Goal: Feedback & Contribution: Contribute content

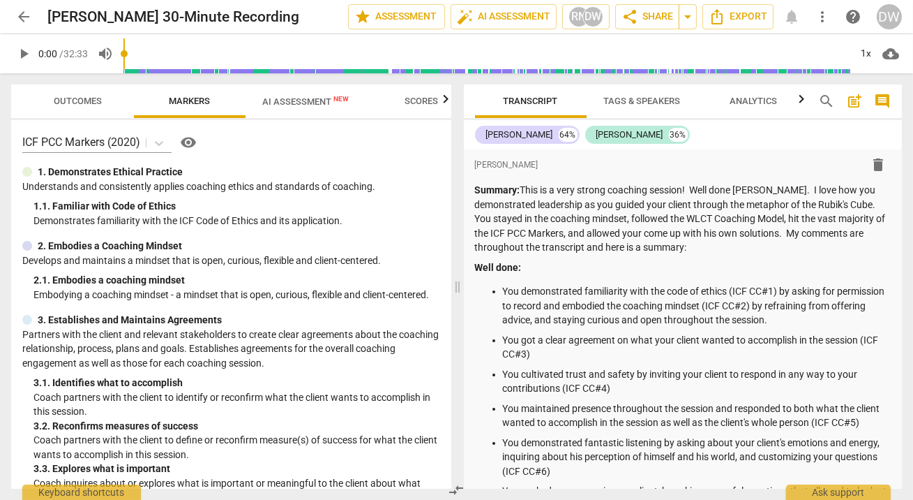
click at [52, 104] on span "Outcomes" at bounding box center [79, 101] width 82 height 19
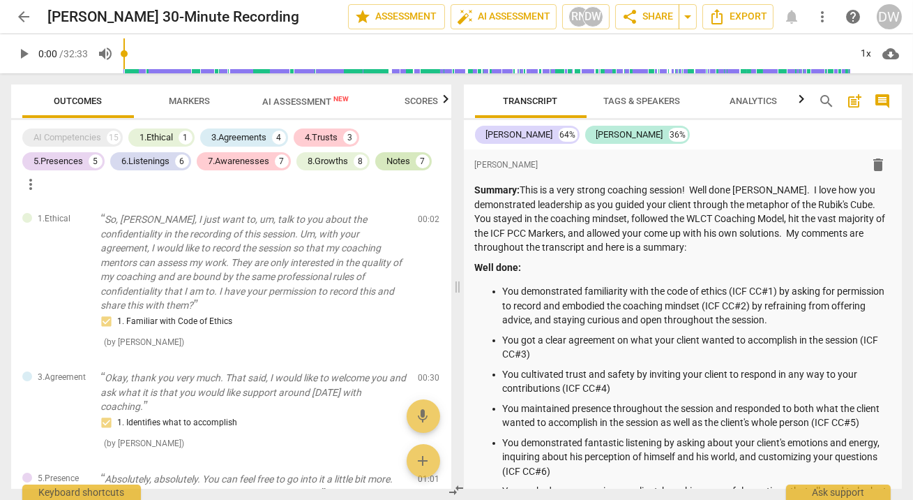
click at [400, 158] on div "Notes" at bounding box center [399, 161] width 24 height 14
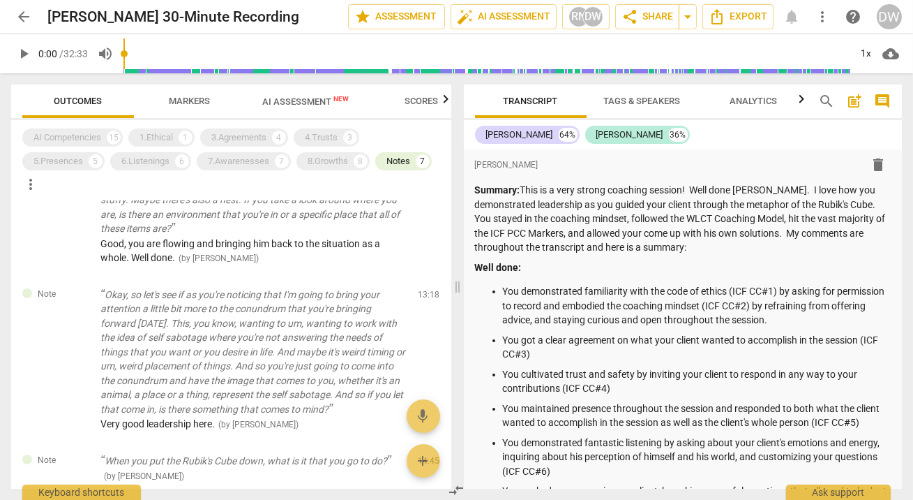
scroll to position [412, 0]
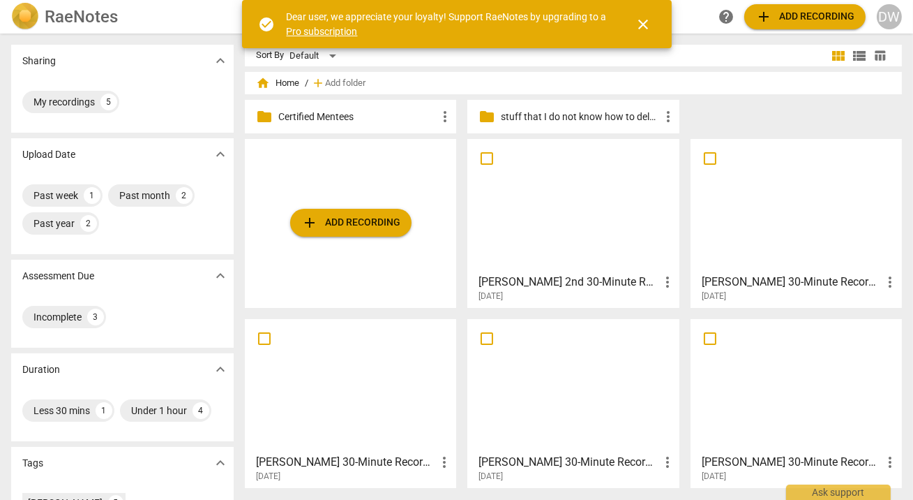
click at [555, 205] on div at bounding box center [573, 206] width 202 height 124
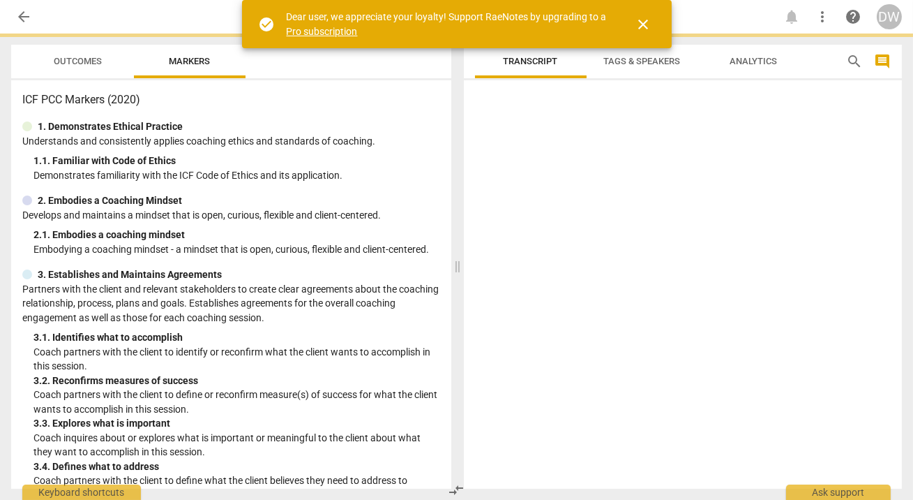
click at [555, 0] on html "arrow_back notifications more_vert help DW Outcomes Markers ICF PCC Markers (20…" at bounding box center [456, 0] width 913 height 0
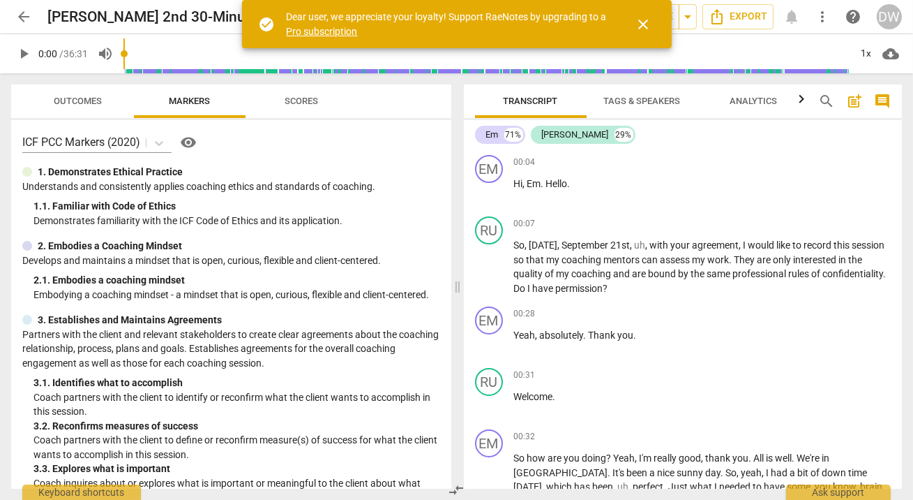
click at [648, 14] on button "close" at bounding box center [643, 24] width 33 height 33
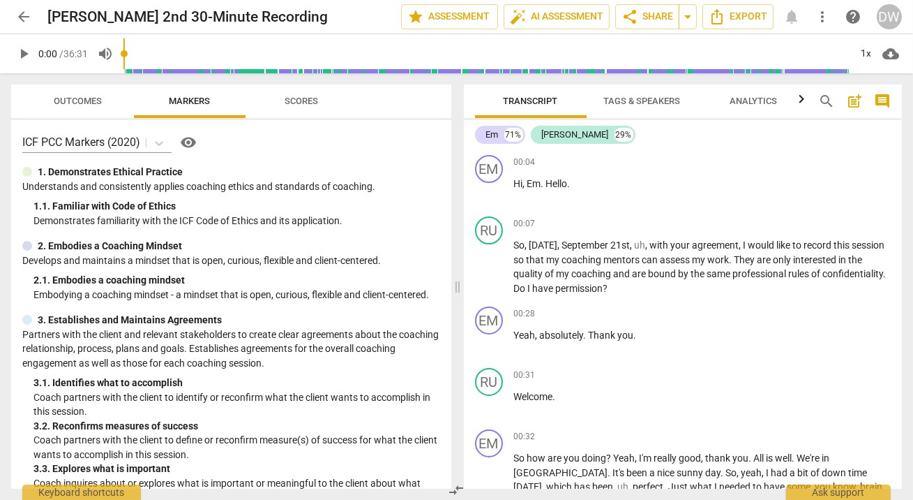
click at [25, 55] on span "play_arrow" at bounding box center [23, 53] width 17 height 17
click at [867, 47] on div "1x" at bounding box center [866, 54] width 27 height 22
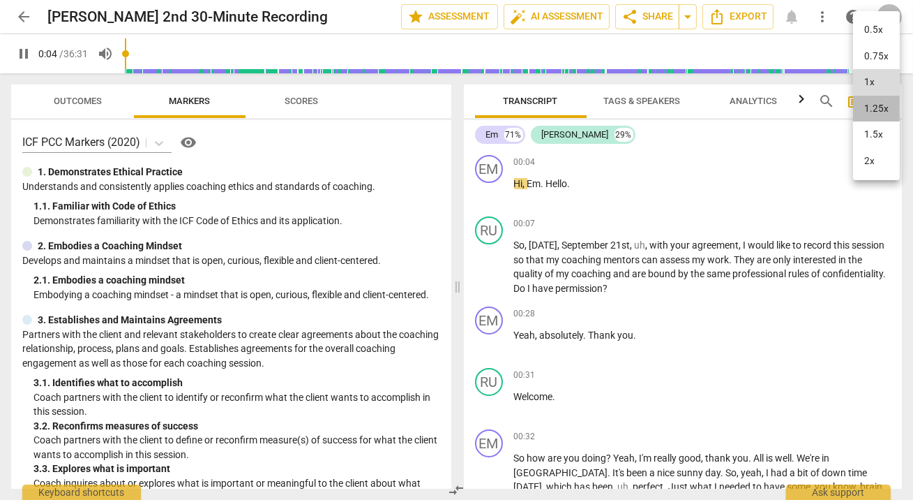
click at [865, 107] on li "1.25x" at bounding box center [876, 109] width 47 height 27
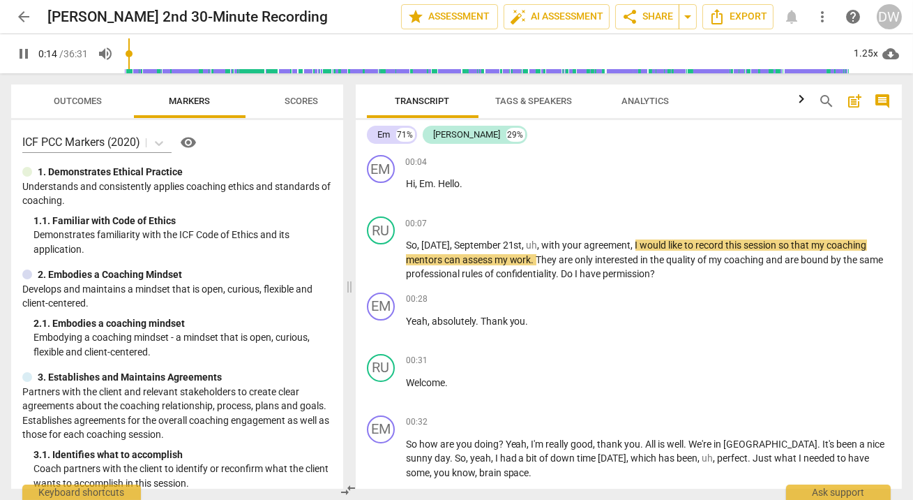
drag, startPoint x: 455, startPoint y: 285, endPoint x: 347, endPoint y: 285, distance: 108.2
click at [347, 285] on span at bounding box center [349, 286] width 8 height 426
click at [814, 221] on div "+" at bounding box center [815, 223] width 14 height 14
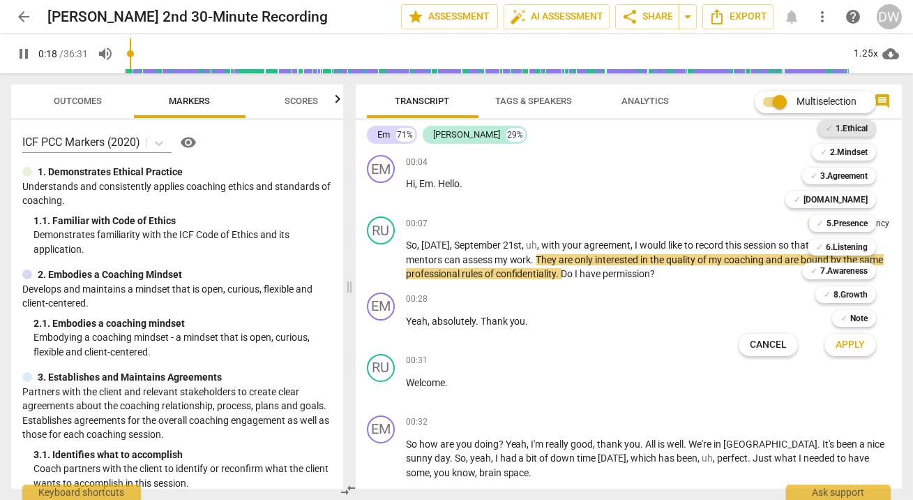
click at [865, 124] on b "1.Ethical" at bounding box center [852, 128] width 32 height 17
click at [865, 338] on span "Apply" at bounding box center [850, 345] width 29 height 14
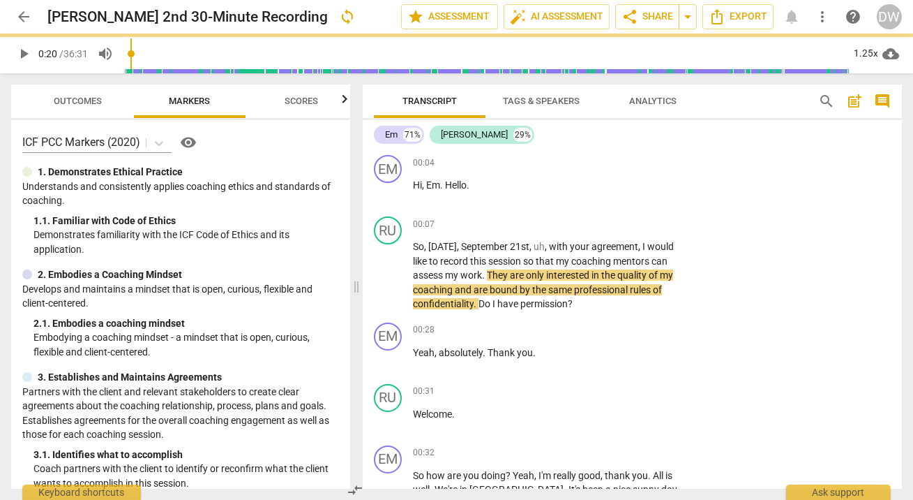
type input "21"
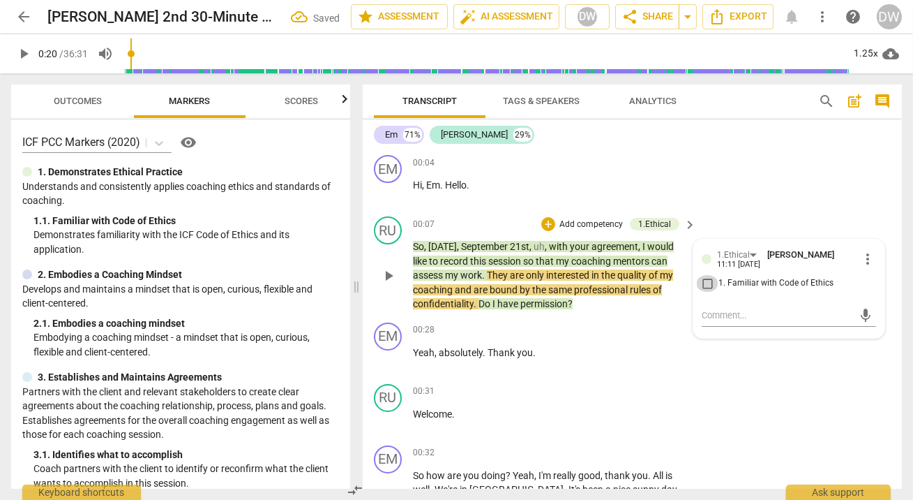
click at [705, 285] on input "1. Familiar with Code of Ethics" at bounding box center [707, 283] width 22 height 17
checkbox input "true"
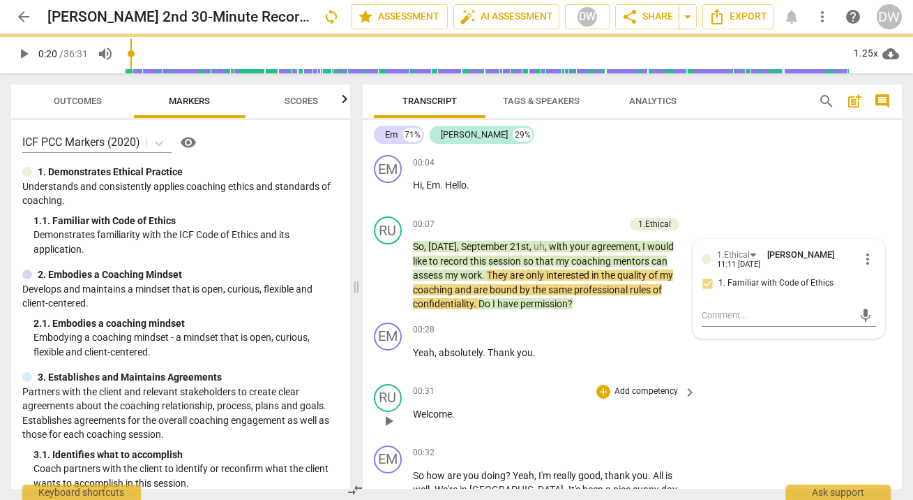
scroll to position [111, 0]
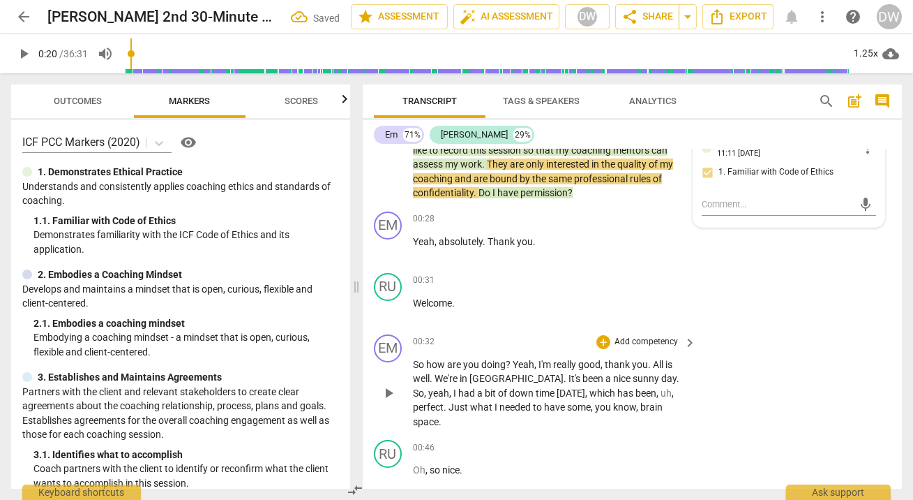
click at [383, 388] on span "play_arrow" at bounding box center [388, 392] width 17 height 17
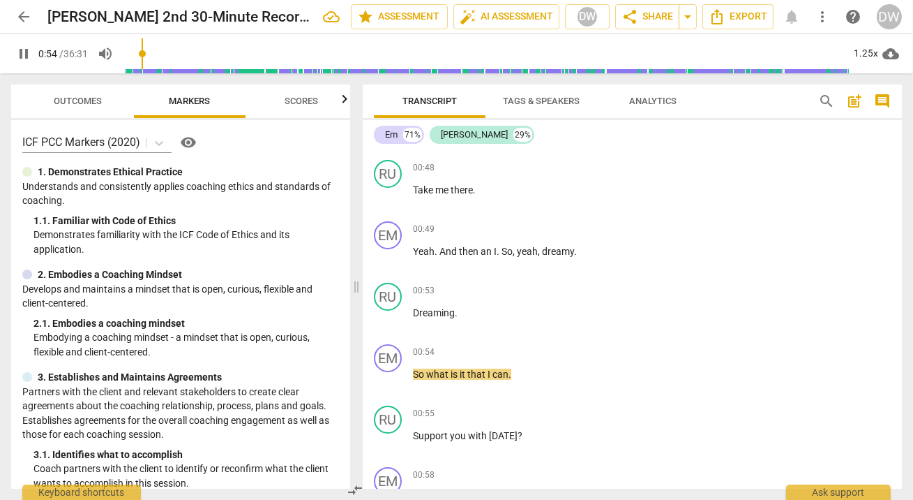
scroll to position [515, 0]
click at [384, 433] on span "pause" at bounding box center [388, 441] width 17 height 17
type input "57"
click at [602, 405] on div "+" at bounding box center [604, 412] width 14 height 14
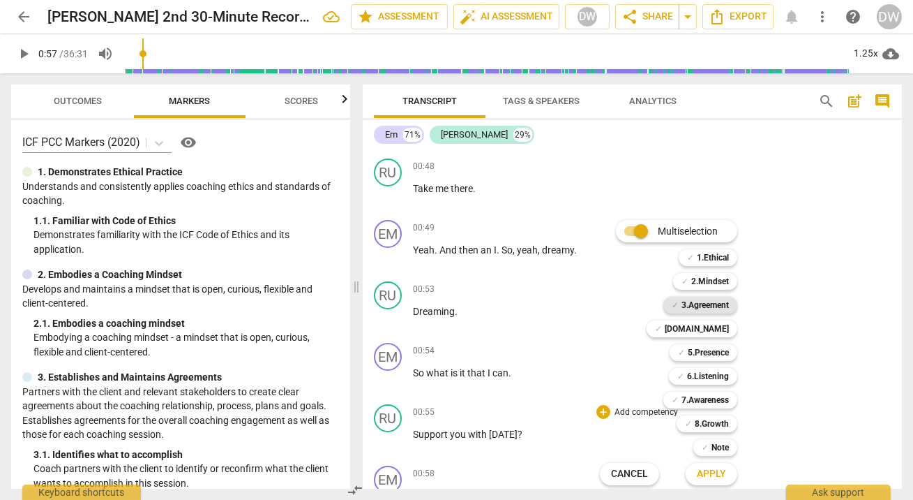
click at [702, 299] on b "3.Agreement" at bounding box center [705, 305] width 47 height 17
click at [700, 480] on span "Apply" at bounding box center [711, 474] width 29 height 14
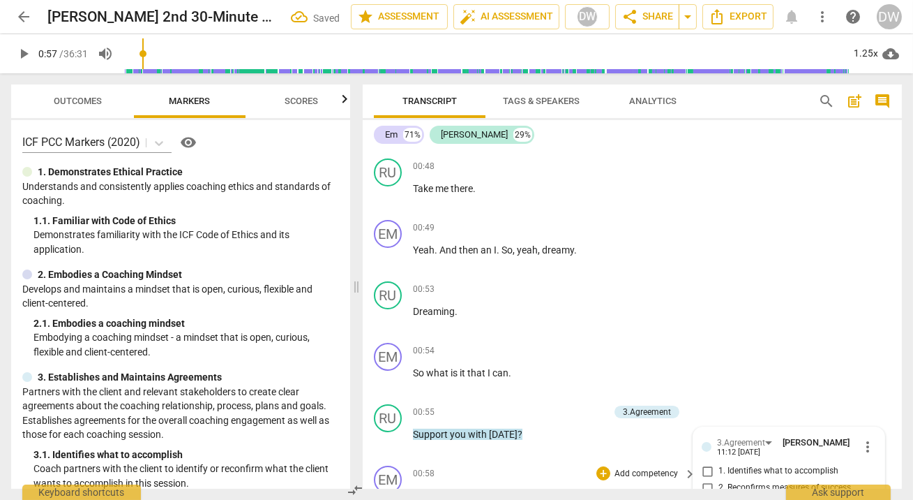
scroll to position [732, 0]
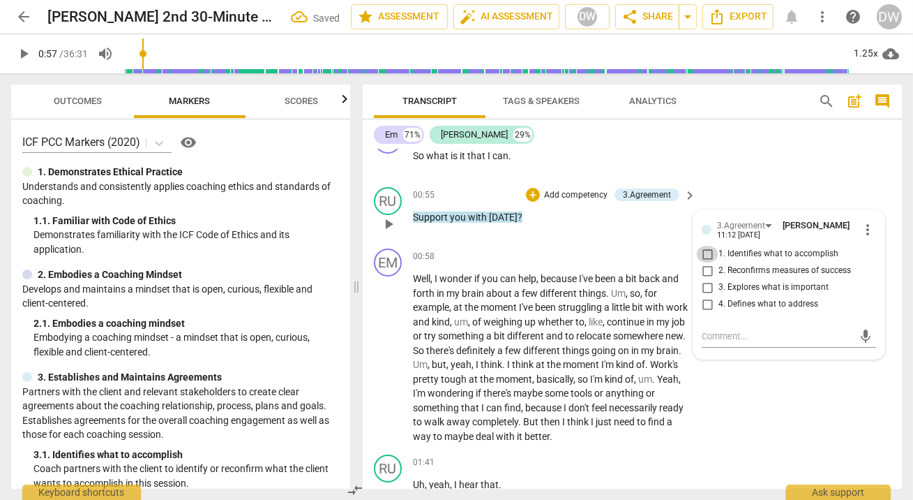
click at [704, 246] on input "1. Identifies what to accomplish" at bounding box center [707, 254] width 22 height 17
checkbox input "true"
click at [384, 350] on span "play_arrow" at bounding box center [388, 358] width 17 height 17
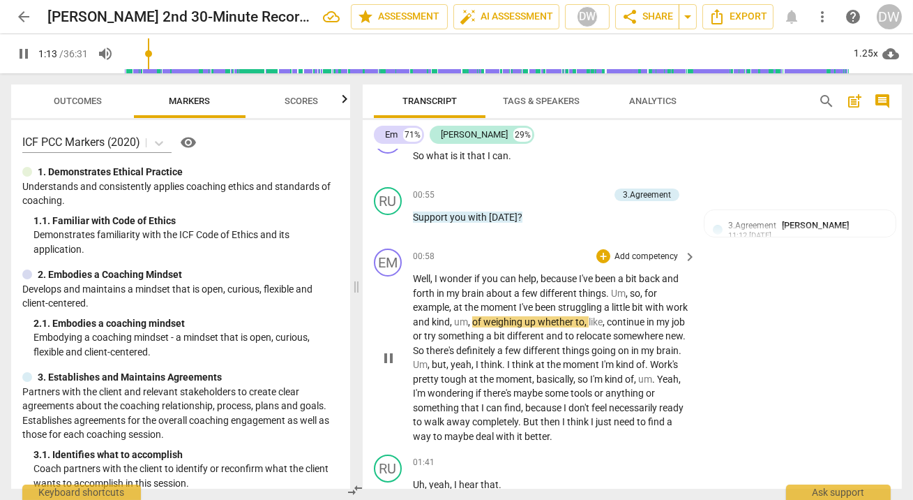
click at [384, 350] on span "pause" at bounding box center [388, 358] width 17 height 17
click at [380, 354] on span "play_arrow" at bounding box center [388, 358] width 17 height 17
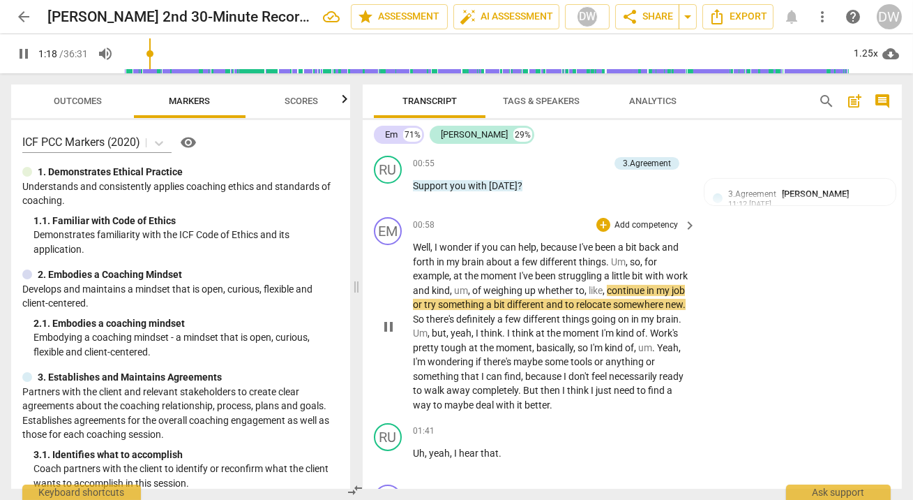
scroll to position [782, 0]
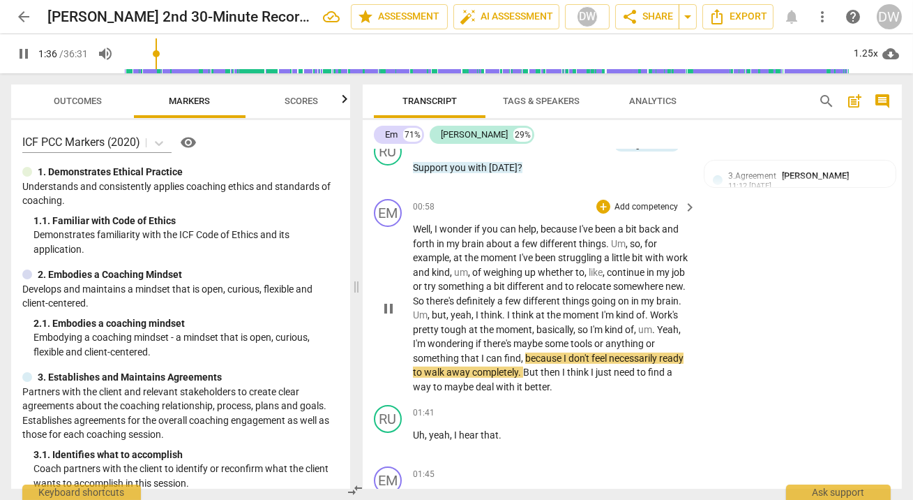
click at [389, 300] on span "pause" at bounding box center [388, 308] width 17 height 17
click at [16, 53] on span "play_arrow" at bounding box center [23, 53] width 17 height 17
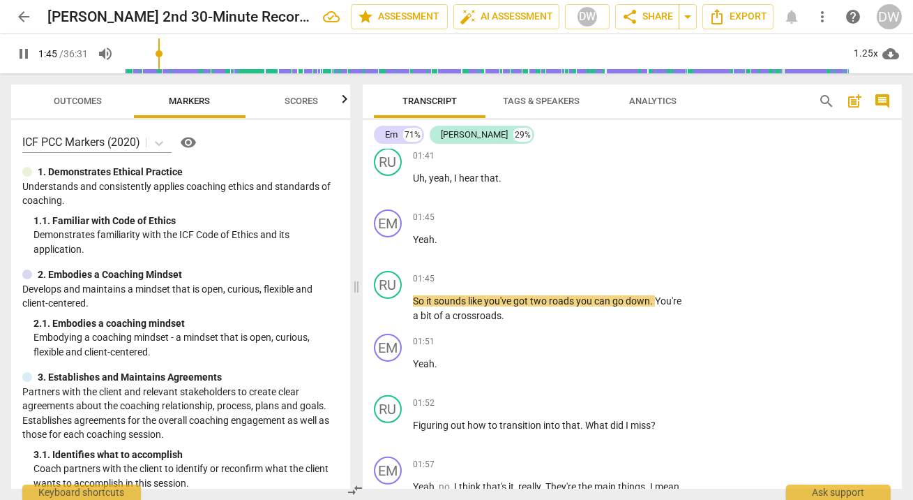
scroll to position [1039, 0]
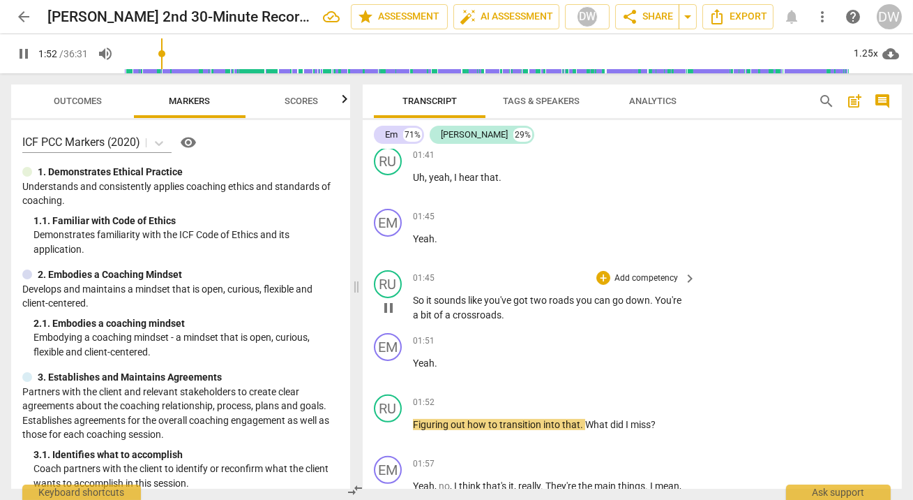
click at [390, 302] on span "pause" at bounding box center [388, 307] width 17 height 17
click at [384, 424] on span "play_arrow" at bounding box center [388, 431] width 17 height 17
click at [384, 424] on span "pause" at bounding box center [388, 431] width 17 height 17
type input "114"
click at [599, 398] on div "+" at bounding box center [604, 402] width 14 height 14
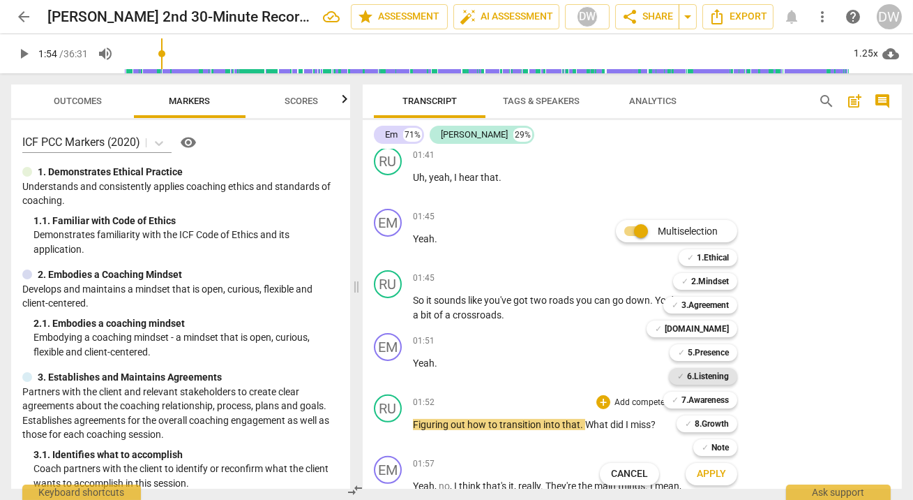
click at [712, 380] on b "6.Listening" at bounding box center [708, 376] width 42 height 17
click at [710, 475] on span "Apply" at bounding box center [711, 474] width 29 height 14
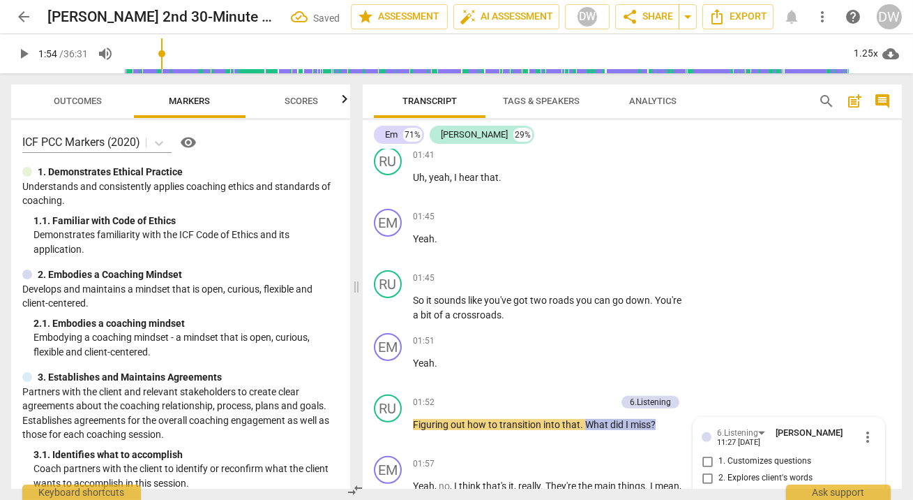
scroll to position [1310, 0]
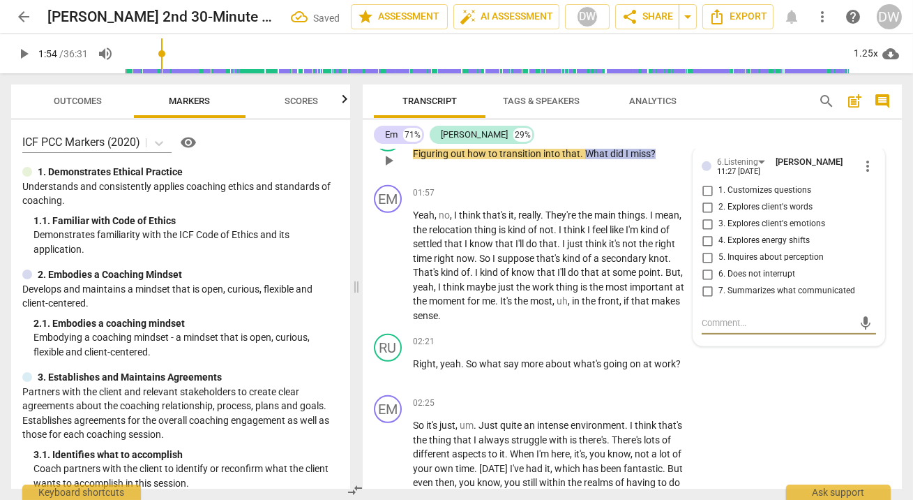
click at [706, 289] on input "7. Summarizes what communicated" at bounding box center [707, 291] width 22 height 17
checkbox input "true"
click at [749, 324] on textarea at bounding box center [778, 322] width 152 height 13
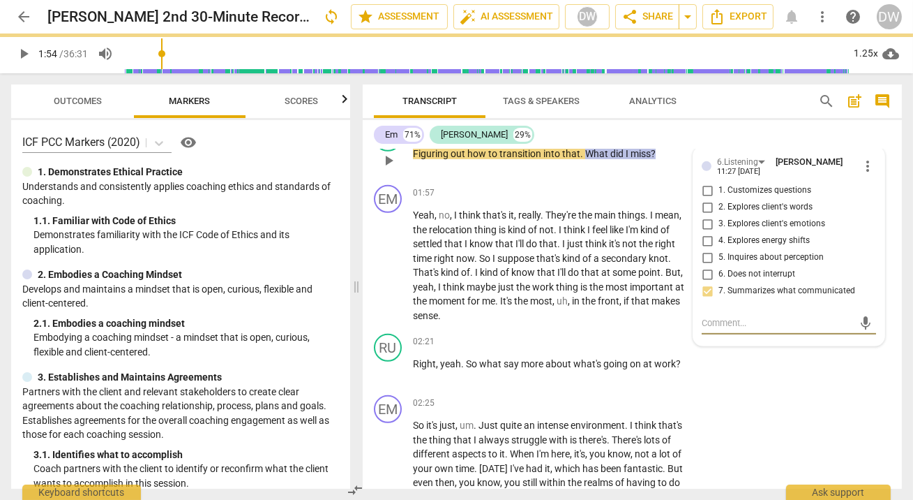
type textarea "G"
type textarea "Gr"
type textarea "Great"
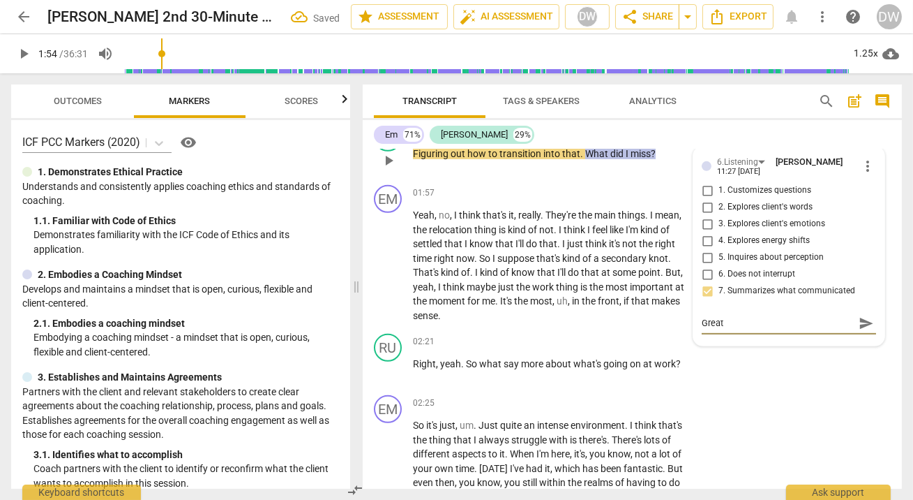
type textarea "Great s"
type textarea "Great sip"
type textarea "Great si"
type textarea "Great sim"
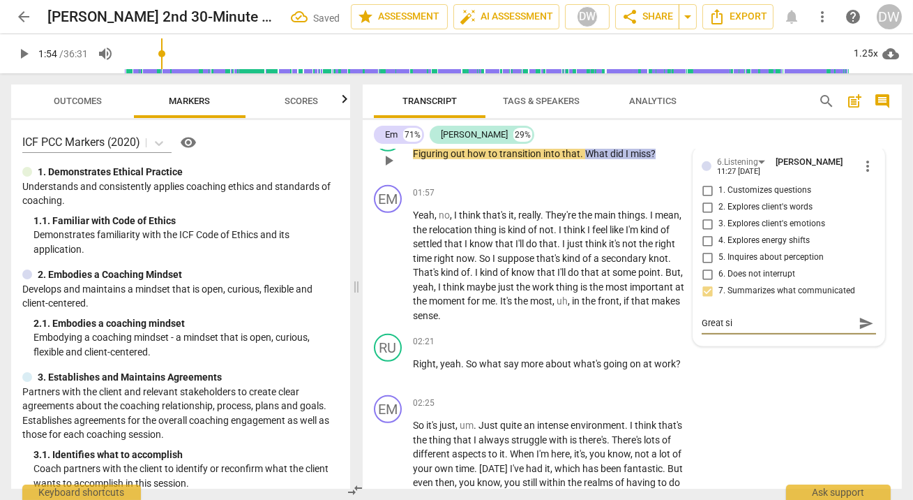
type textarea "Great sim"
type textarea "Great simp"
type textarea "Great simpl"
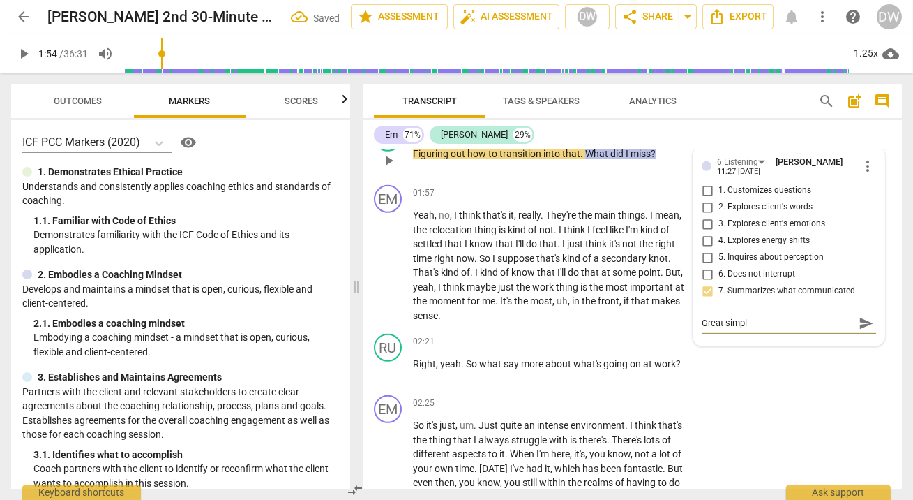
type textarea "Great simple"
type textarea "Great simple s"
type textarea "Great simple su"
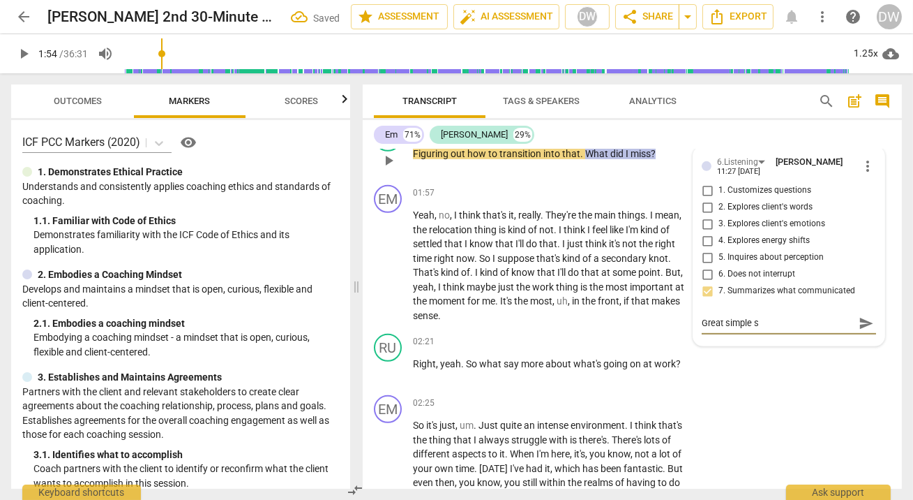
type textarea "Great simple su"
type textarea "Great simple sum"
type textarea "Great simple summ"
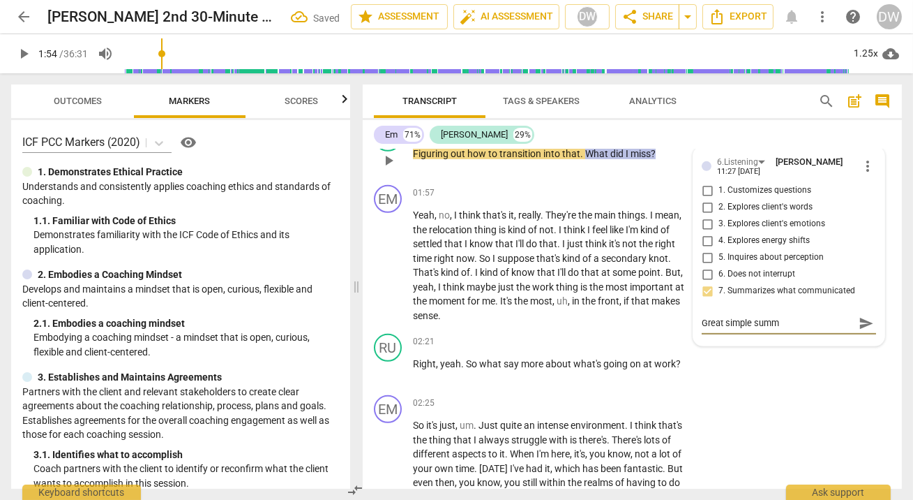
type textarea "Great simple summa"
type textarea "Great simple [PERSON_NAME]"
type textarea "Great simple summary"
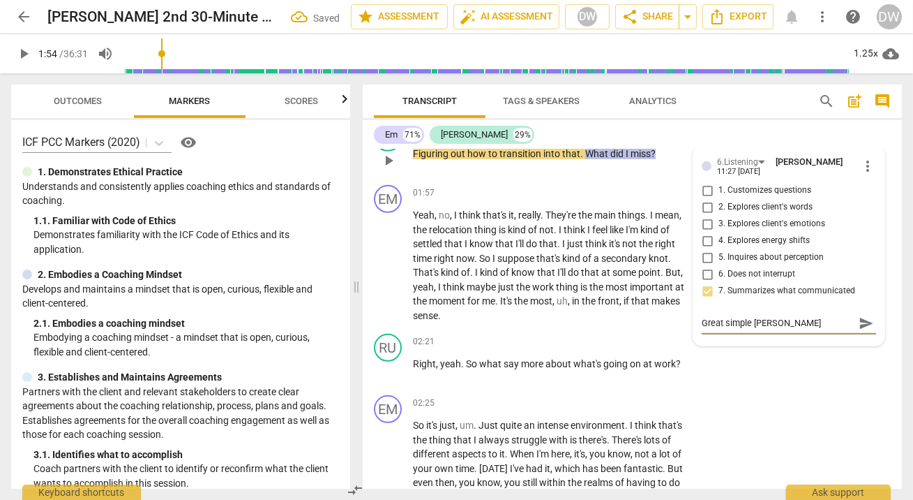
type textarea "Great simple summary"
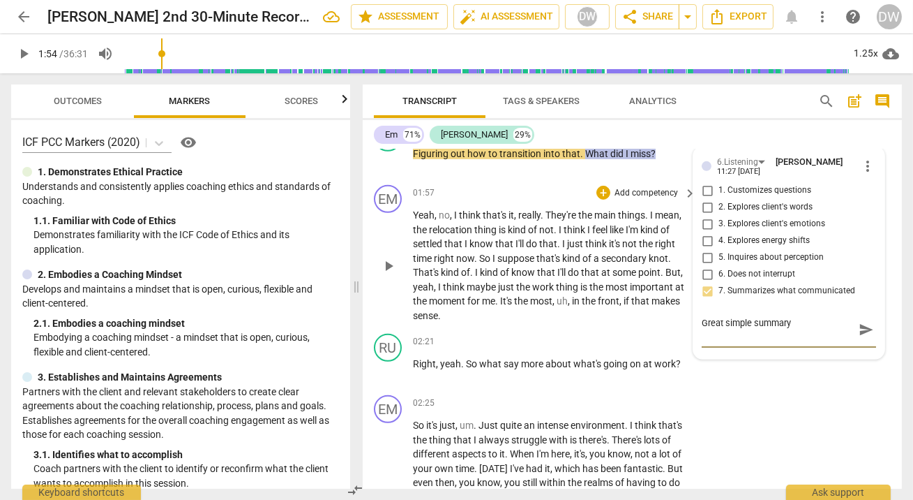
type textarea "Great simple summary"
click at [859, 323] on span "send" at bounding box center [866, 322] width 15 height 15
click at [380, 257] on span "play_arrow" at bounding box center [389, 265] width 22 height 17
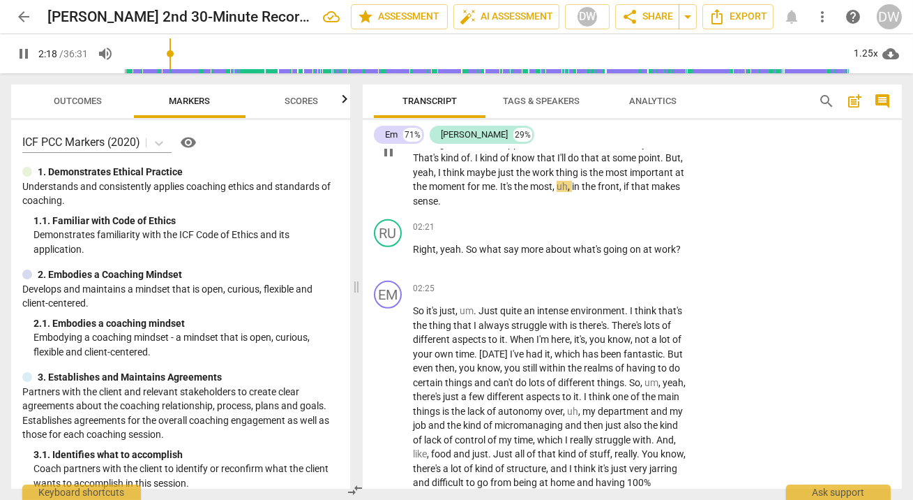
scroll to position [1430, 0]
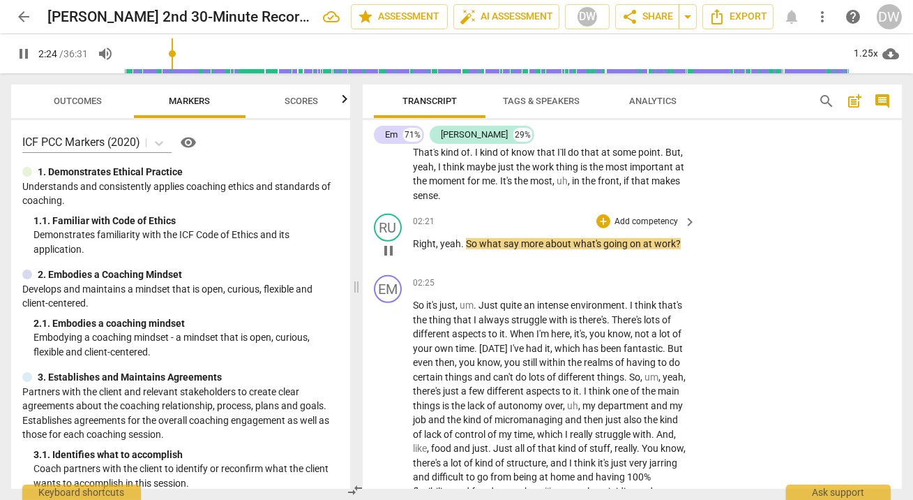
click at [392, 246] on span "pause" at bounding box center [388, 250] width 17 height 17
type input "144"
click at [606, 221] on div "+ Add competency" at bounding box center [638, 221] width 83 height 14
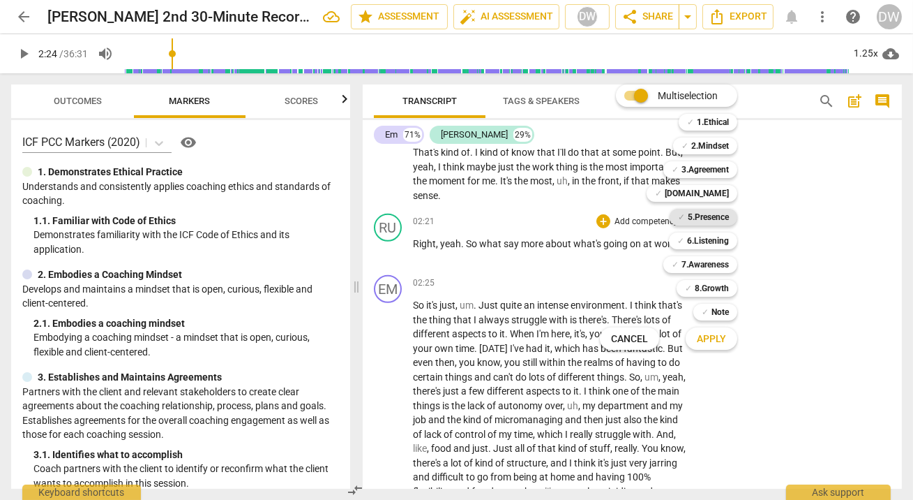
click at [717, 213] on b "5.Presence" at bounding box center [708, 217] width 41 height 17
click at [717, 336] on span "Apply" at bounding box center [711, 339] width 29 height 14
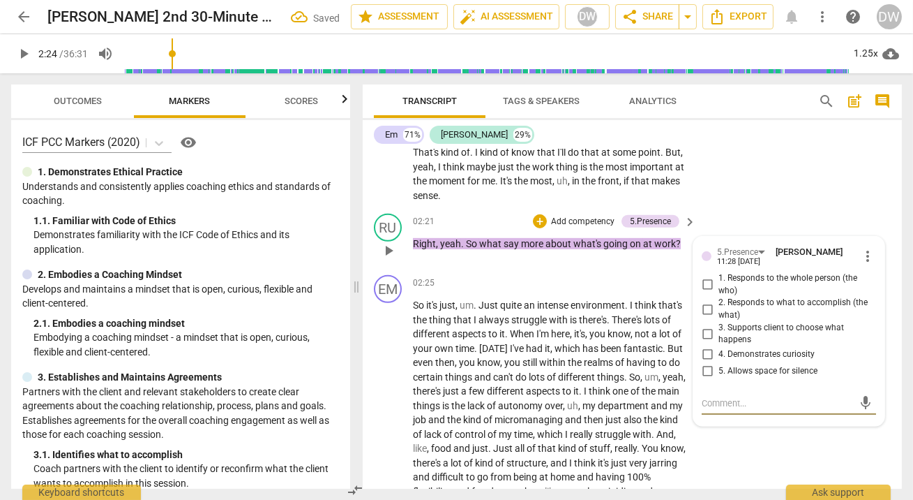
click at [705, 349] on input "4. Demonstrates curiosity" at bounding box center [707, 354] width 22 height 17
checkbox input "true"
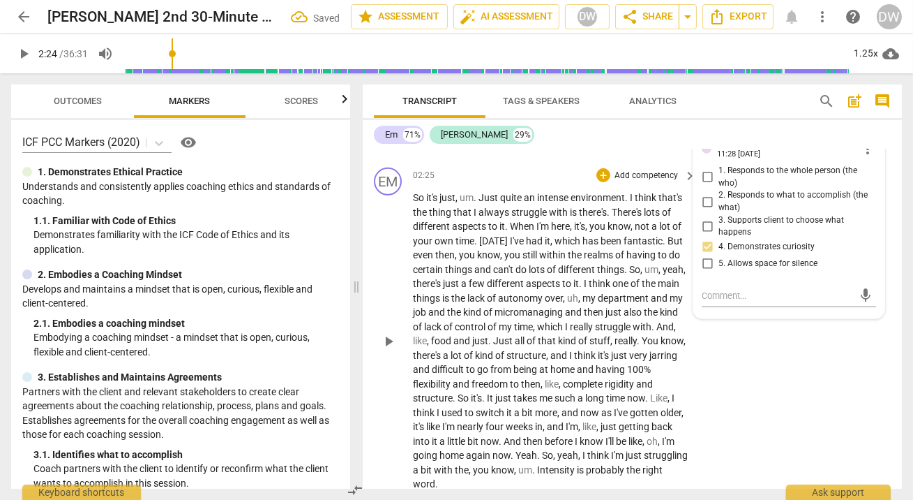
click at [378, 333] on span "play_arrow" at bounding box center [389, 341] width 22 height 17
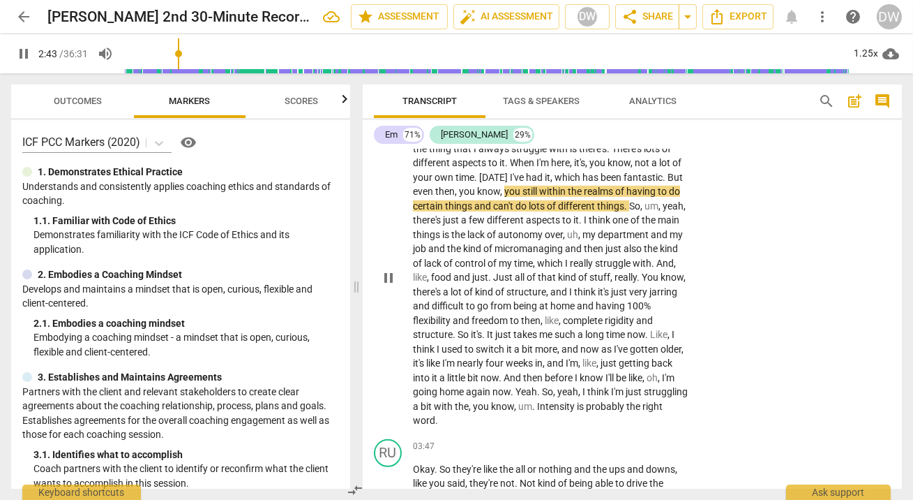
scroll to position [1602, 0]
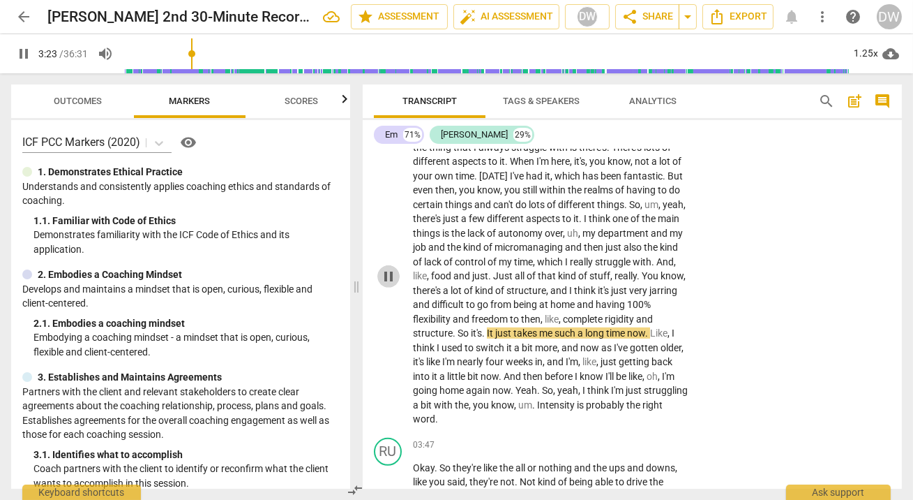
click at [394, 269] on span "pause" at bounding box center [388, 276] width 17 height 17
click at [24, 54] on span "play_arrow" at bounding box center [23, 53] width 17 height 17
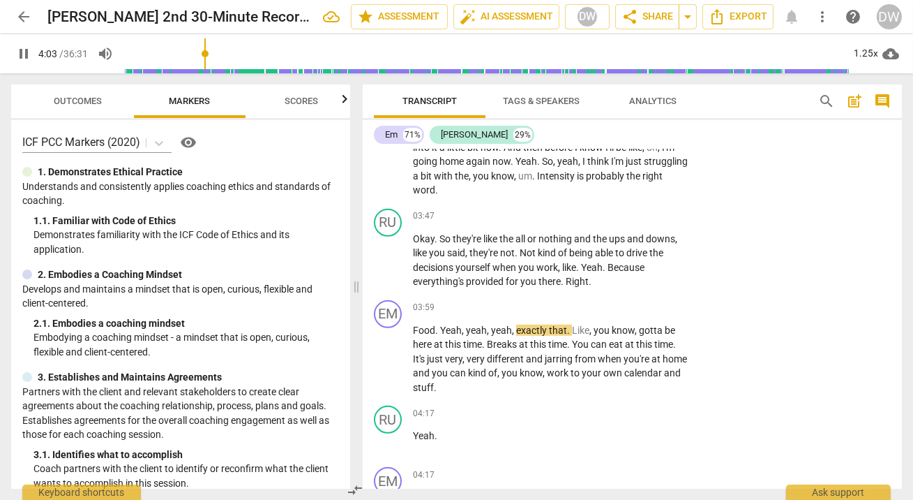
scroll to position [1712, 0]
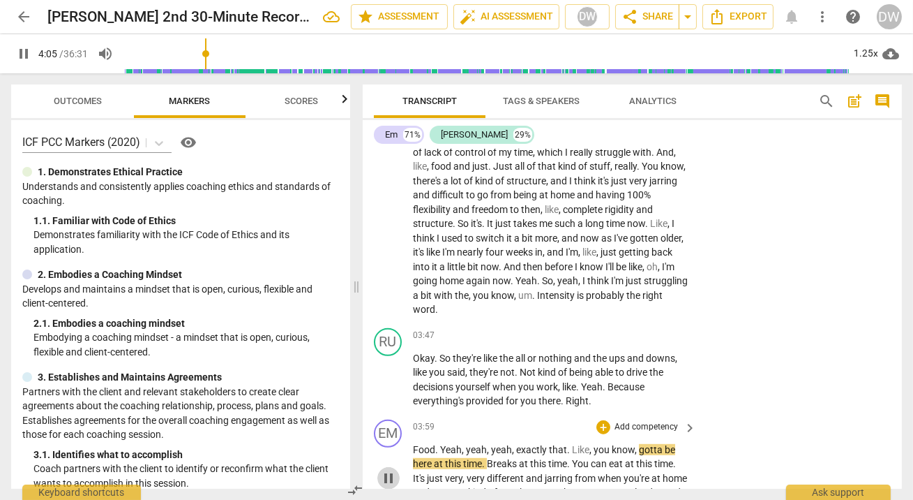
click at [390, 470] on span "pause" at bounding box center [388, 478] width 17 height 17
click at [24, 54] on span "play_arrow" at bounding box center [23, 53] width 17 height 17
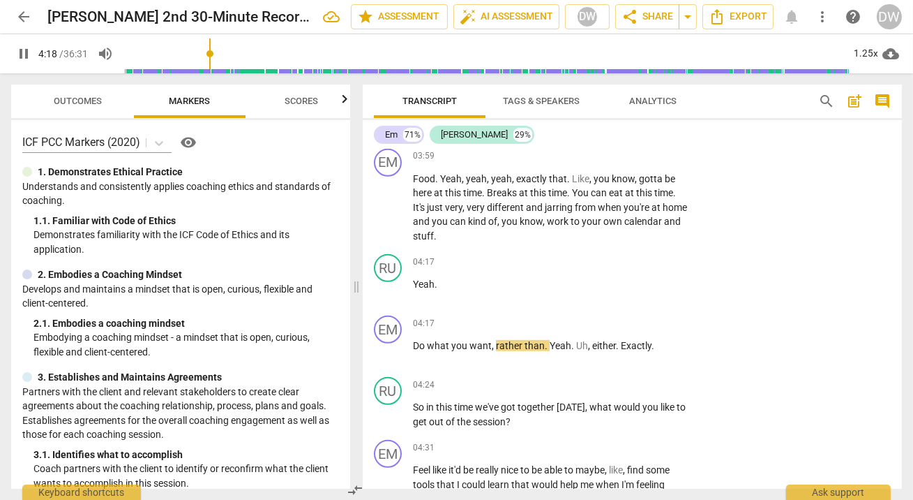
scroll to position [2010, 0]
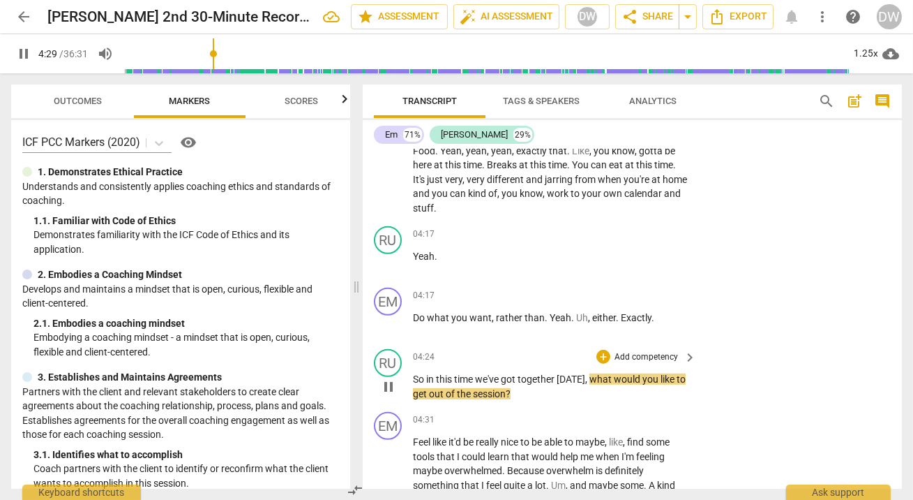
click at [391, 384] on span "pause" at bounding box center [388, 386] width 17 height 17
type input "270"
click at [600, 352] on div "+" at bounding box center [604, 357] width 14 height 14
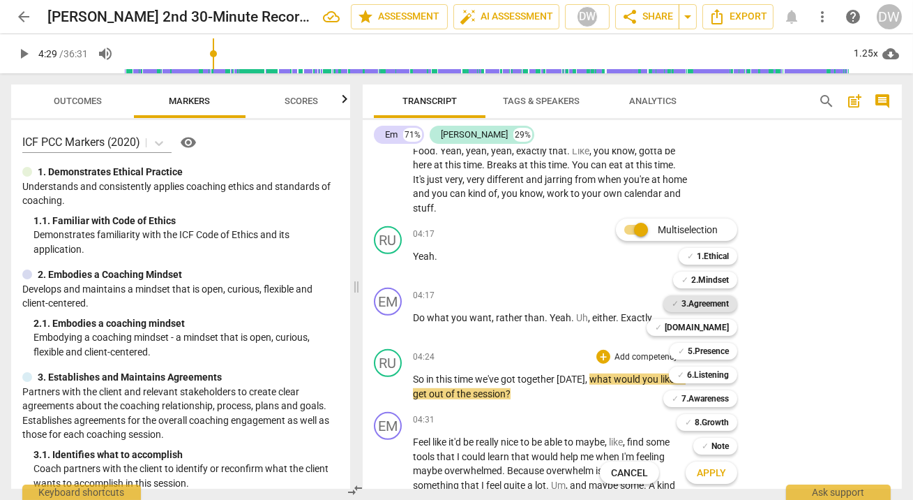
click at [676, 300] on span "✓" at bounding box center [675, 303] width 7 height 17
click at [702, 472] on span "Apply" at bounding box center [711, 473] width 29 height 14
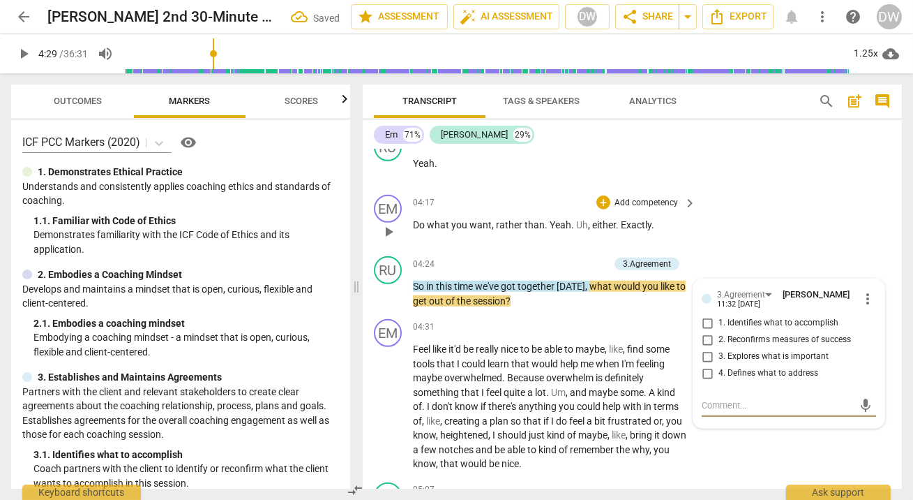
scroll to position [2104, 0]
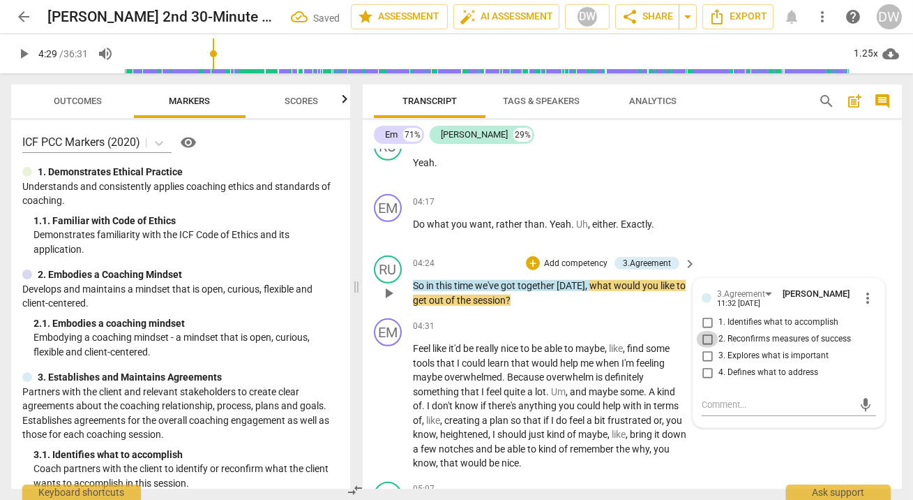
click at [704, 338] on input "2. Reconfirms measures of success" at bounding box center [707, 339] width 22 height 17
checkbox input "true"
click at [389, 400] on span "play_arrow" at bounding box center [388, 406] width 17 height 17
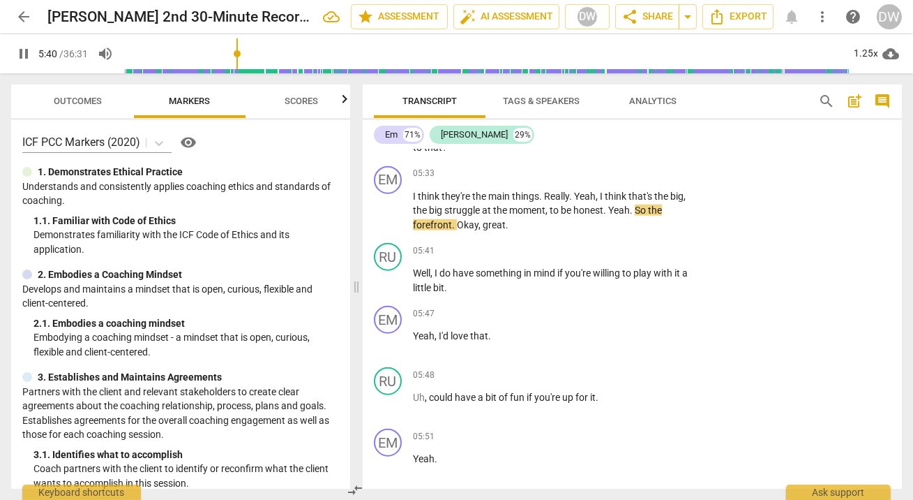
scroll to position [2982, 0]
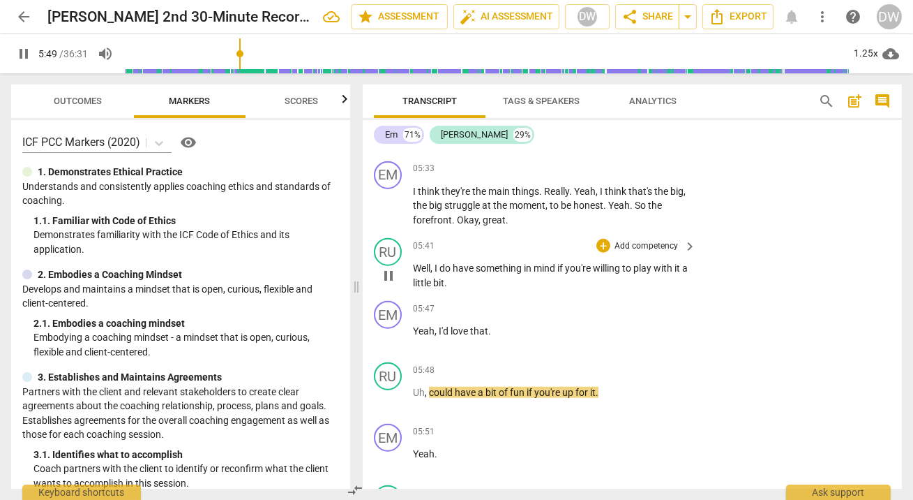
click at [390, 270] on span "pause" at bounding box center [388, 275] width 17 height 17
type input "350"
click at [597, 239] on div "+" at bounding box center [604, 246] width 14 height 14
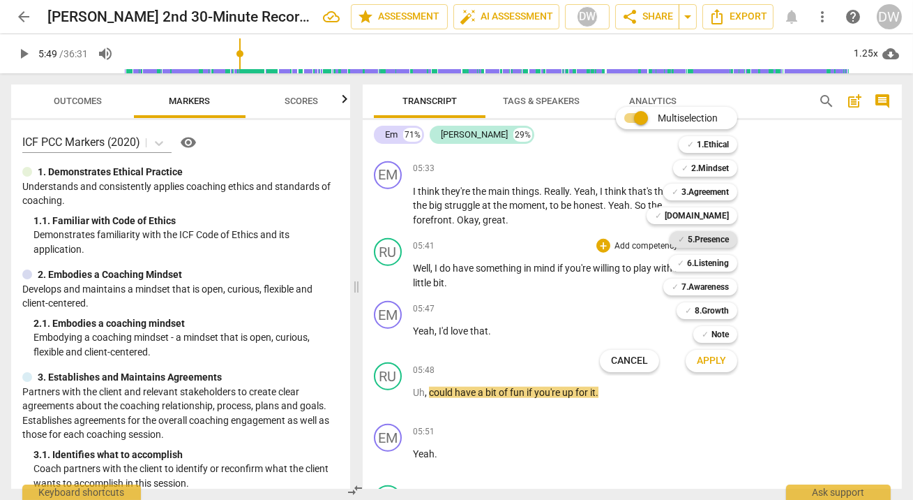
click at [693, 241] on b "5.Presence" at bounding box center [708, 239] width 41 height 17
click at [708, 365] on span "Apply" at bounding box center [711, 361] width 29 height 14
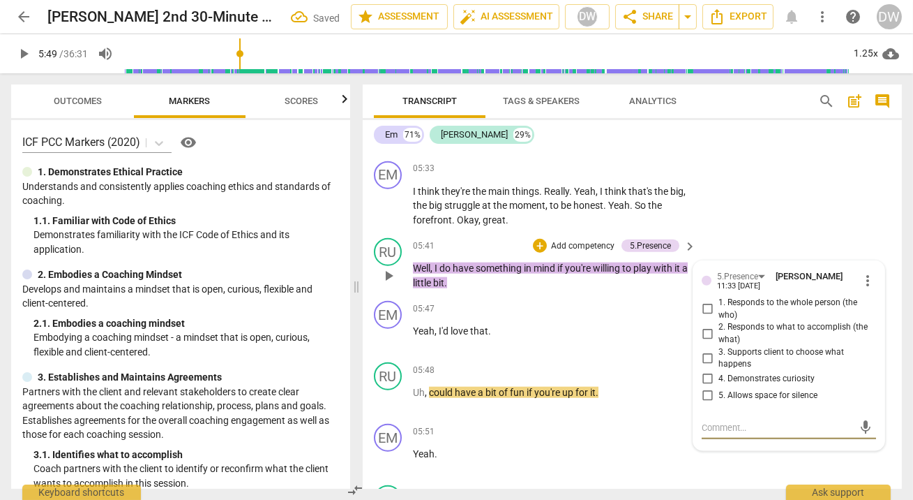
click at [702, 352] on input "3. Supports client to choose what happens" at bounding box center [707, 358] width 22 height 17
checkbox input "true"
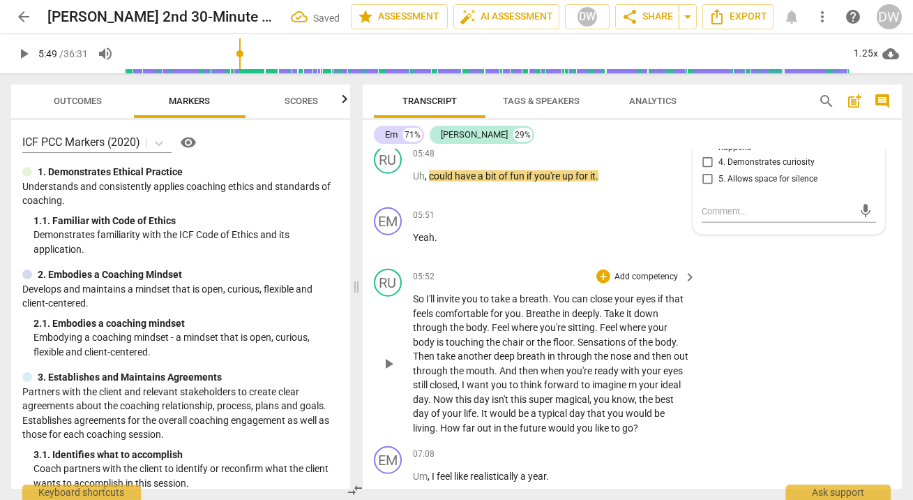
scroll to position [3211, 0]
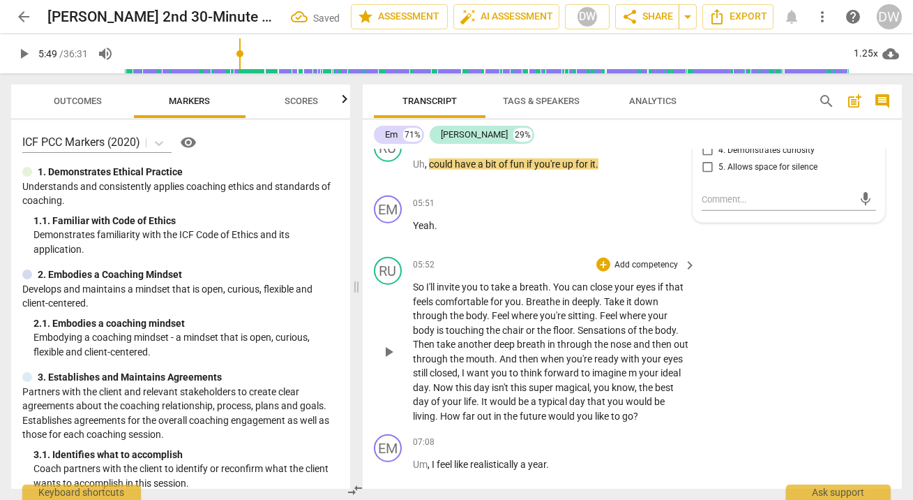
click at [393, 354] on button "play_arrow" at bounding box center [389, 352] width 22 height 22
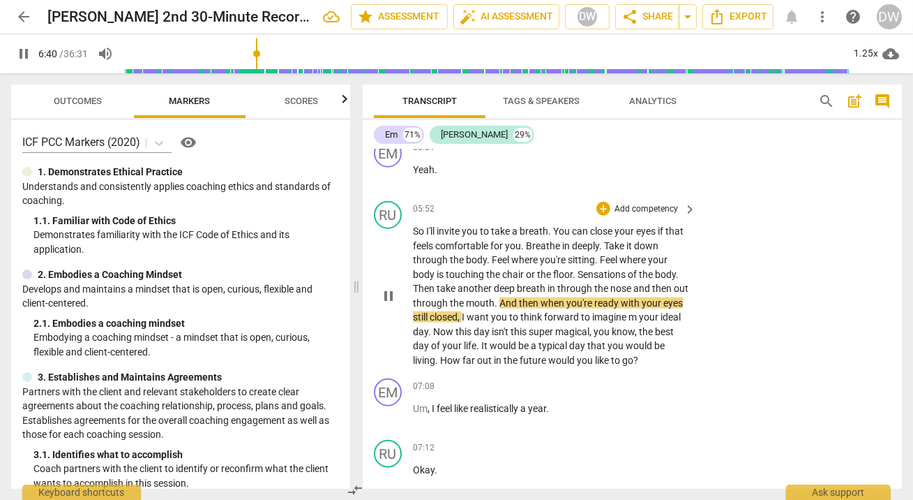
scroll to position [3292, 0]
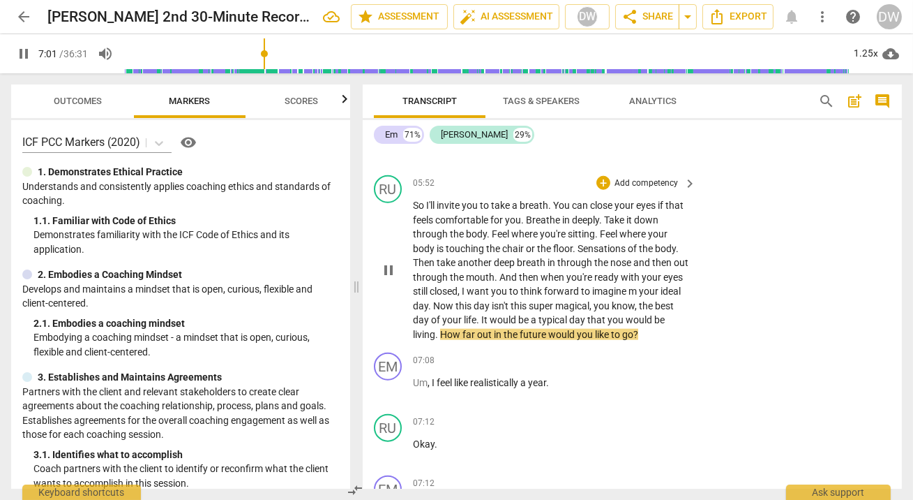
click at [391, 265] on span "pause" at bounding box center [388, 270] width 17 height 17
type input "422"
click at [603, 177] on div "+" at bounding box center [604, 183] width 14 height 14
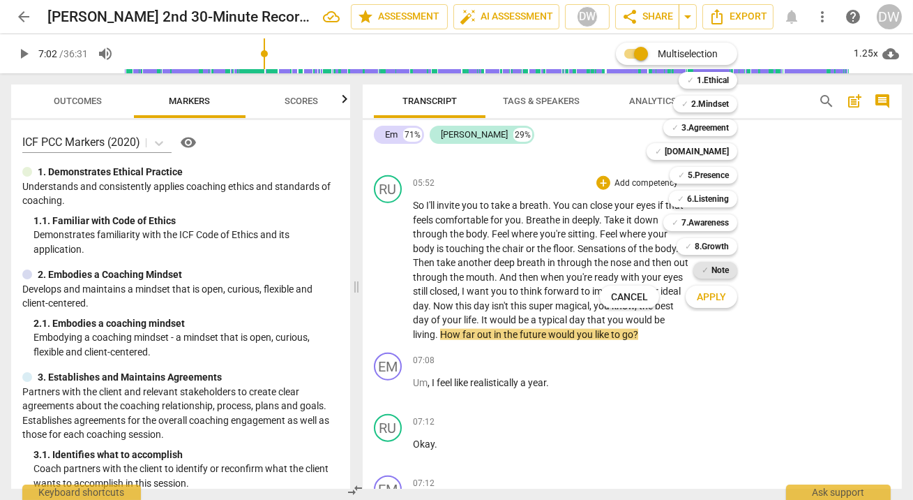
click at [716, 263] on b "Note" at bounding box center [720, 270] width 17 height 17
click at [716, 304] on span "Apply" at bounding box center [711, 297] width 29 height 14
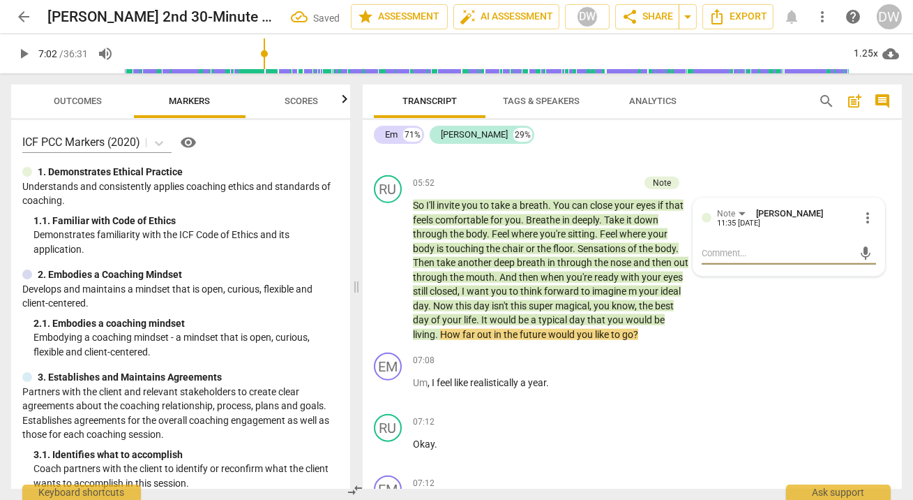
type textarea "L"
type textarea "Lo"
type textarea "Lov"
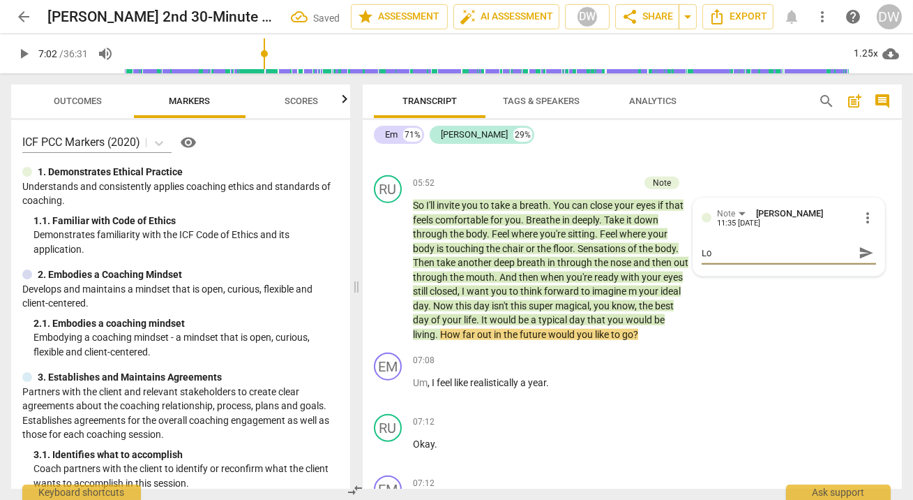
type textarea "Lov"
type textarea "Love"
type textarea "Lovel"
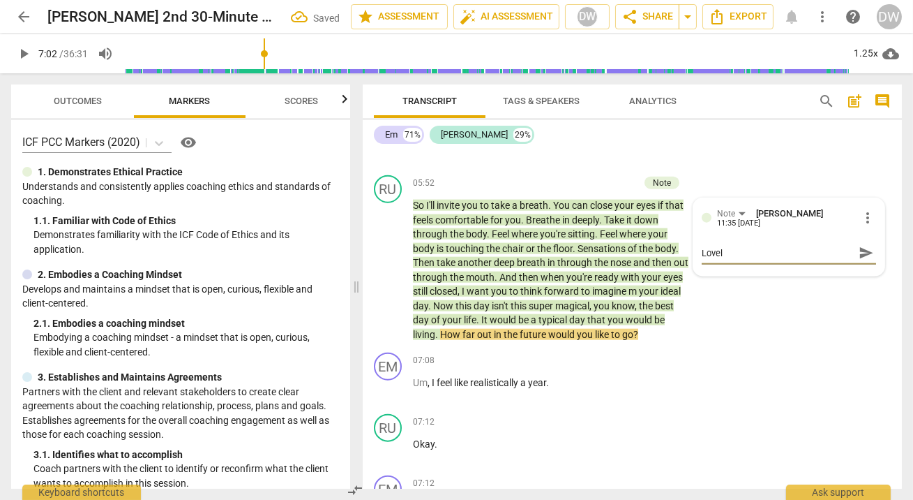
type textarea "Lovely"
type textarea "Lovely s"
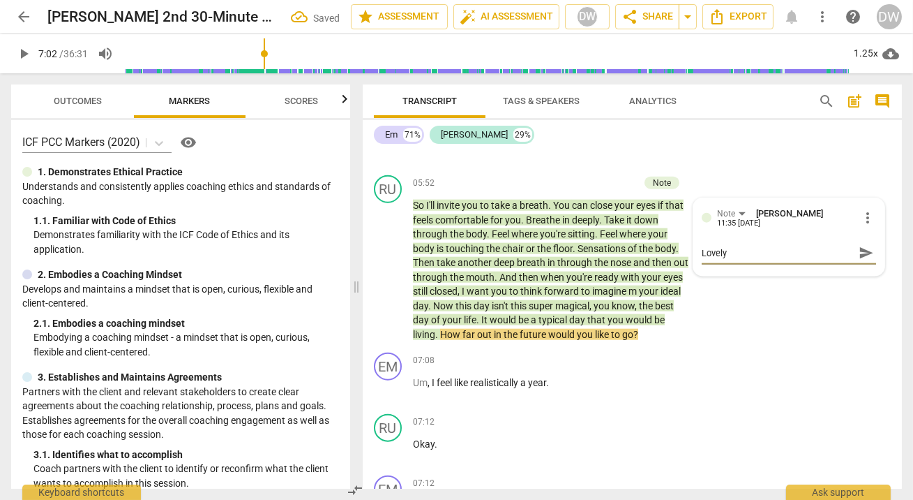
type textarea "Lovely s"
type textarea "Lovely se"
type textarea "Lovely set"
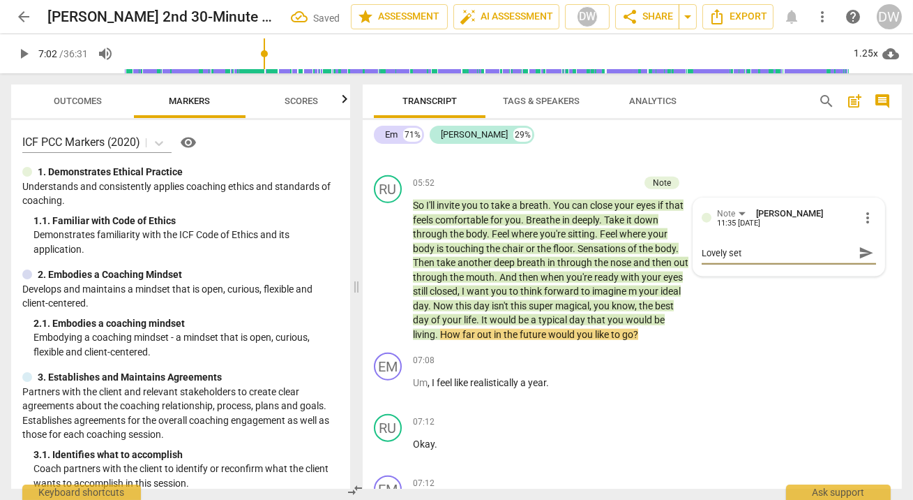
type textarea "Lovely set"
type textarea "Lovely set u"
type textarea "Lovely set up"
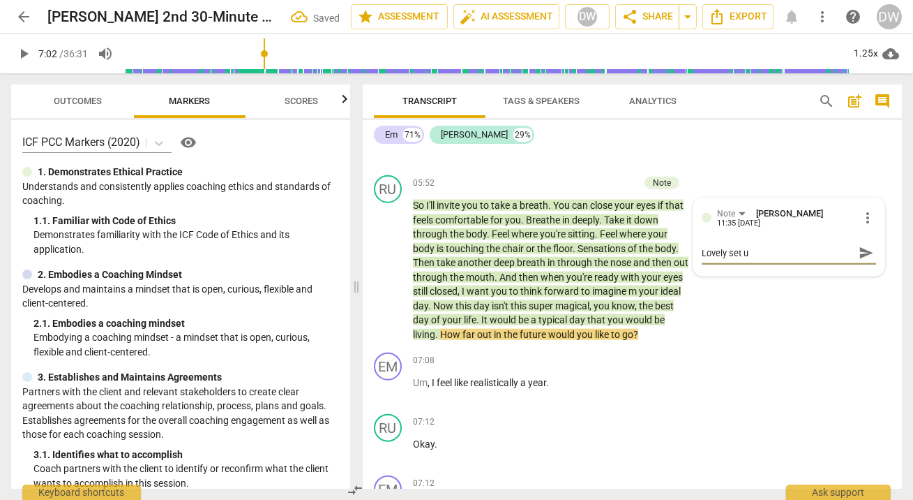
type textarea "Lovely set up"
type textarea "Lovely set up,"
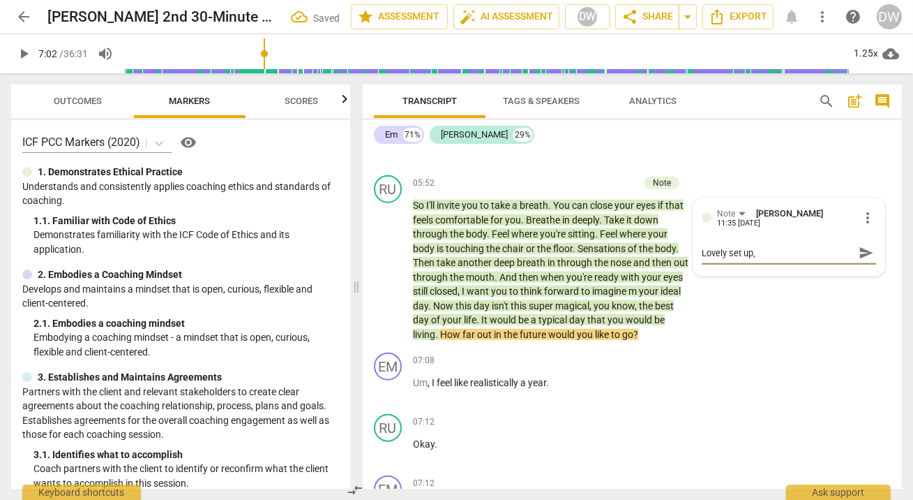
type textarea "Lovely set up, h"
type textarea "Lovely set up, ho"
type textarea "Lovely set up, how"
type textarea "Lovely set up, [PERSON_NAME]"
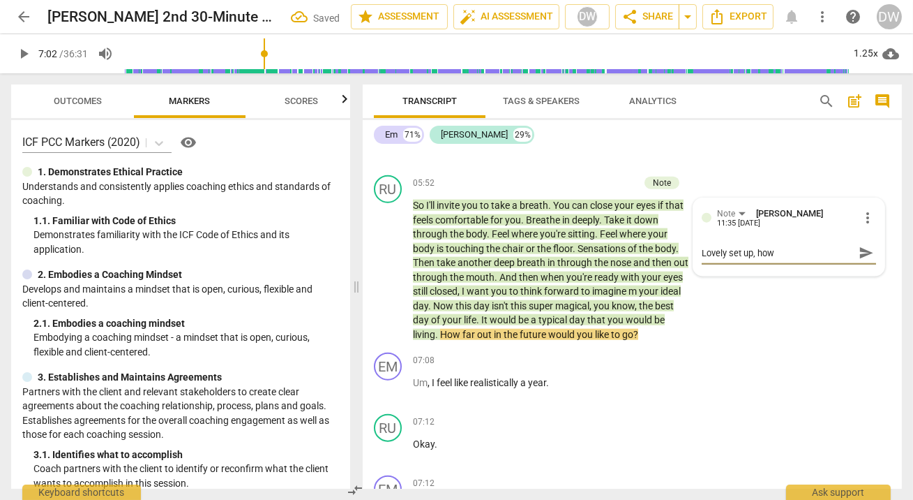
type textarea "Lovely set up, [PERSON_NAME]"
type textarea "Lovely set up, howeve"
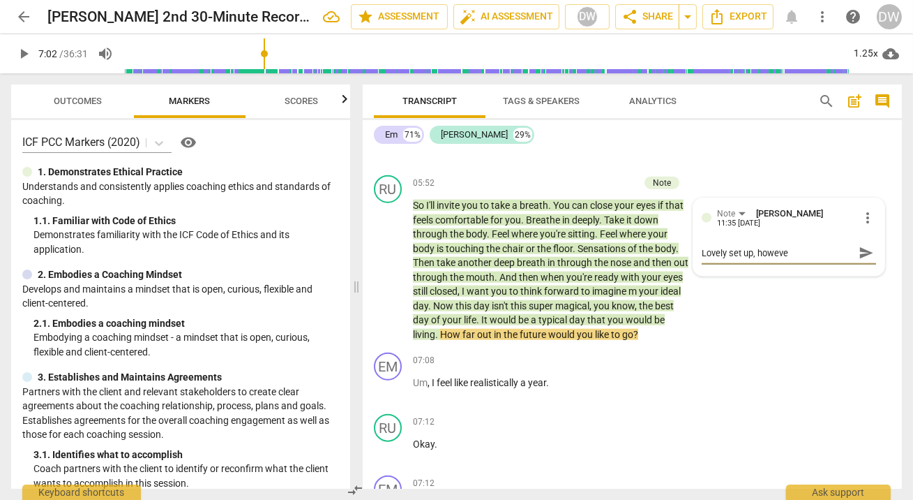
type textarea "Lovely set up, however"
type textarea "Lovely set up, however,"
type textarea "Lovely set up, however, I"
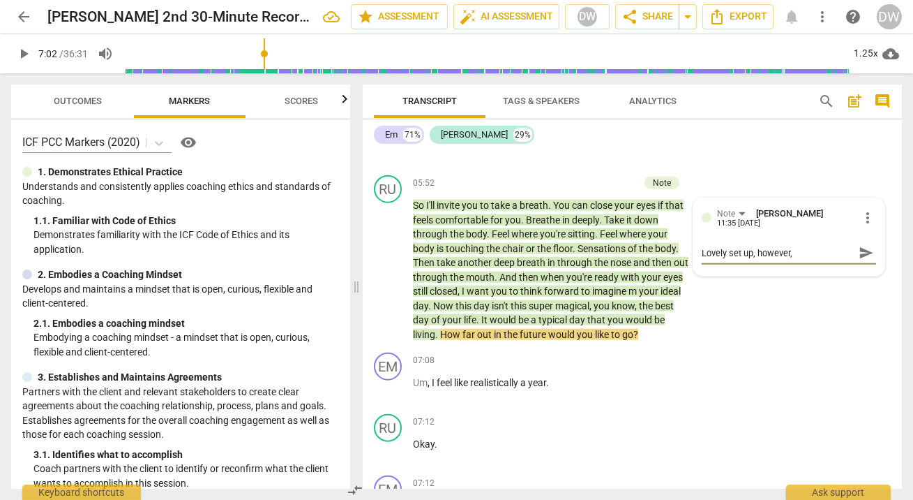
type textarea "Lovely set up, however, I"
type textarea "Lovely set up, however, I s"
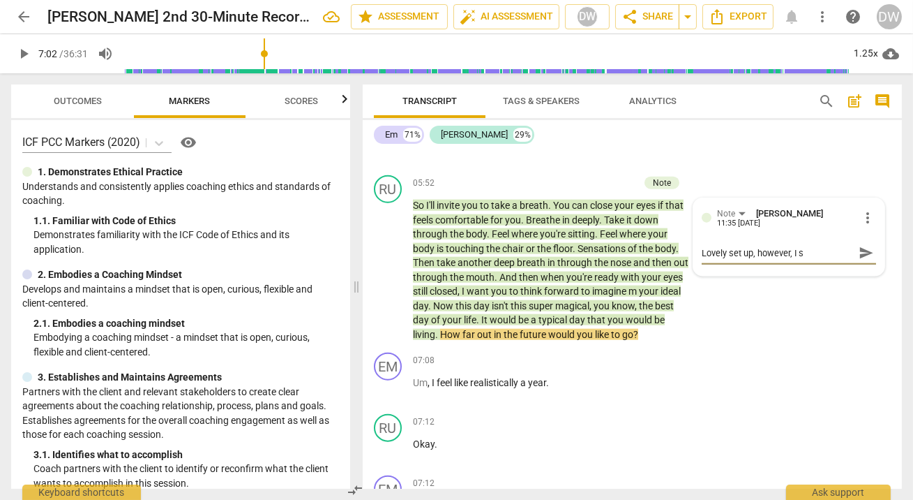
type textarea "Lovely set up, however, I su"
type textarea "Lovely set up, however, I sug"
type textarea "Lovely set up, however, I [PERSON_NAME]"
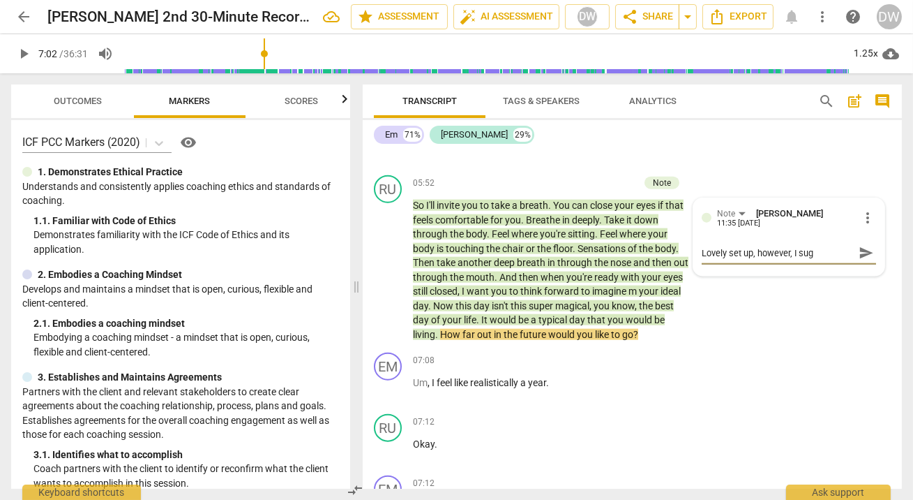
type textarea "Lovely set up, however, I [PERSON_NAME]"
type textarea "Lovely set up, however, I sugge"
type textarea "Lovely set up, however, I sugges"
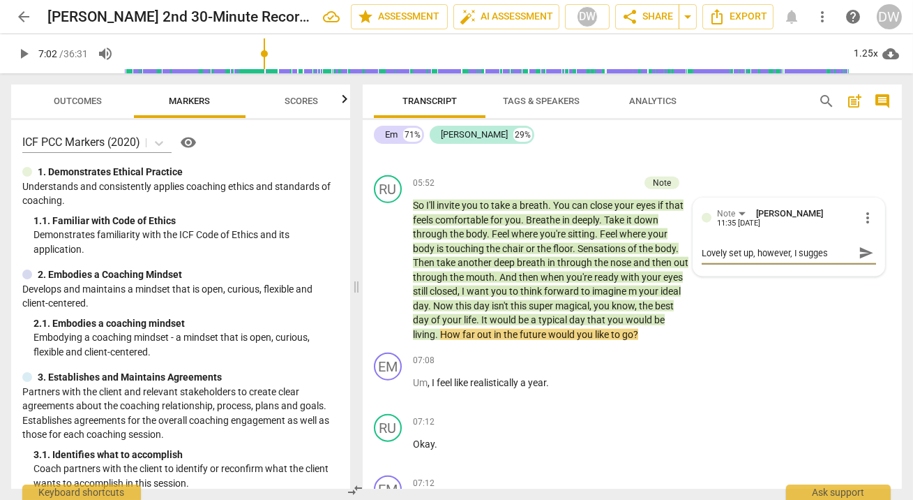
type textarea "Lovely set up, however, I suggest"
type textarea "Lovely set up, however, I suggest y"
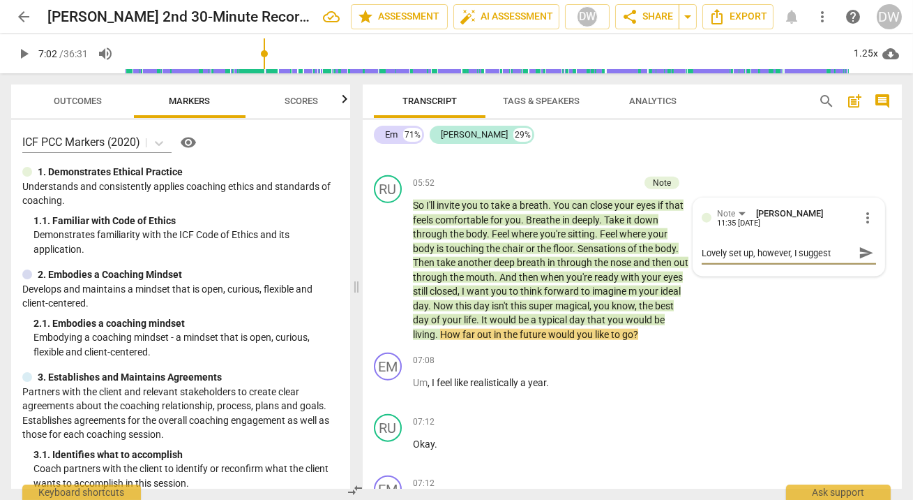
type textarea "Lovely set up, however, I suggest y"
type textarea "Lovely set up, however, I suggest yo"
type textarea "Lovely set up, however, I suggest you"
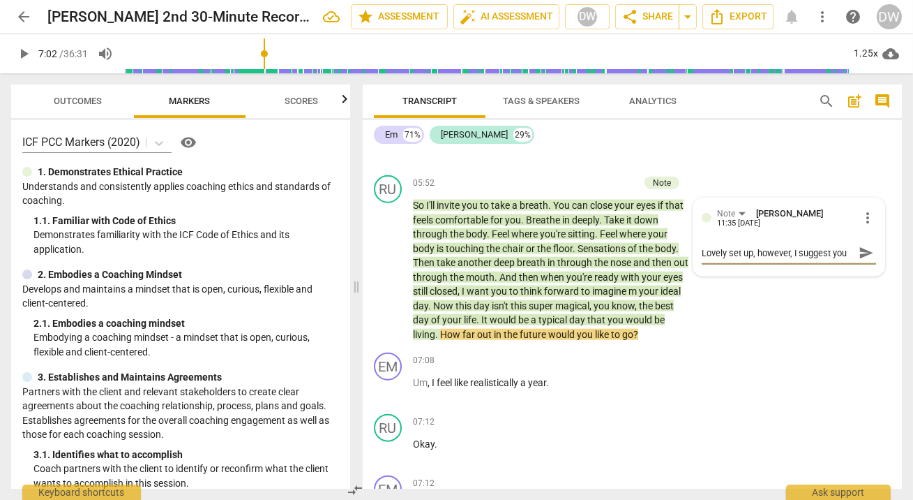
type textarea "Lovely set up, however, I suggest you"
type textarea "Lovely set up, however, I suggest you of"
type textarea "Lovely set up, however, I suggest you off"
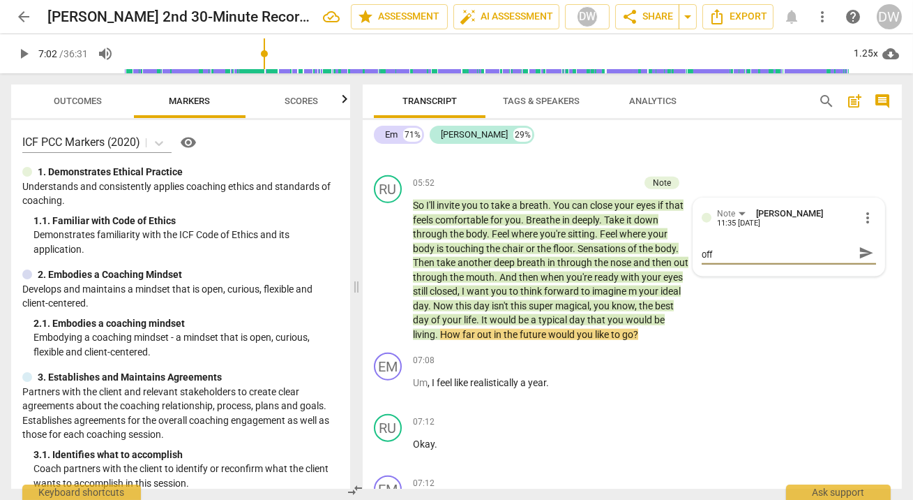
type textarea "Lovely set up, however, I suggest you offe"
type textarea "Lovely set up, however, I suggest you offer"
type textarea "Lovely set up, however, I suggest you offer a"
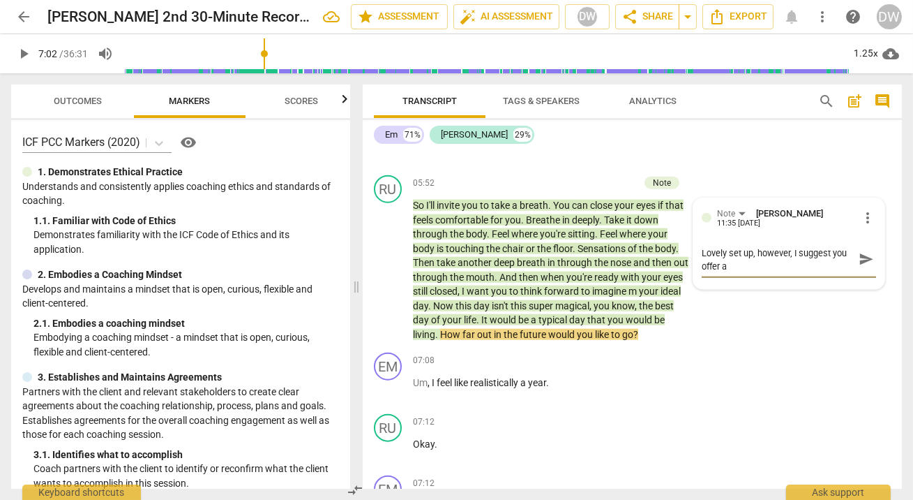
type textarea "Lovely set up, however, I suggest you offer a"
type textarea "Lovely set up, however, I suggest you offer a t"
type textarea "Lovely set up, however, I suggest you offer a ti"
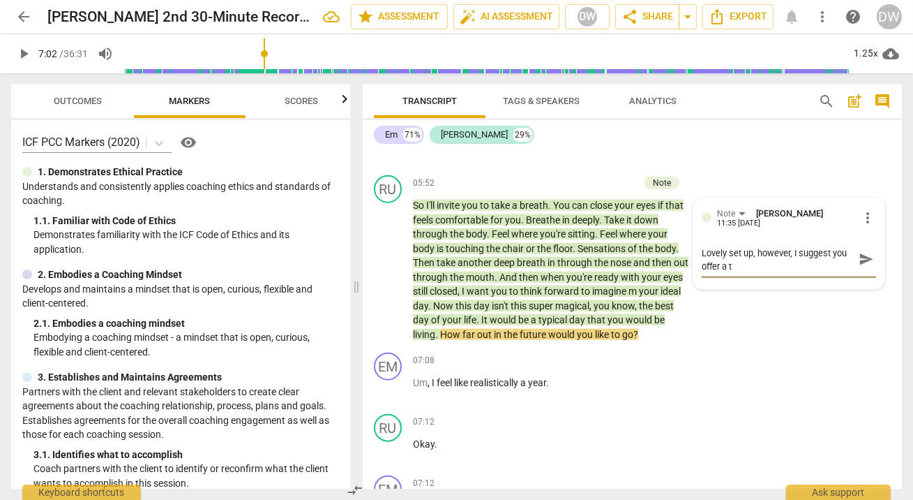
type textarea "Lovely set up, however, I suggest you offer a ti"
type textarea "Lovely set up, however, I suggest you offer a [PERSON_NAME]"
type textarea "Lovely set up, however, I suggest you offer a time"
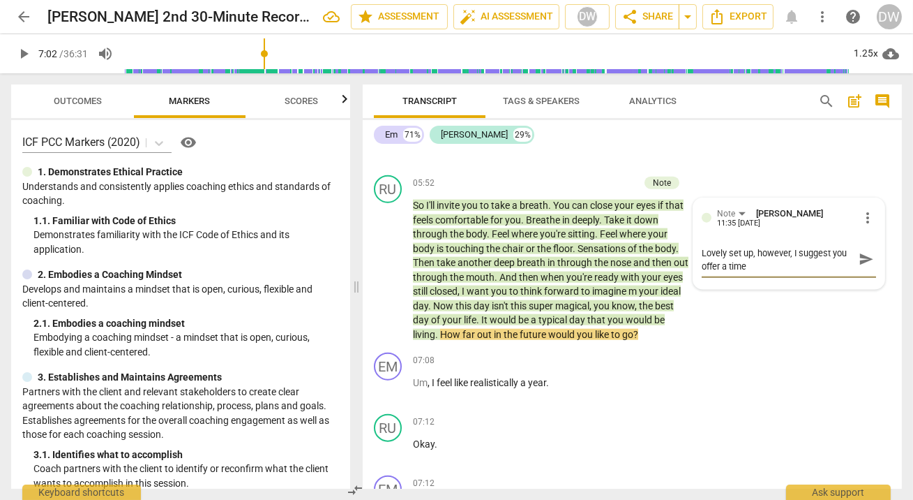
type textarea "Lovely set up, however, I suggest you offer a time"
type textarea "Lovely set up, however, I suggest you offer a time f"
type textarea "Lovely set up, however, I suggest you offer a time fr"
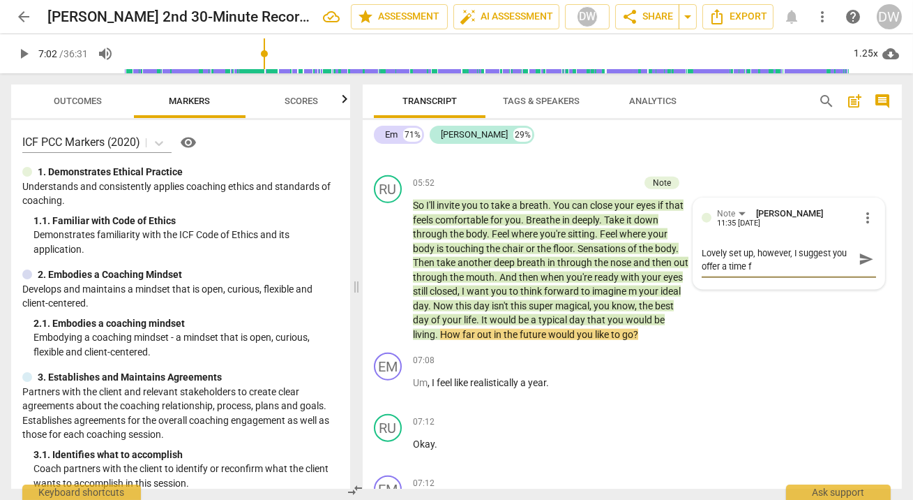
type textarea "Lovely set up, however, I suggest you offer a time fr"
type textarea "Lovely set up, however, I suggest you offer a time fra"
type textarea "Lovely set up, however, I suggest you offer a time fram"
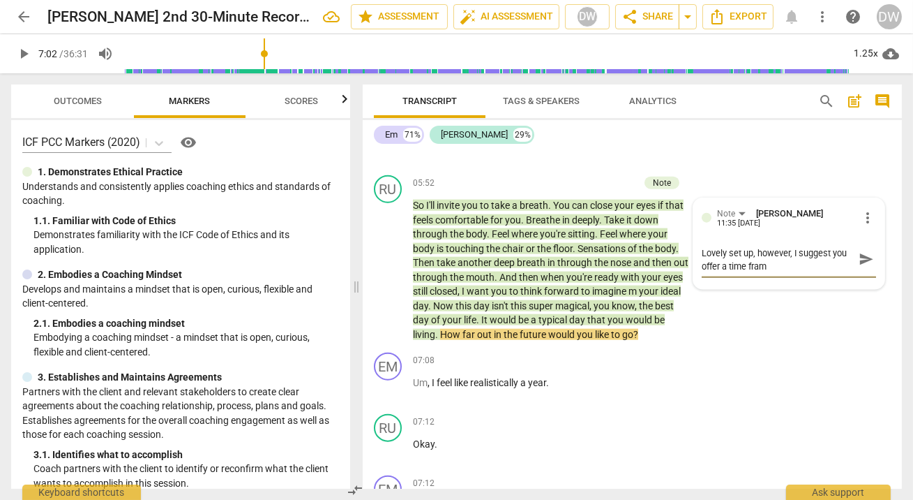
type textarea "Lovely set up, however, I suggest you offer a time frame"
type textarea "Lovely set up, however, I suggest you offer a time frame o"
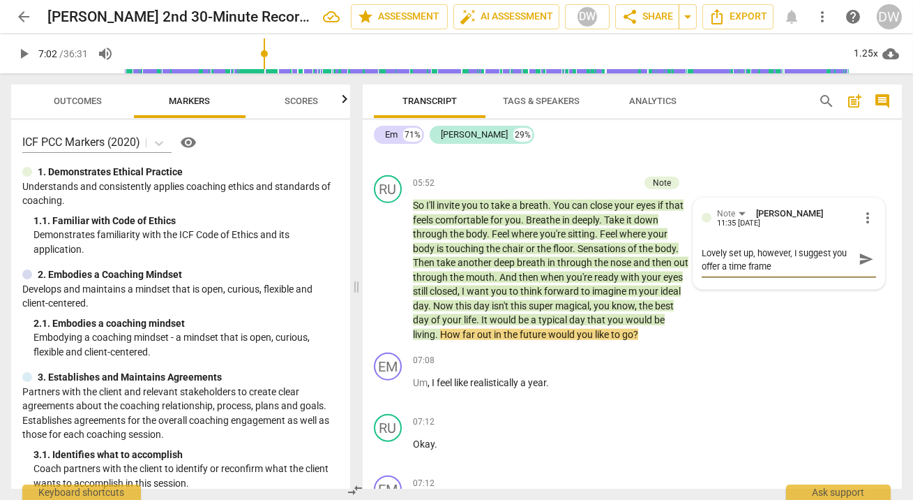
type textarea "Lovely set up, however, I suggest you offer a time frame o"
type textarea "Lovely set up, however, I suggest you offer a time frame of"
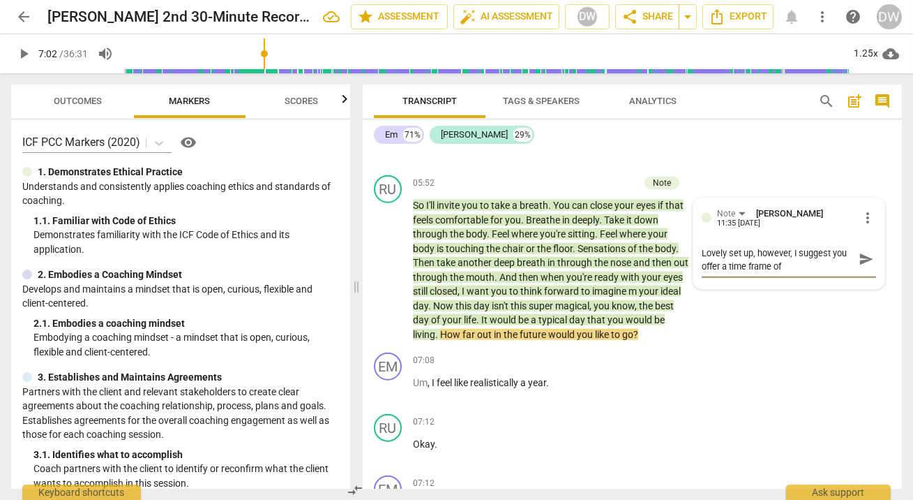
type textarea "Lovely set up, however, I suggest you offer a time frame of a"
type textarea "Lovely set up, however, I suggest you offer a time frame of a b"
type textarea "Lovely set up, however, I suggest you offer a time frame of a bi"
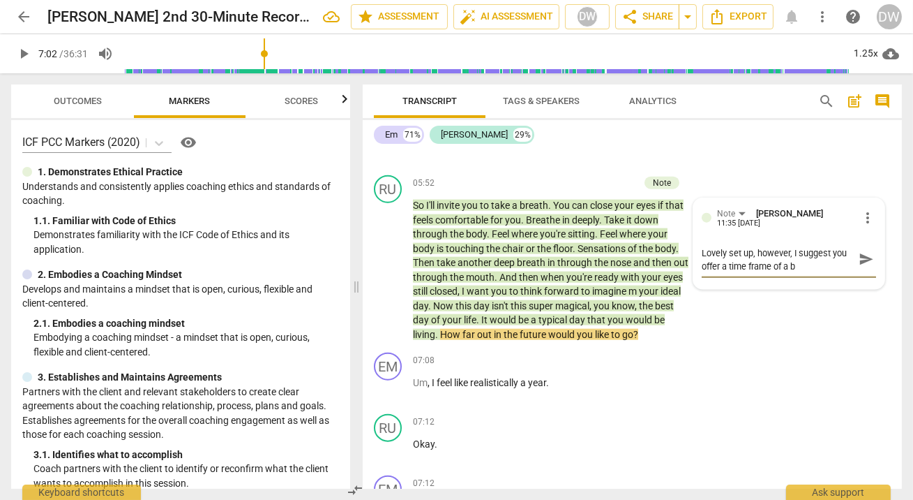
type textarea "Lovely set up, however, I suggest you offer a time frame of a bi"
type textarea "Lovely set up, however, I suggest you offer a time frame of a bit"
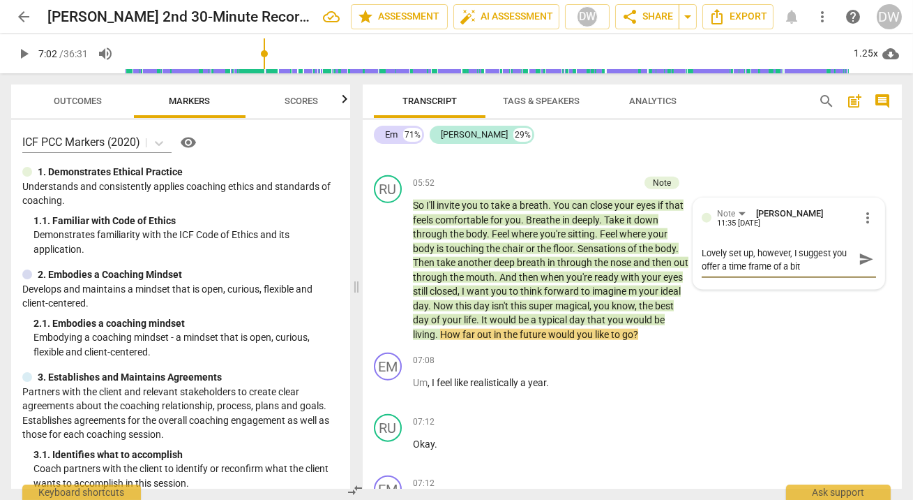
type textarea "Lovely set up, however, I suggest you offer a time frame of a bit f"
type textarea "Lovely set up, however, I suggest you offer a time frame of a bit fu"
type textarea "Lovely set up, however, I suggest you offer a time frame of a bit fur"
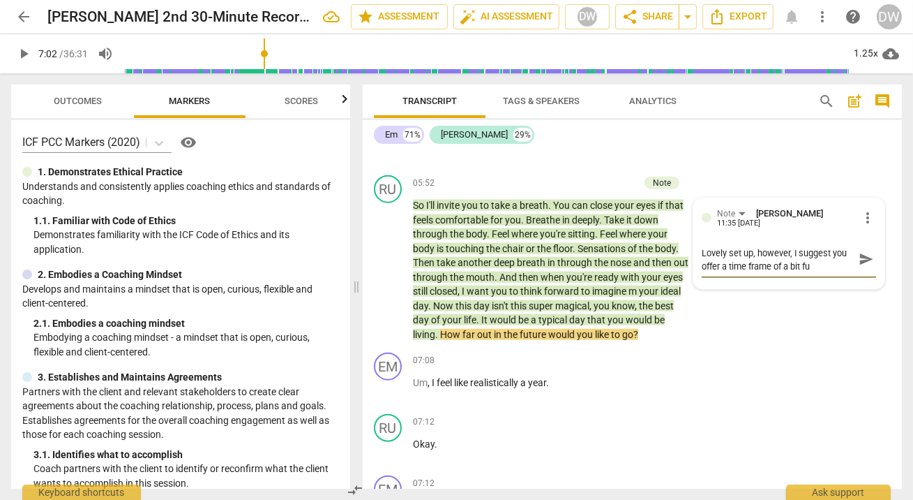
type textarea "Lovely set up, however, I suggest you offer a time frame of a bit fur"
type textarea "Lovely set up, however, I suggest you offer a time frame of a bit furt"
type textarea "Lovely set up, however, I suggest you offer a time frame of a bit furth"
type textarea "Lovely set up, however, I suggest you offer a time frame of a bit furthe"
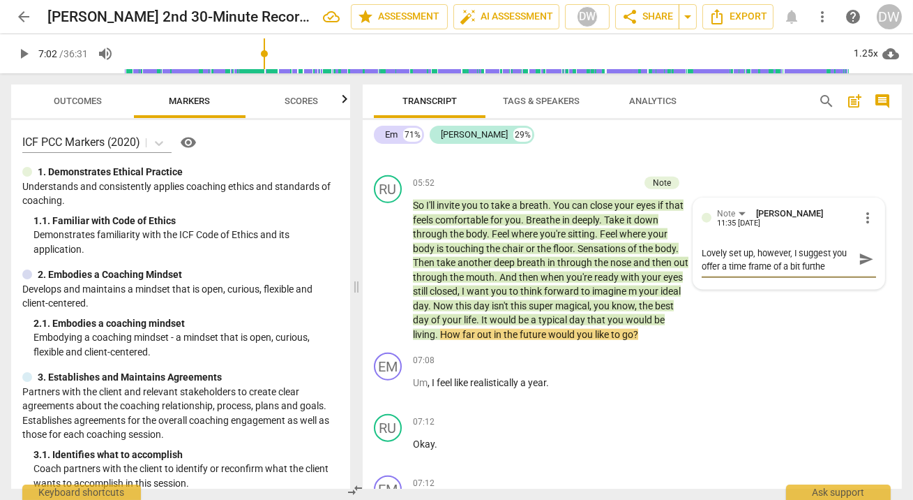
type textarea "Lovely set up, however, I suggest you offer a time frame of a bit further"
type textarea "Lovely set up, however, I suggest you offer a time frame of a bit further o"
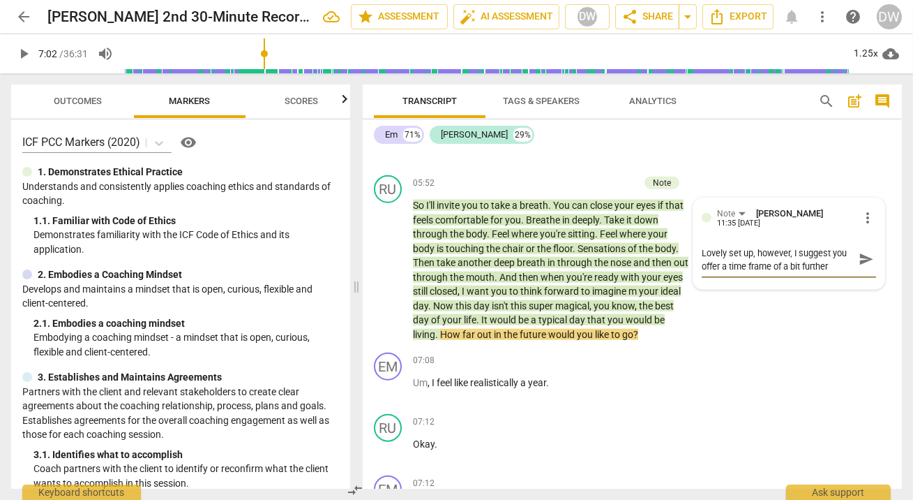
type textarea "Lovely set up, however, I suggest you offer a time frame of a bit further o"
type textarea "Lovely set up, however, I suggest you offer a time frame of a bit further ou"
type textarea "Lovely set up, however, I suggest you offer a time frame of a bit further out"
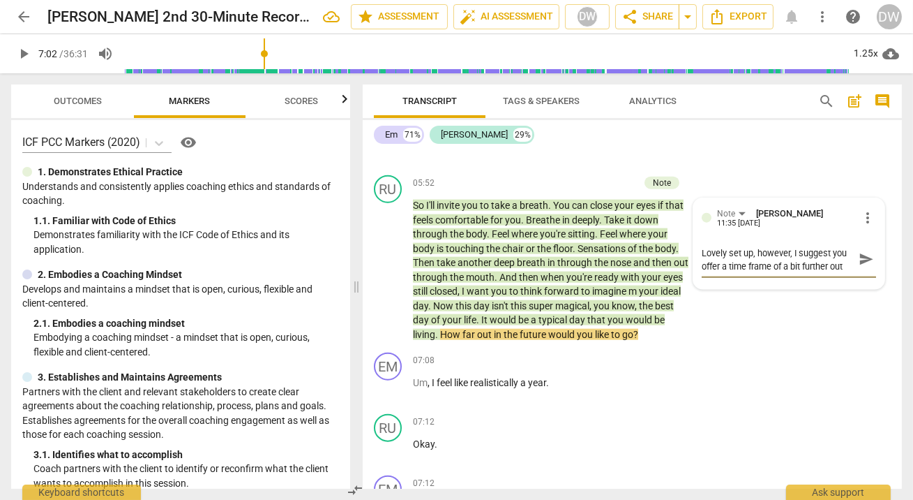
type textarea "Lovely set up, however, I suggest you offer a time frame of a bit further out r"
type textarea "Lovely set up, however, I suggest you offer a time frame of a bit further out ra"
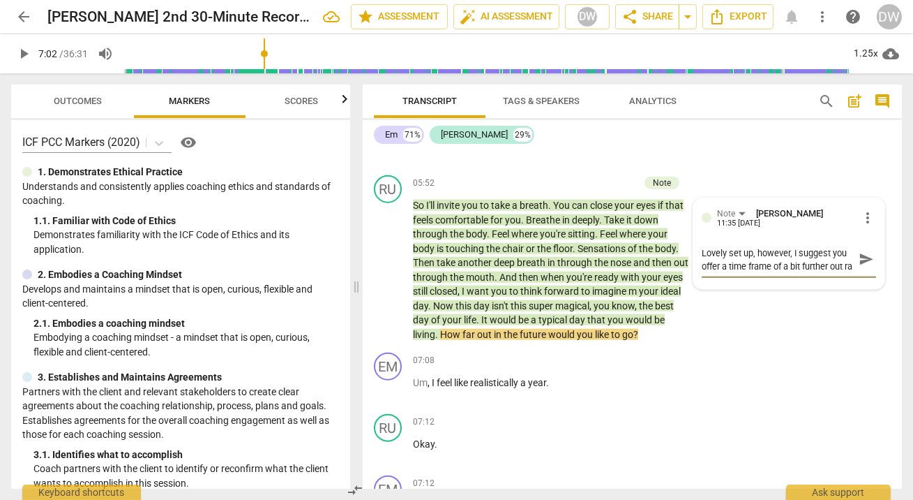
type textarea "Lovely set up, however, I suggest you offer a time frame of a bit further out r…"
type textarea "Lovely set up, however, I suggest you offer a time frame of a bit further out […"
type textarea "Lovely set up, however, I suggest you offer a time frame of a bit further out r…"
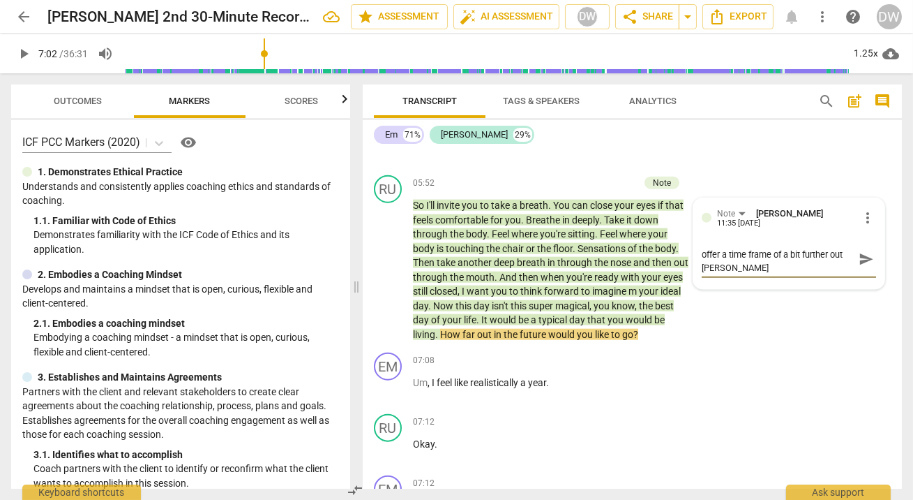
type textarea "Lovely set up, however, I suggest you offer a time frame of a bit further out r…"
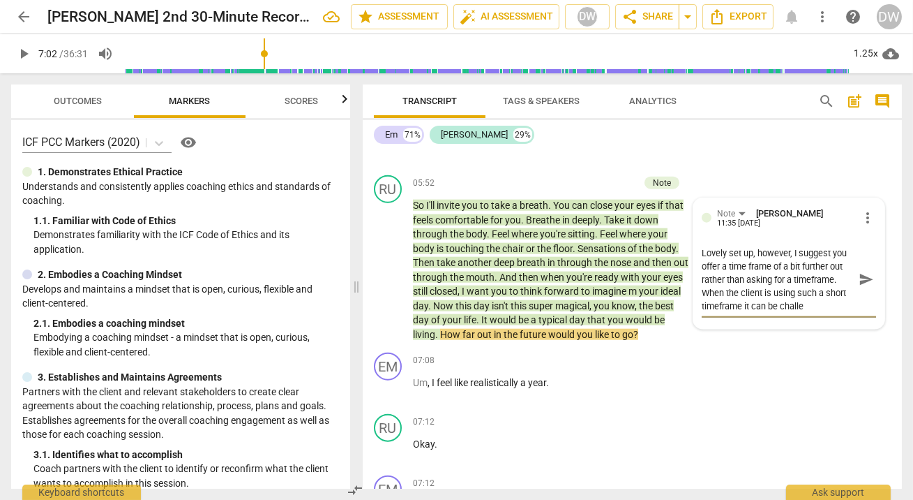
scroll to position [13, 0]
click at [763, 246] on textarea "Lovely set up, however, I suggest you offer a time frame of a bit further out r…" at bounding box center [778, 279] width 152 height 66
click at [762, 299] on textarea "Lovely set up, however, I suggest you offer a timeframe of a bit further out ra…" at bounding box center [778, 279] width 152 height 66
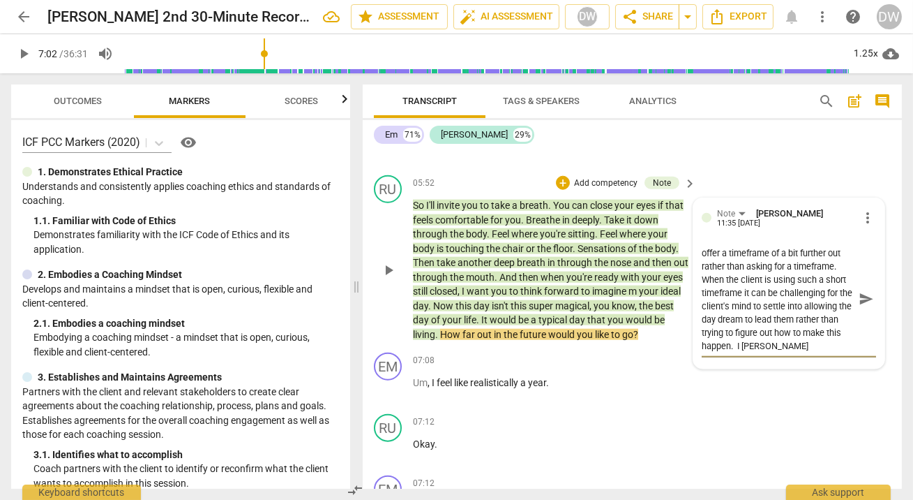
scroll to position [25, 0]
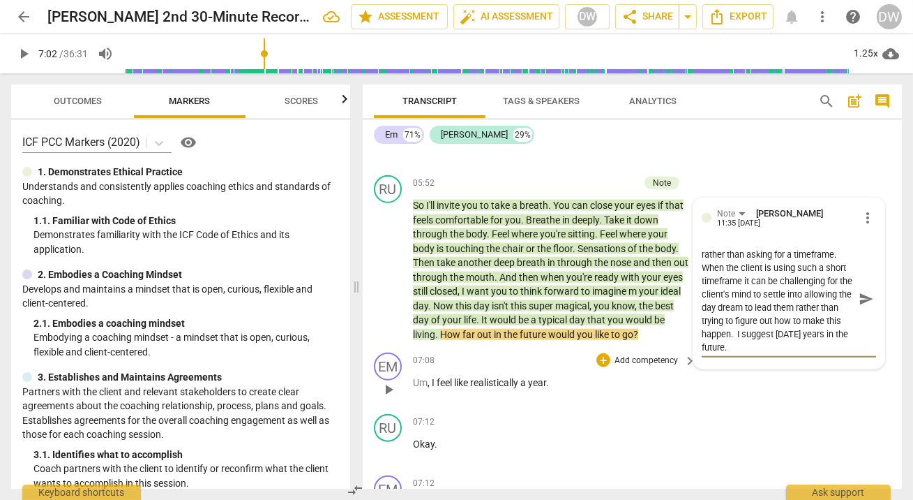
click at [395, 382] on span "play_arrow" at bounding box center [388, 389] width 17 height 17
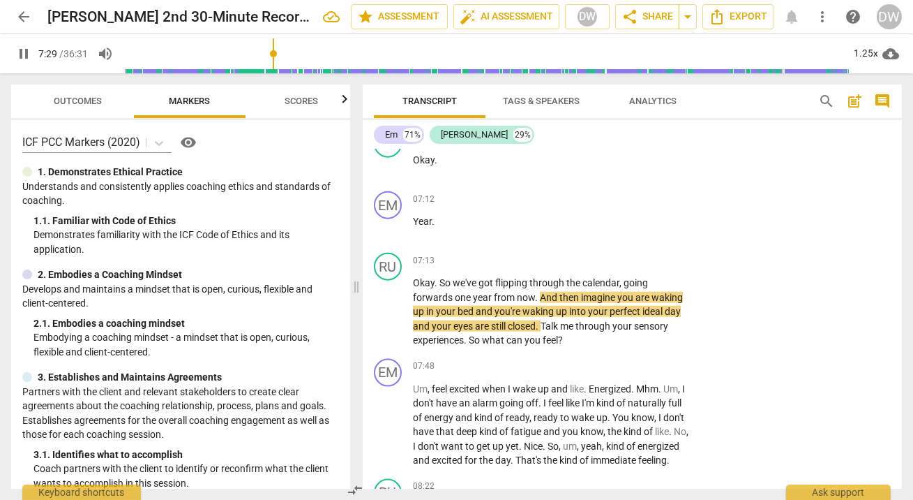
scroll to position [3667, 0]
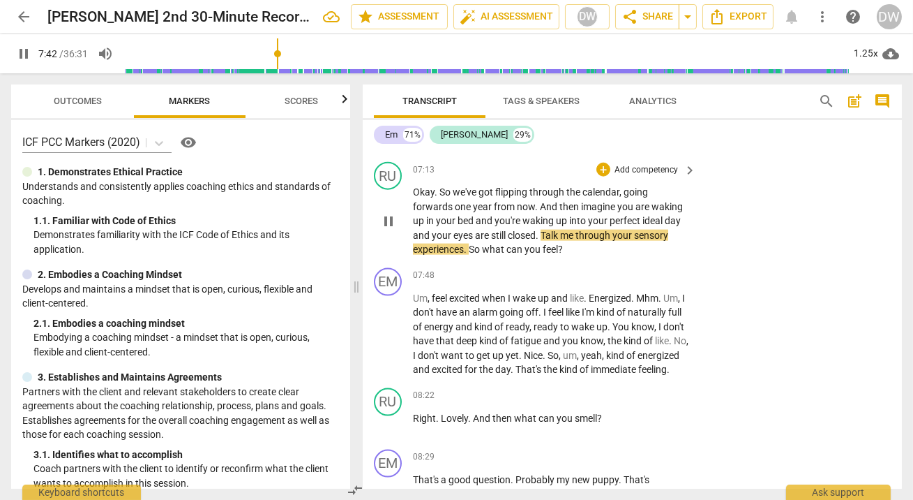
click at [390, 213] on span "pause" at bounding box center [388, 221] width 17 height 17
click at [599, 163] on div "+" at bounding box center [604, 170] width 14 height 14
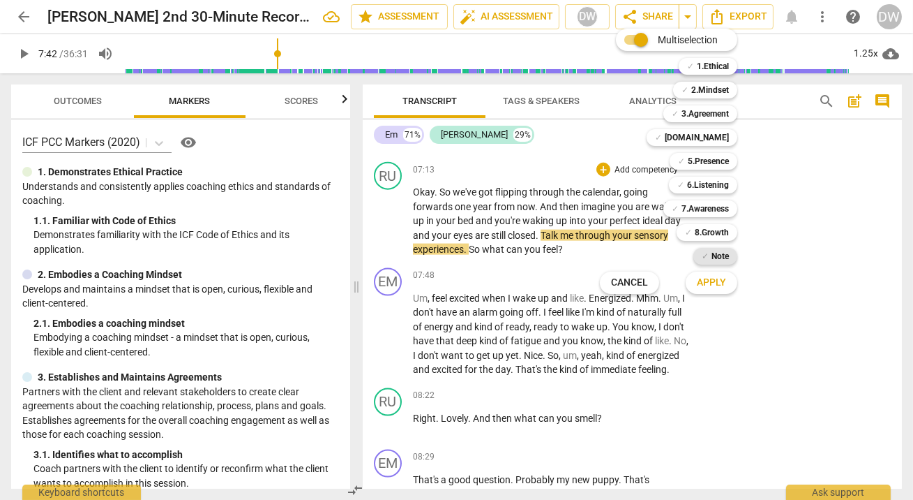
click at [709, 258] on div "✓ Note" at bounding box center [716, 256] width 44 height 17
click at [717, 256] on b "Note" at bounding box center [720, 256] width 17 height 17
click at [378, 331] on div at bounding box center [456, 250] width 913 height 500
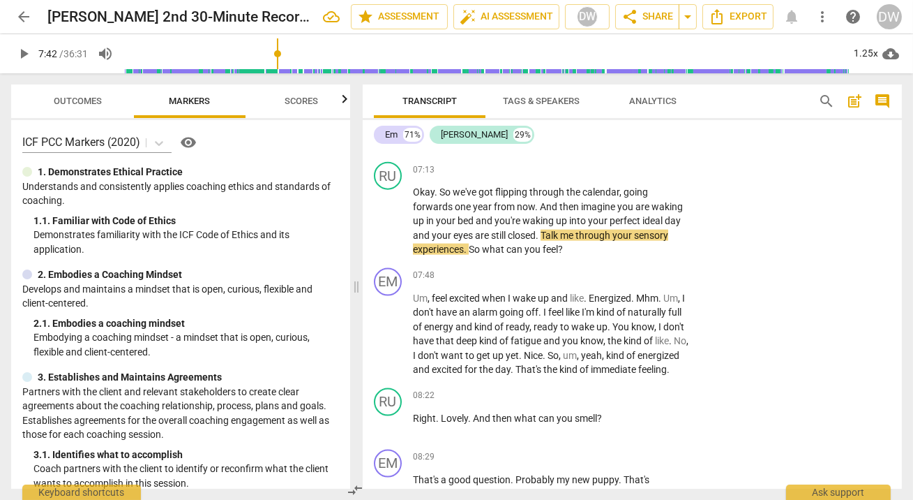
click at [391, 331] on span "play_arrow" at bounding box center [388, 334] width 17 height 17
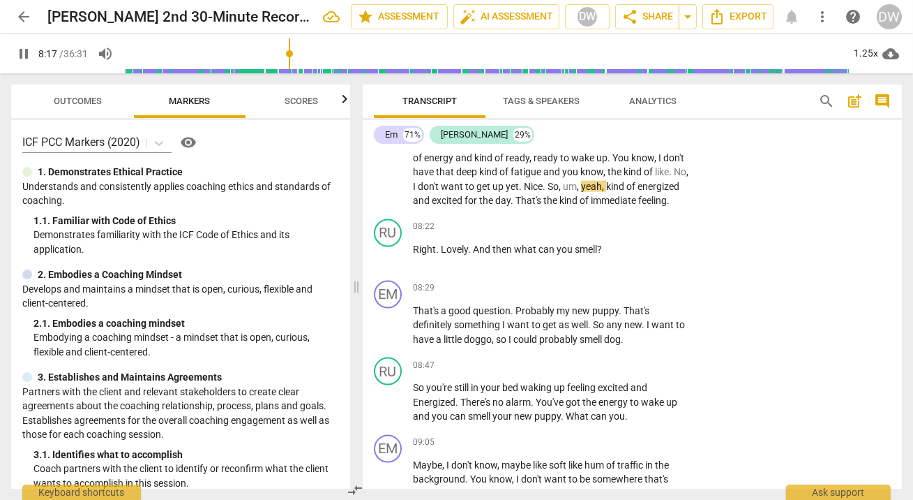
scroll to position [3837, 0]
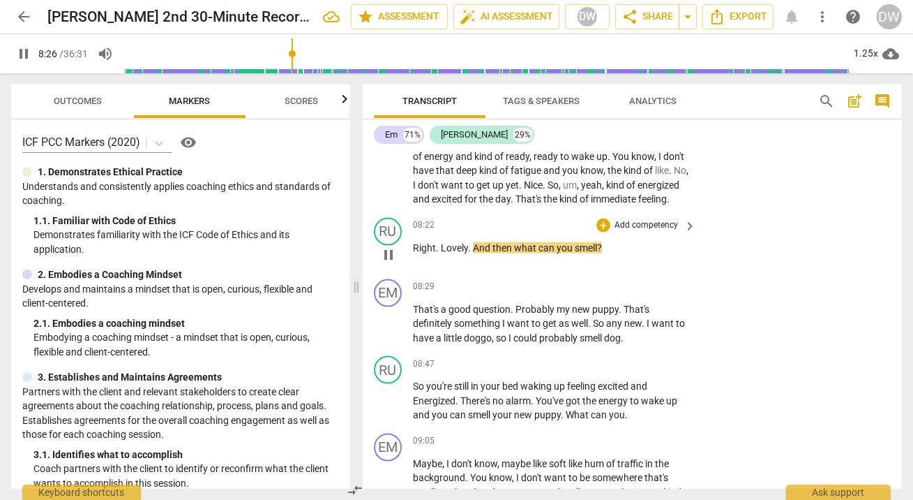
click at [394, 256] on span "pause" at bounding box center [388, 254] width 17 height 17
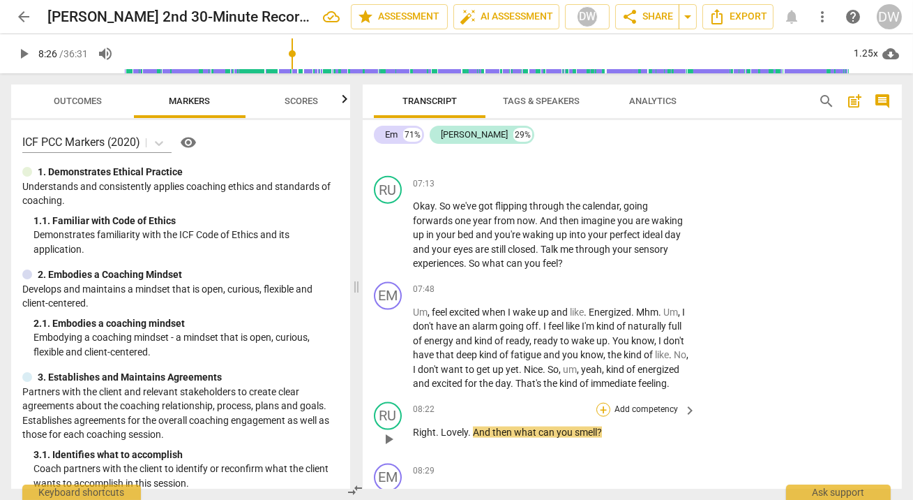
scroll to position [3653, 0]
click at [600, 179] on div "+" at bounding box center [604, 184] width 14 height 14
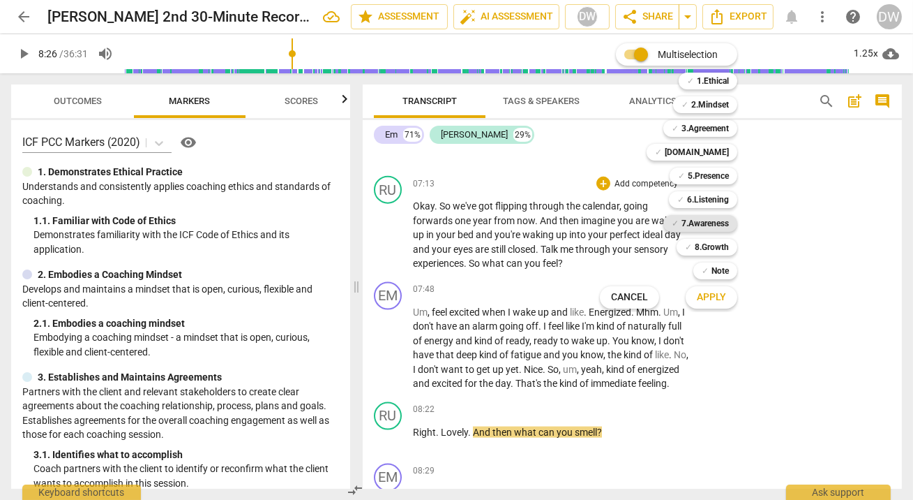
click at [687, 222] on b "7.Awareness" at bounding box center [705, 223] width 47 height 17
click at [700, 295] on span "Apply" at bounding box center [711, 297] width 29 height 14
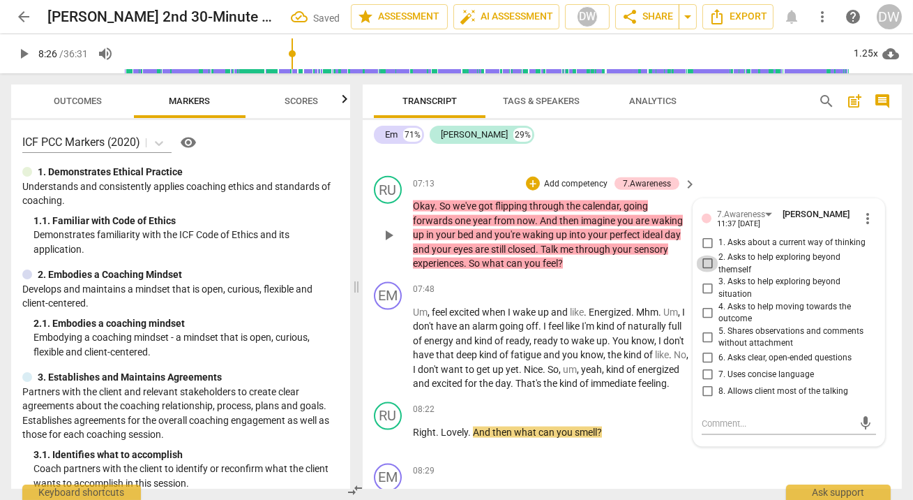
click at [701, 255] on input "2. Asks to help exploring beyond themself" at bounding box center [707, 263] width 22 height 17
click at [602, 417] on div "+" at bounding box center [604, 410] width 14 height 14
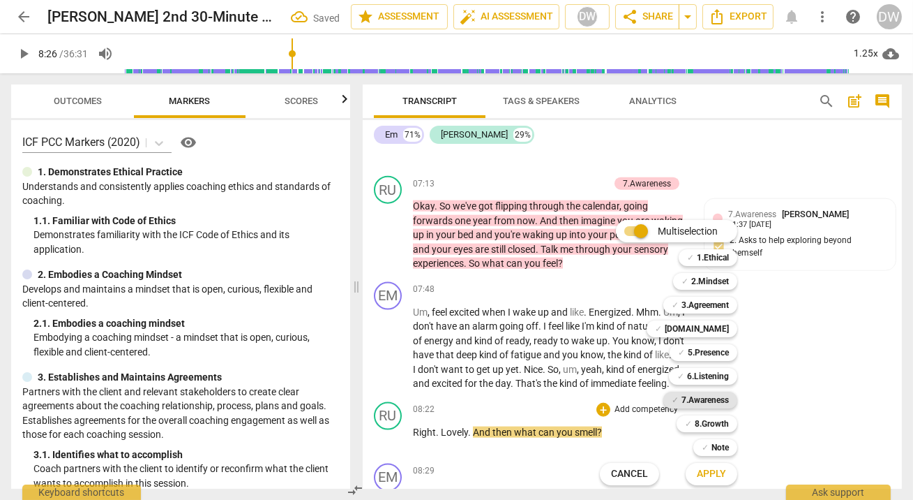
click at [693, 403] on b "7.Awareness" at bounding box center [705, 399] width 47 height 17
click at [699, 470] on span "Apply" at bounding box center [711, 474] width 29 height 14
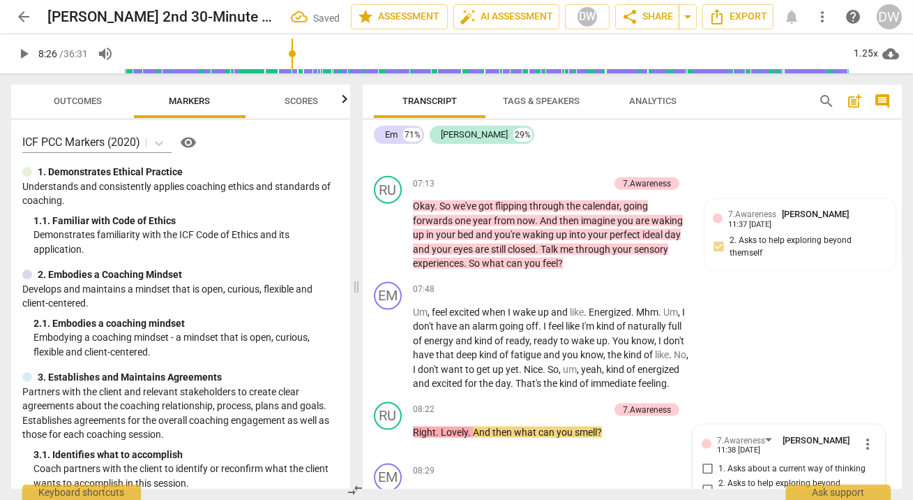
scroll to position [3989, 0]
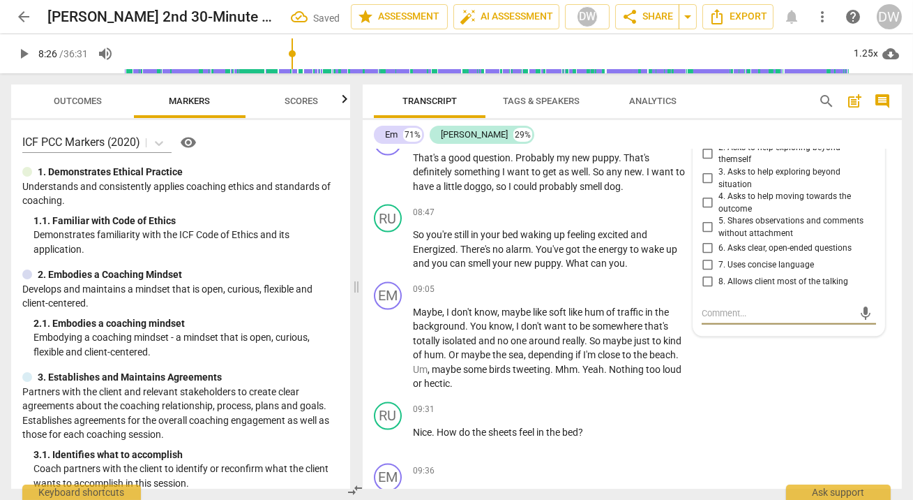
click at [709, 185] on input "3. Asks to help exploring beyond situation" at bounding box center [707, 178] width 22 height 17
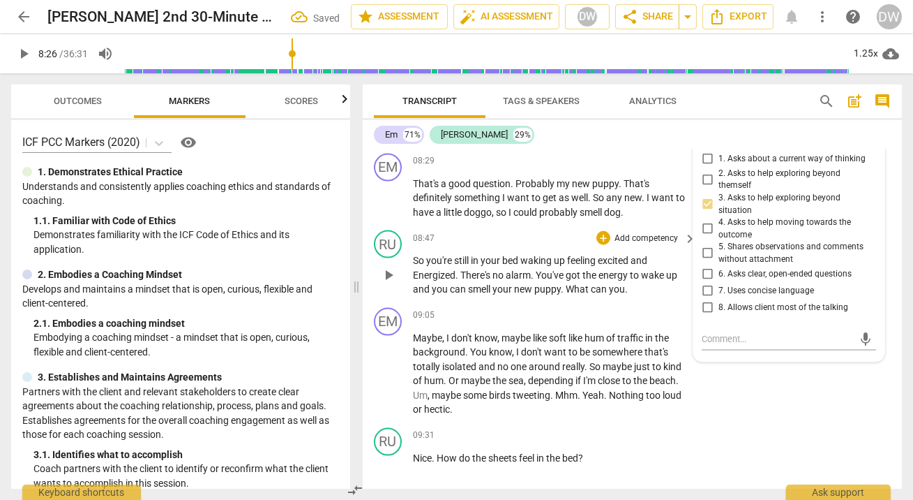
scroll to position [3918, 0]
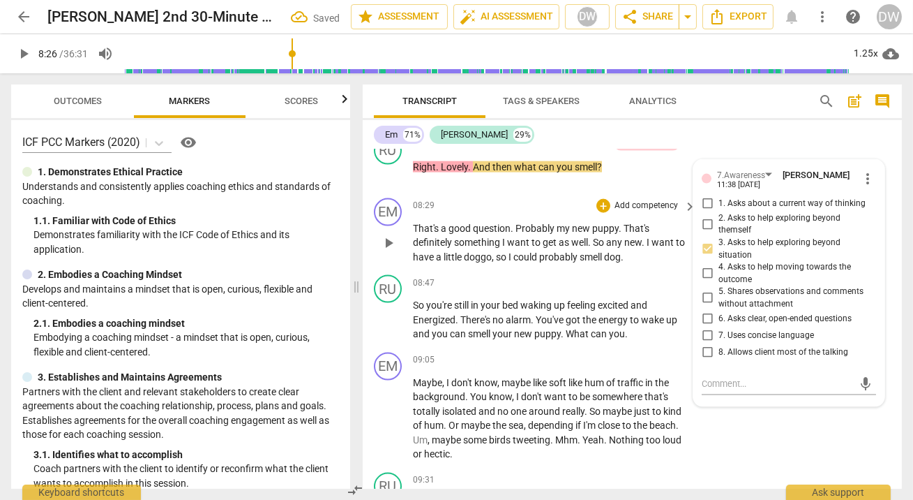
click at [389, 251] on span "play_arrow" at bounding box center [388, 242] width 17 height 17
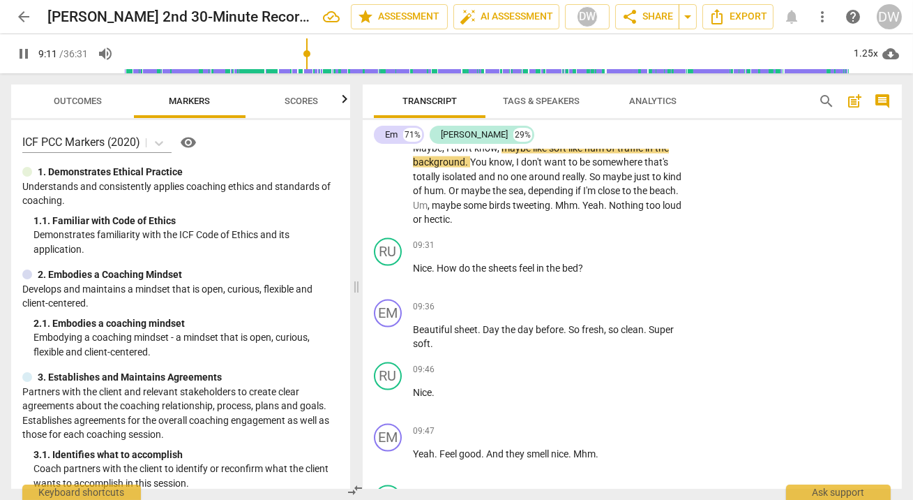
scroll to position [4154, 0]
click at [389, 177] on button "pause" at bounding box center [389, 183] width 22 height 22
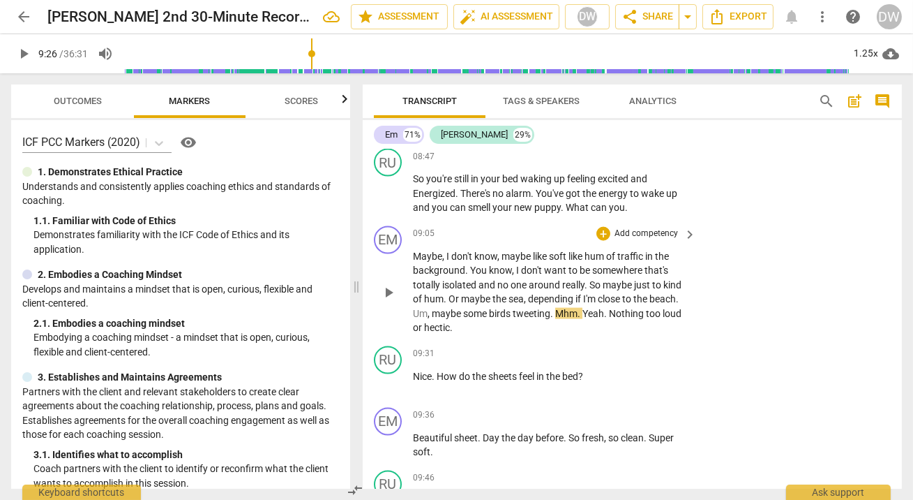
scroll to position [4043, 0]
click at [603, 241] on div "+" at bounding box center [604, 235] width 14 height 14
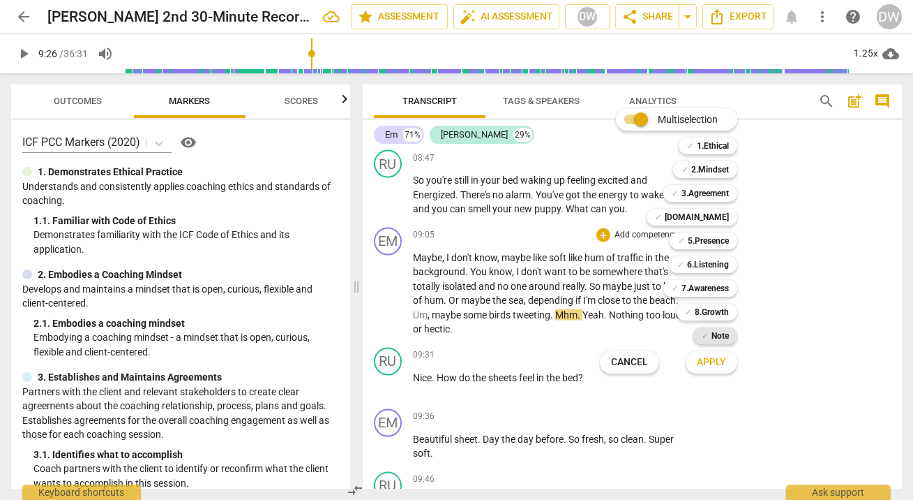
click at [722, 339] on b "Note" at bounding box center [720, 335] width 17 height 17
click at [722, 366] on span "Apply" at bounding box center [711, 362] width 29 height 14
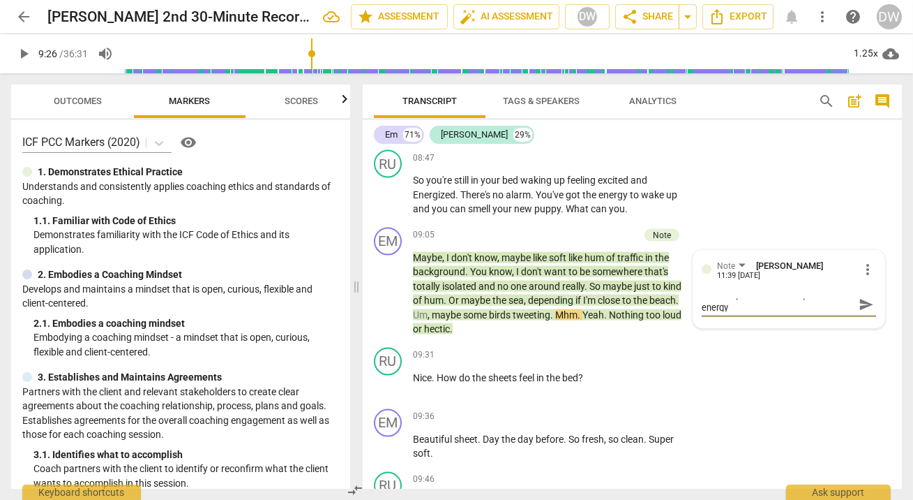
scroll to position [0, 0]
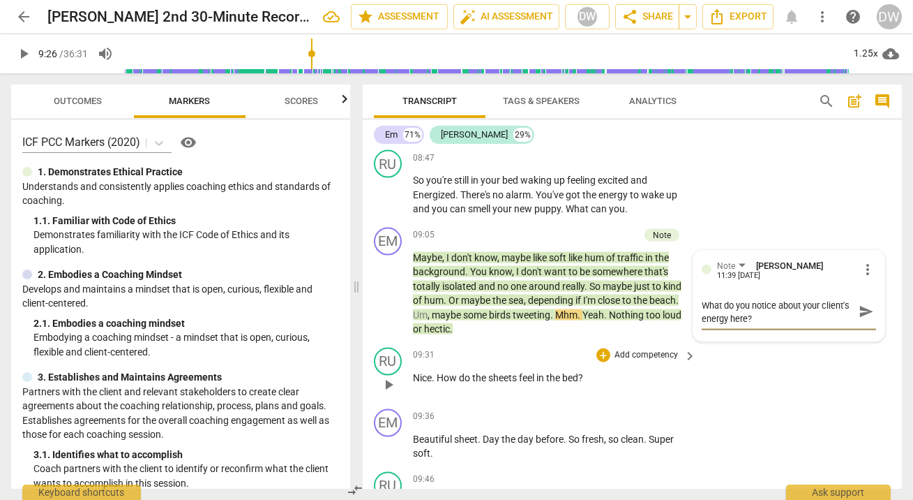
click at [381, 385] on span "play_arrow" at bounding box center [388, 384] width 17 height 17
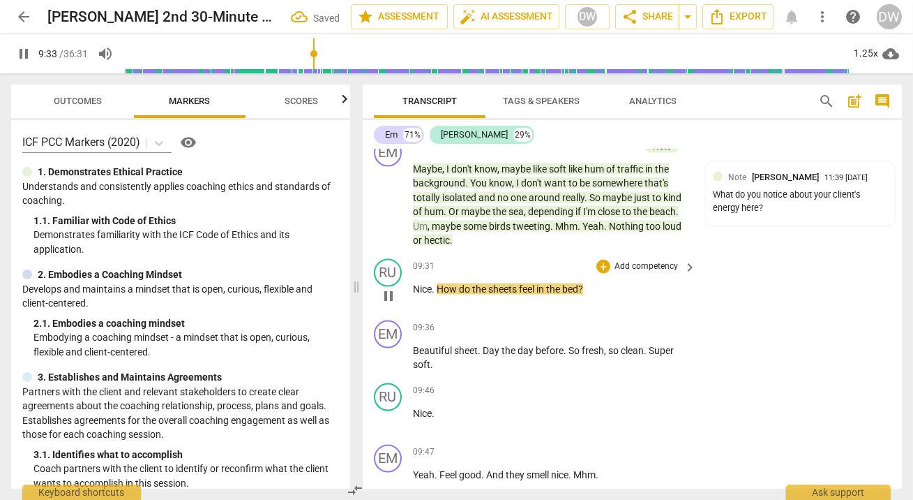
scroll to position [4132, 0]
click at [389, 294] on span "pause" at bounding box center [388, 295] width 17 height 17
click at [602, 271] on div "+" at bounding box center [604, 266] width 14 height 14
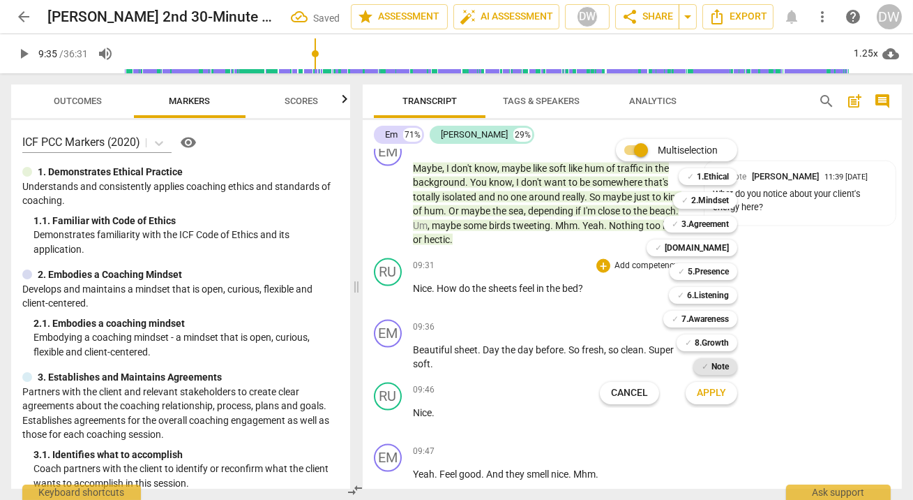
click at [724, 366] on b "Note" at bounding box center [720, 366] width 17 height 17
click at [724, 394] on span "Apply" at bounding box center [711, 393] width 29 height 14
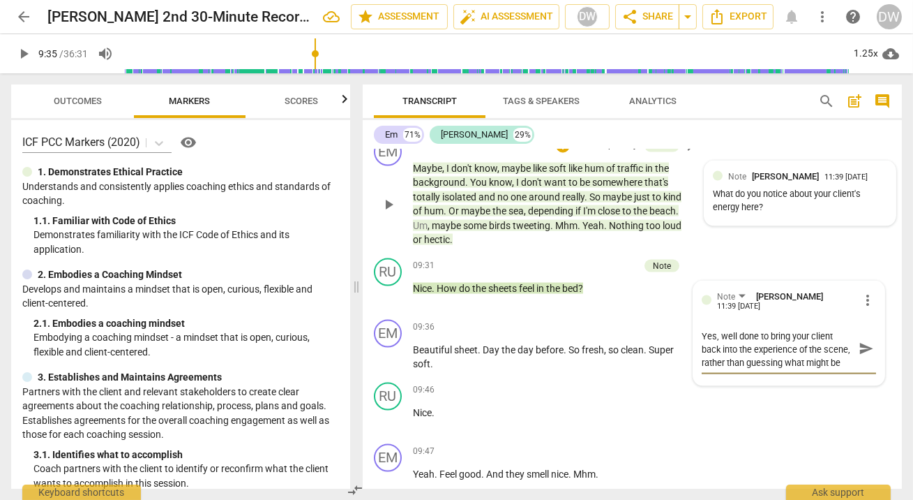
scroll to position [11, 0]
click at [385, 361] on span "play_arrow" at bounding box center [388, 357] width 17 height 17
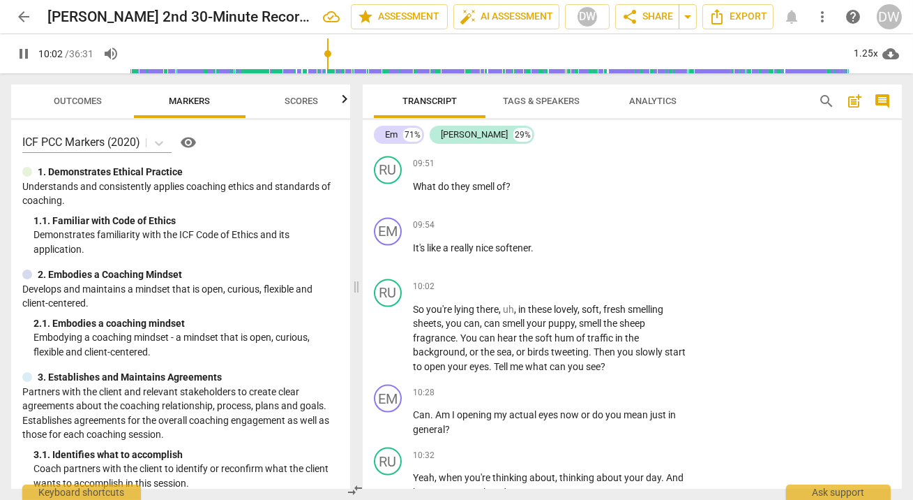
scroll to position [4490, 0]
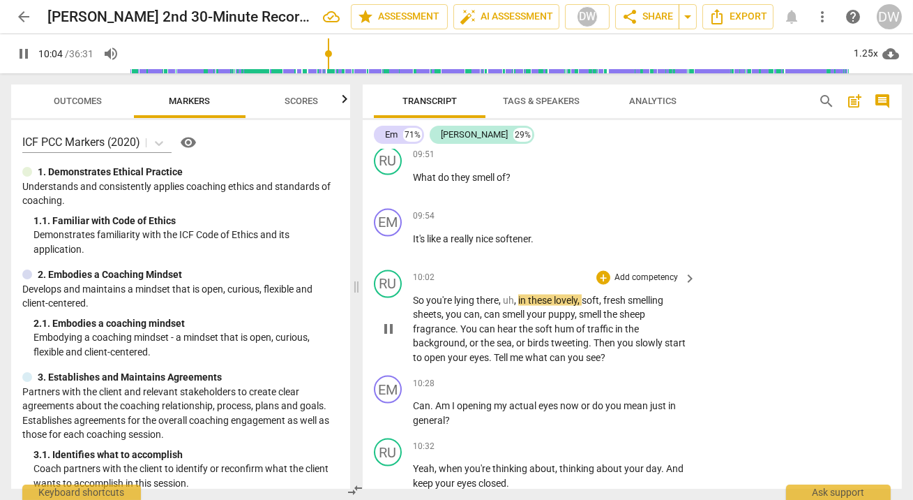
click at [391, 327] on span "pause" at bounding box center [388, 328] width 17 height 17
click at [597, 282] on div "+" at bounding box center [604, 278] width 14 height 14
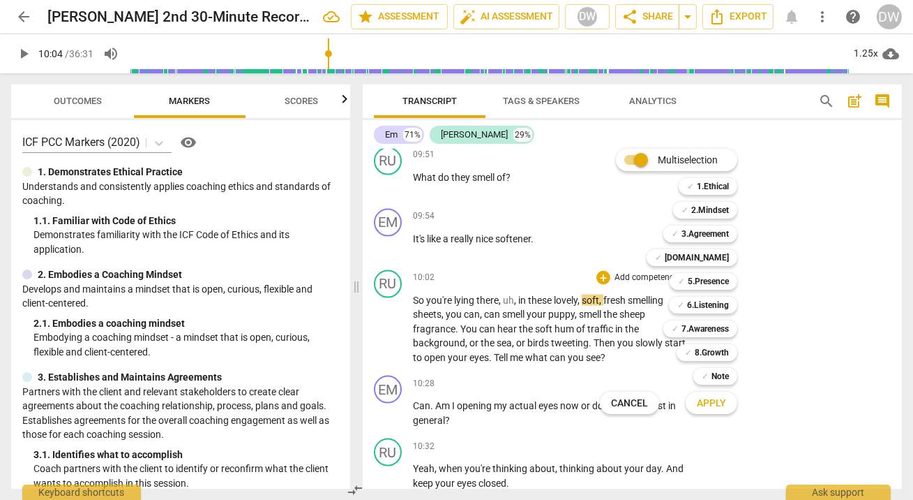
click at [386, 331] on div at bounding box center [456, 250] width 913 height 500
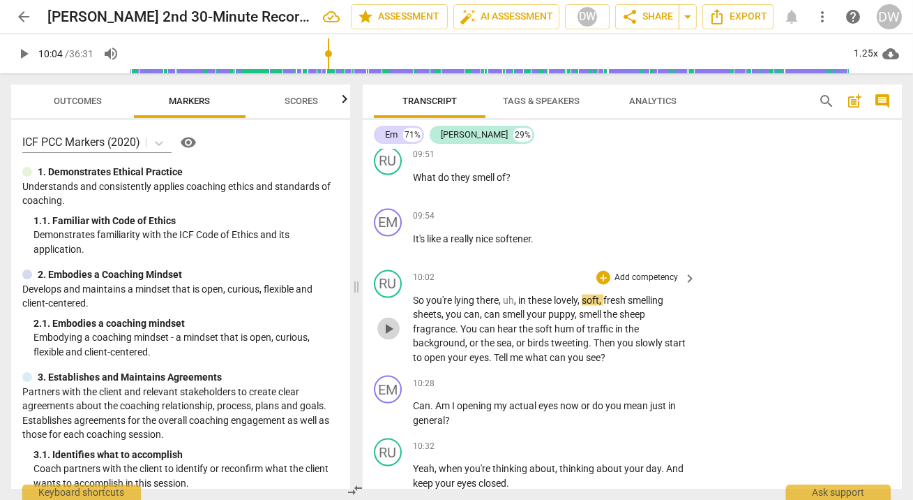
click at [387, 335] on span "play_arrow" at bounding box center [388, 328] width 17 height 17
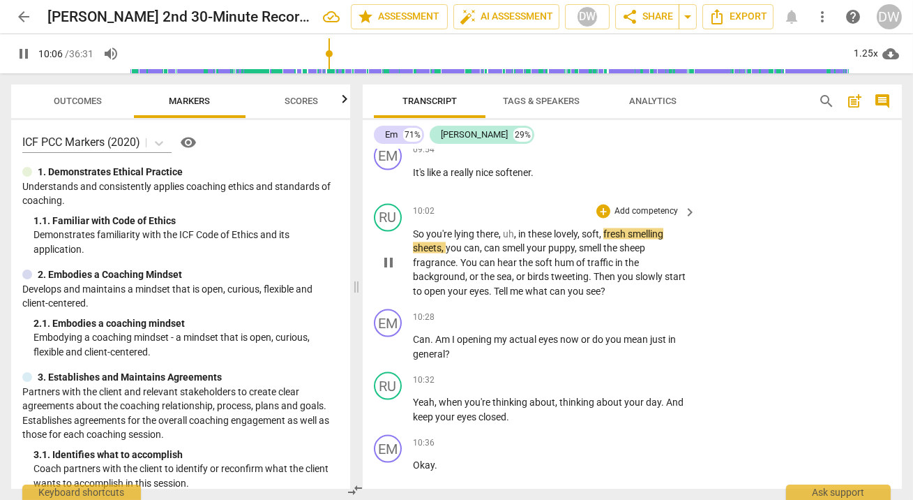
scroll to position [4581, 0]
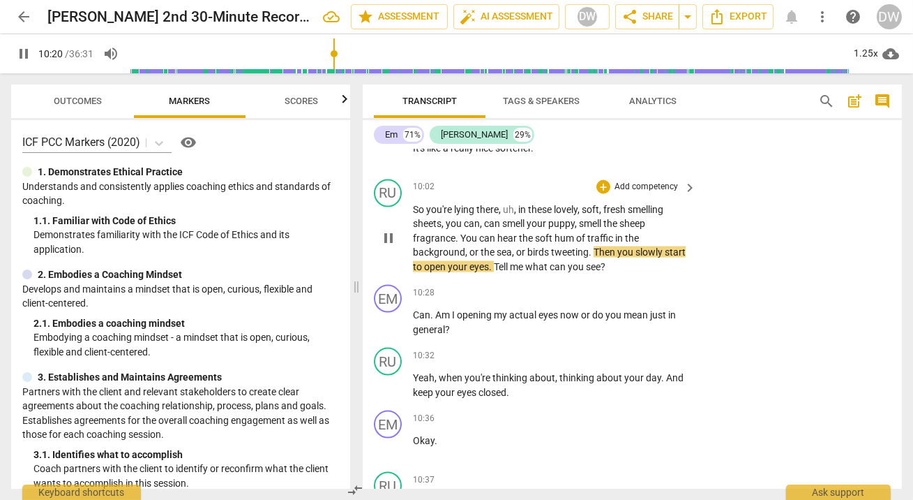
click at [389, 258] on div "play_arrow pause" at bounding box center [396, 238] width 36 height 63
click at [389, 246] on span "pause" at bounding box center [388, 238] width 17 height 17
click at [601, 191] on div "+" at bounding box center [604, 187] width 14 height 14
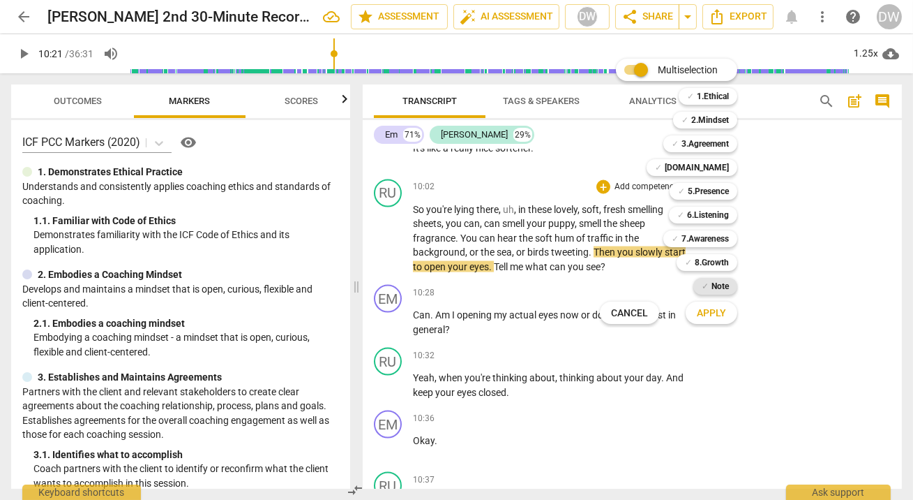
click at [706, 290] on span "✓" at bounding box center [705, 286] width 7 height 17
click at [716, 309] on span "Apply" at bounding box center [711, 313] width 29 height 14
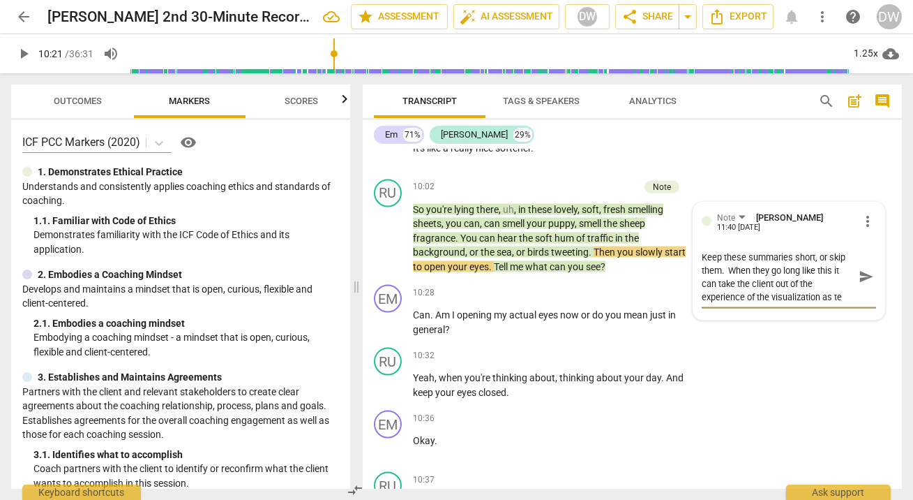
scroll to position [0, 0]
click at [387, 326] on span "play_arrow" at bounding box center [388, 322] width 17 height 17
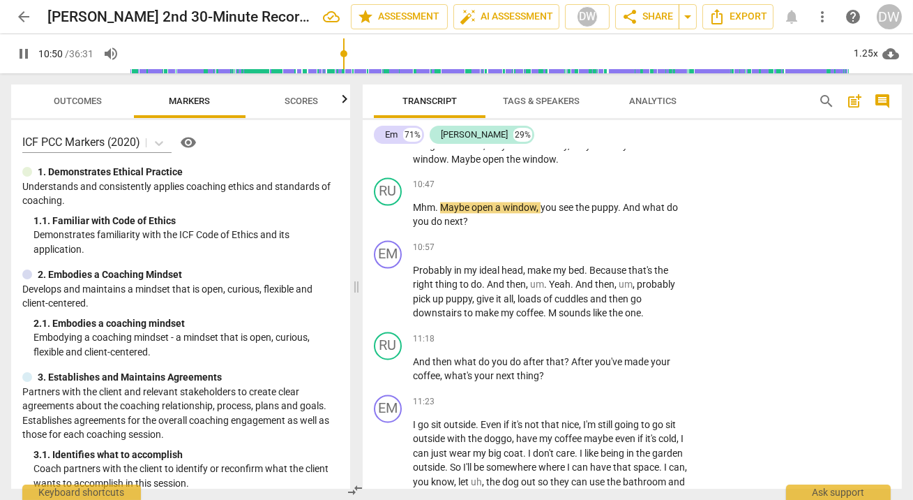
scroll to position [5014, 0]
click at [393, 221] on span "pause" at bounding box center [388, 215] width 17 height 17
click at [392, 294] on span "play_arrow" at bounding box center [388, 292] width 17 height 17
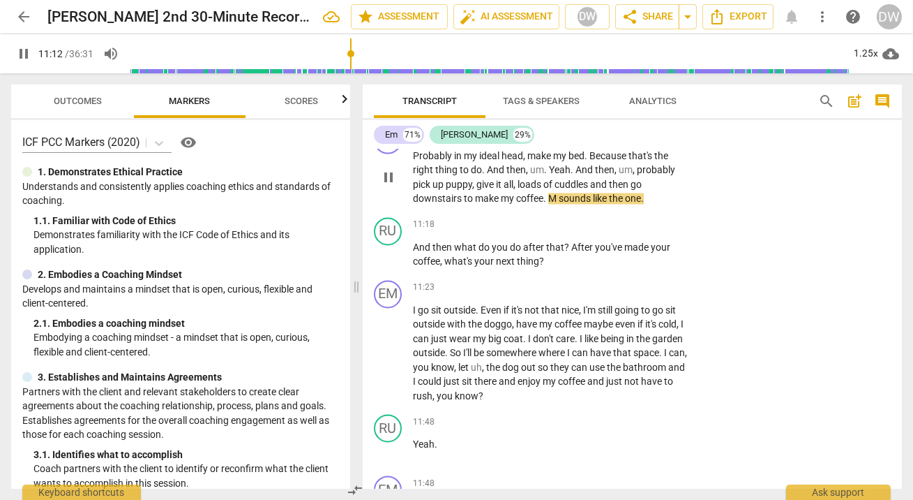
scroll to position [5174, 0]
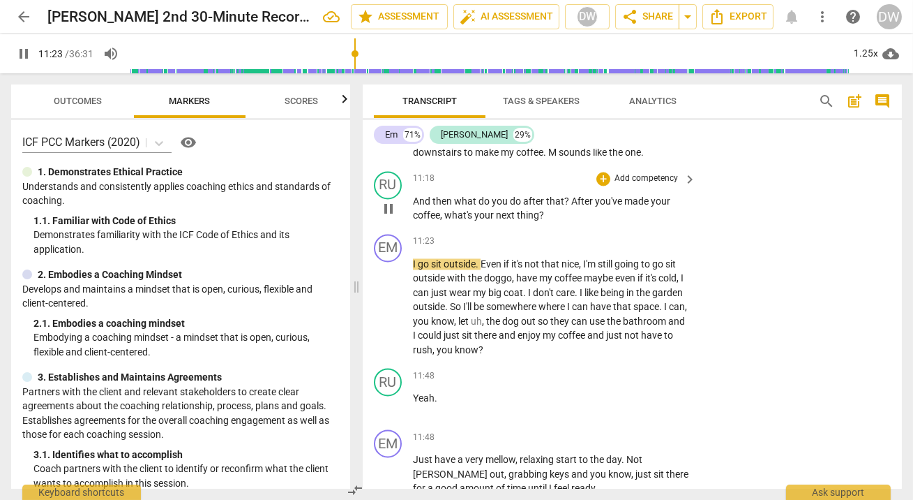
click at [386, 218] on span "pause" at bounding box center [388, 209] width 17 height 17
click at [604, 184] on div "+" at bounding box center [604, 179] width 14 height 14
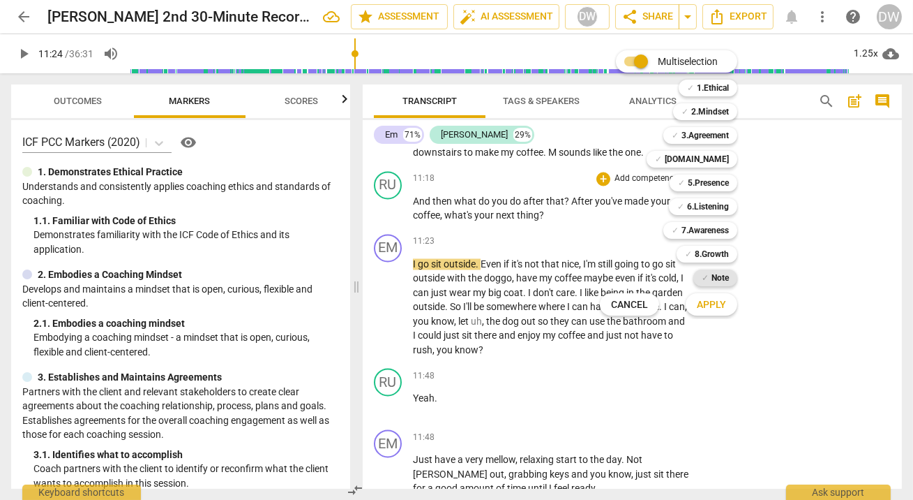
click at [725, 279] on b "Note" at bounding box center [720, 277] width 17 height 17
click at [725, 306] on span "Apply" at bounding box center [711, 305] width 29 height 14
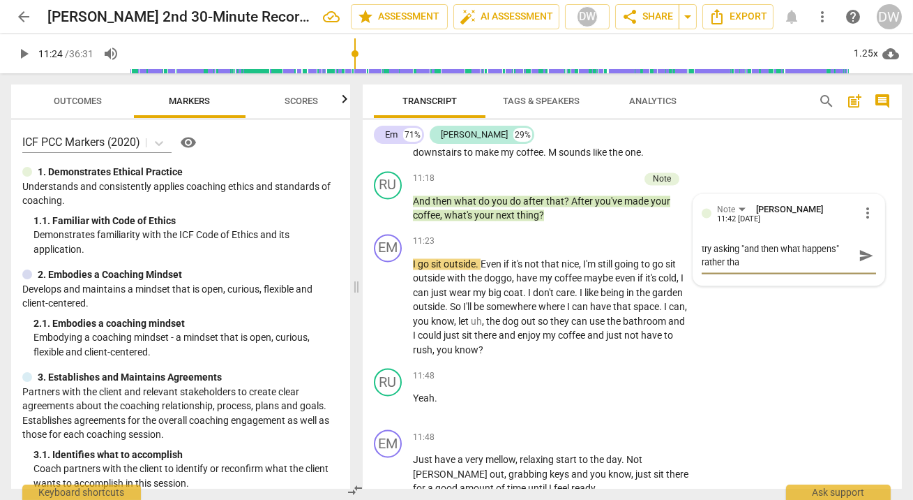
scroll to position [0, 0]
click at [696, 255] on div "Note [PERSON_NAME] 11:42 [DATE] more_vert try asking "and then what happens" ra…" at bounding box center [789, 240] width 191 height 91
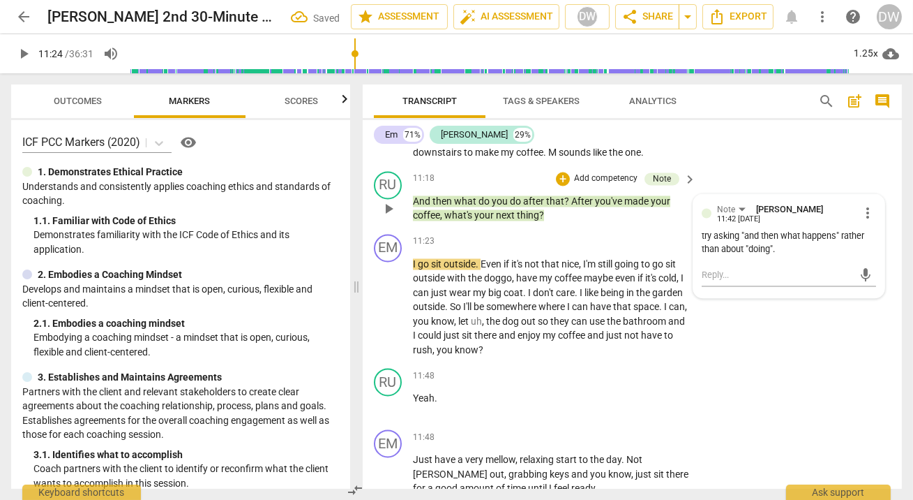
click at [702, 245] on div "try asking "and then what happens" rather than about "doing"." at bounding box center [789, 243] width 174 height 27
click at [702, 241] on div "try asking "and then what happens" rather than about "doing"." at bounding box center [789, 243] width 174 height 27
click at [875, 213] on div "Note [PERSON_NAME] 11:42 [DATE] more_vert try asking "and then what happens" ra…" at bounding box center [789, 247] width 191 height 104
click at [866, 215] on span "more_vert" at bounding box center [868, 213] width 17 height 17
click at [866, 215] on li "Edit" at bounding box center [877, 217] width 48 height 27
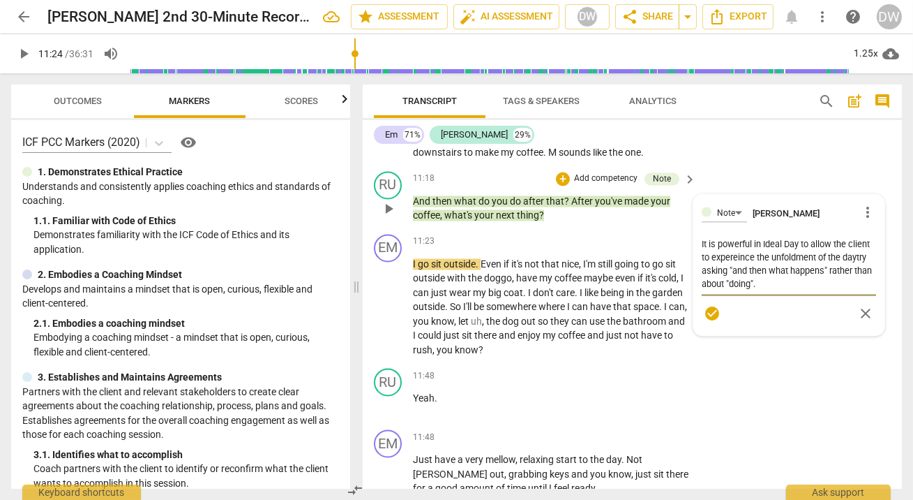
click at [722, 260] on textarea "It is powerful in Ideal Day to allow the client to expereince the unfoldment of…" at bounding box center [789, 264] width 174 height 53
click at [858, 264] on textarea "It is powerful in Ideal Day to allow the client to experience the unfoldment of…" at bounding box center [789, 264] width 174 height 53
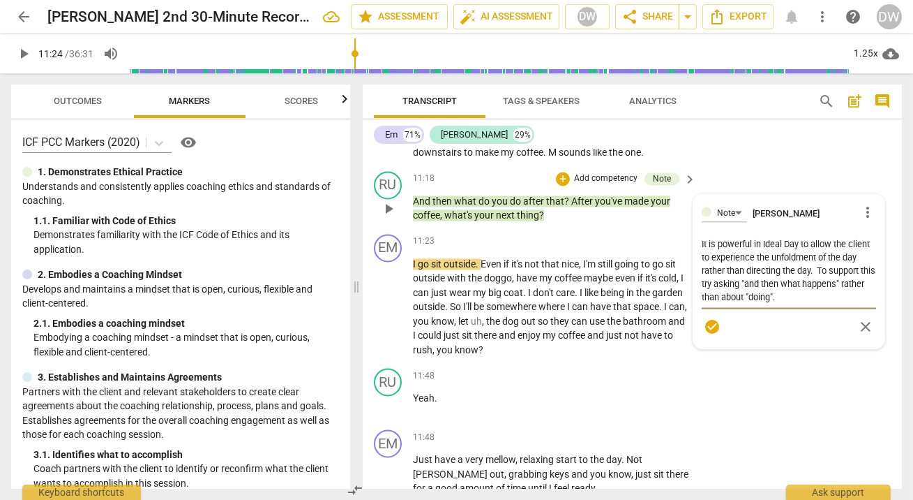
click at [846, 304] on textarea "It is powerful in Ideal Day to allow the client to experience the unfoldment of…" at bounding box center [789, 271] width 174 height 66
click at [371, 308] on div "EM play_arrow pause 11:23 + Add competency keyboard_arrow_right I go sit outsid…" at bounding box center [632, 296] width 539 height 135
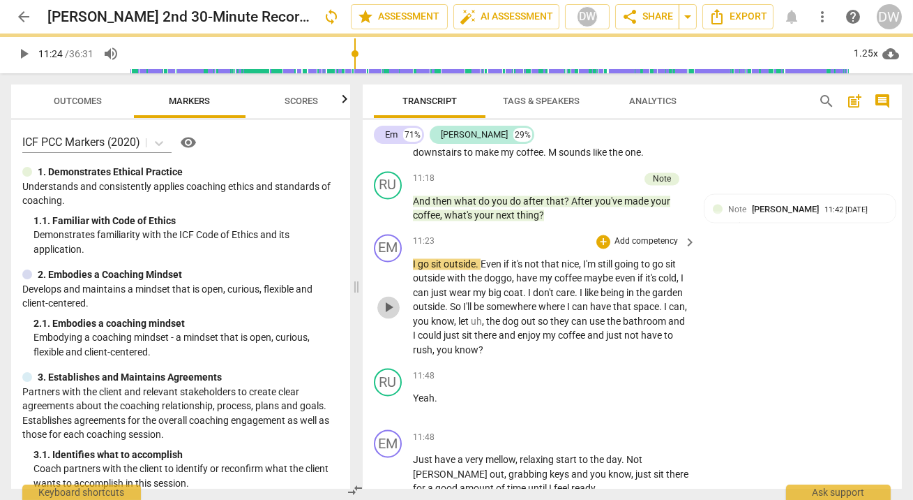
click at [389, 311] on span "play_arrow" at bounding box center [388, 307] width 17 height 17
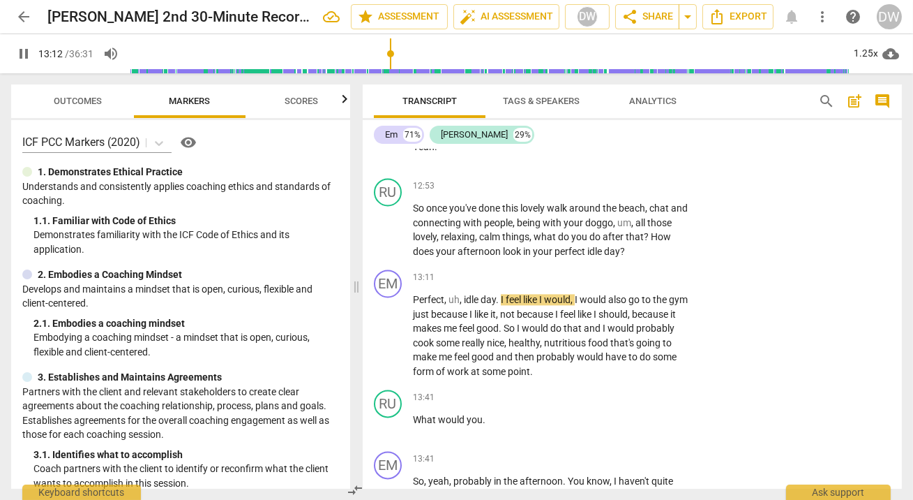
scroll to position [5851, 0]
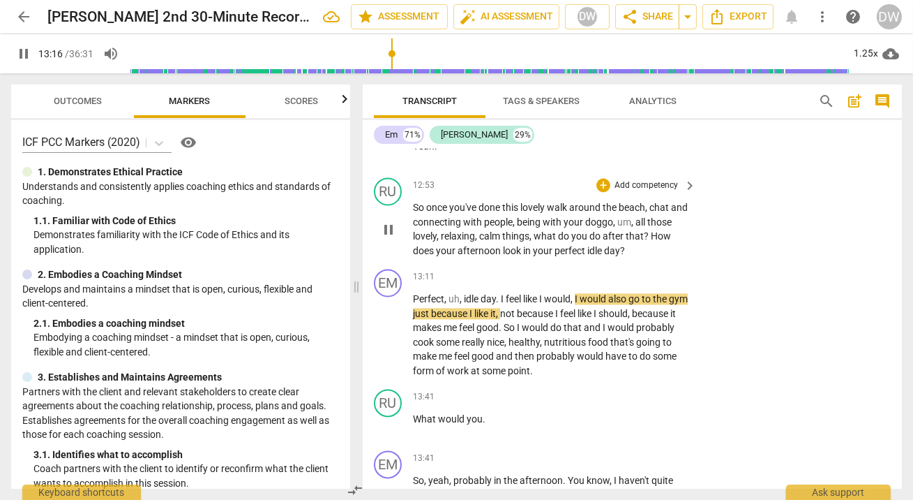
click at [391, 234] on span "pause" at bounding box center [388, 229] width 17 height 17
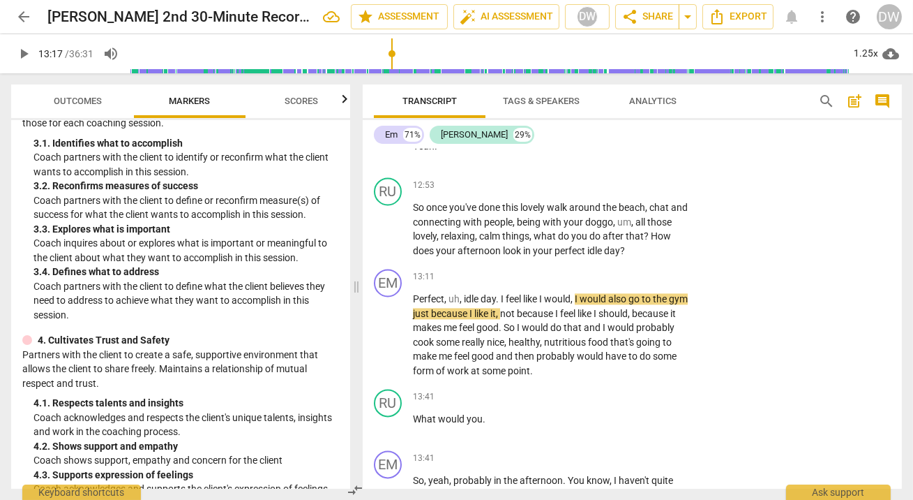
scroll to position [314, 0]
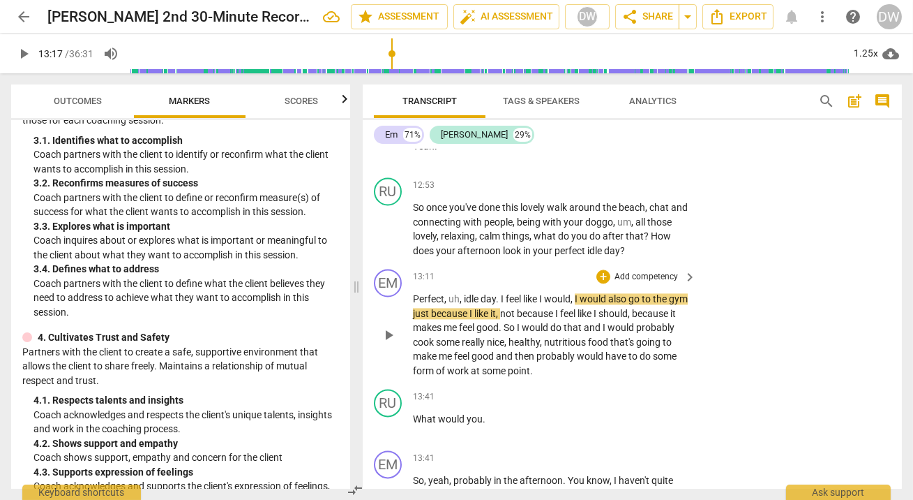
click at [393, 338] on span "play_arrow" at bounding box center [388, 335] width 17 height 17
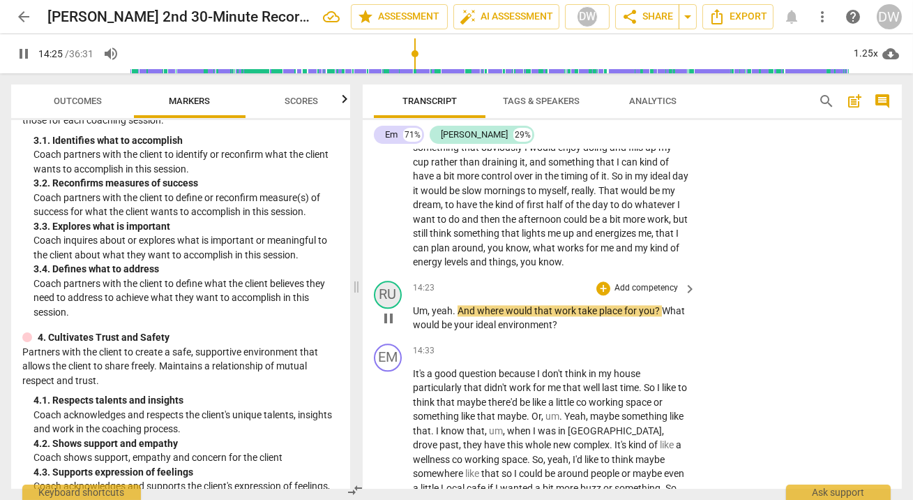
scroll to position [6243, 0]
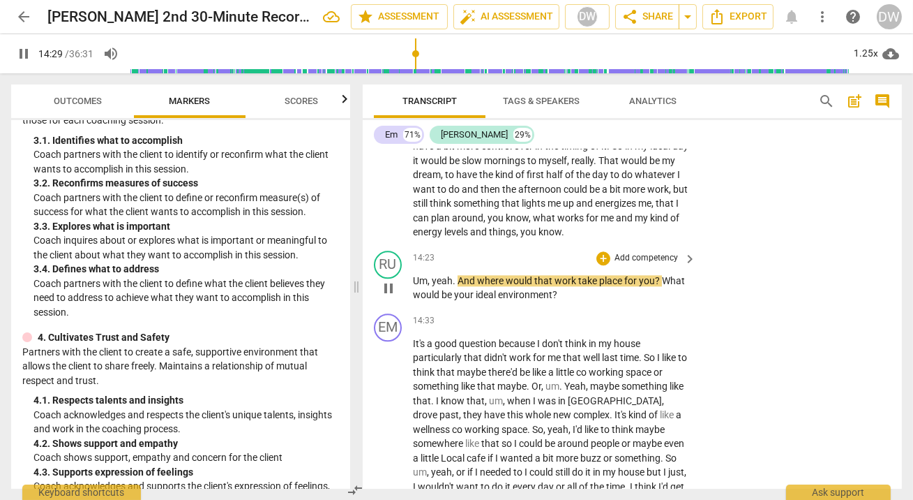
click at [389, 287] on span "pause" at bounding box center [388, 288] width 17 height 17
click at [605, 262] on div "+" at bounding box center [604, 258] width 14 height 14
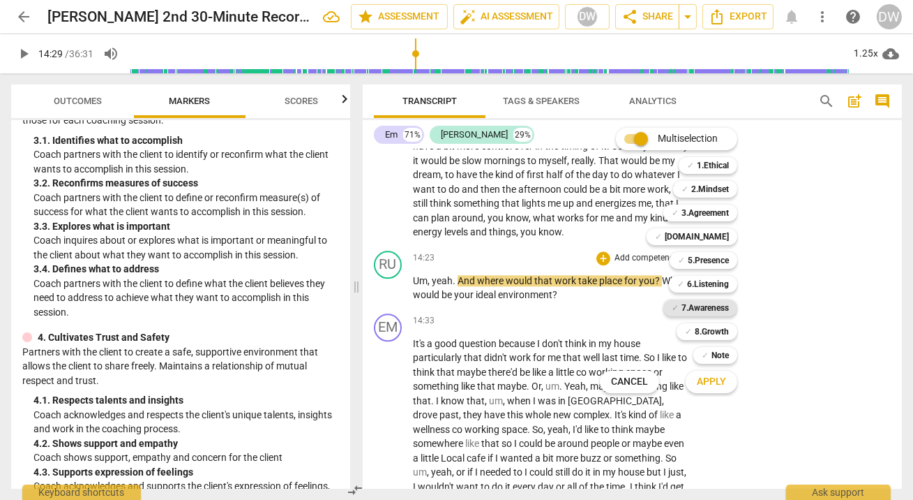
click at [701, 304] on b "7.Awareness" at bounding box center [705, 307] width 47 height 17
click at [703, 382] on span "Apply" at bounding box center [711, 382] width 29 height 14
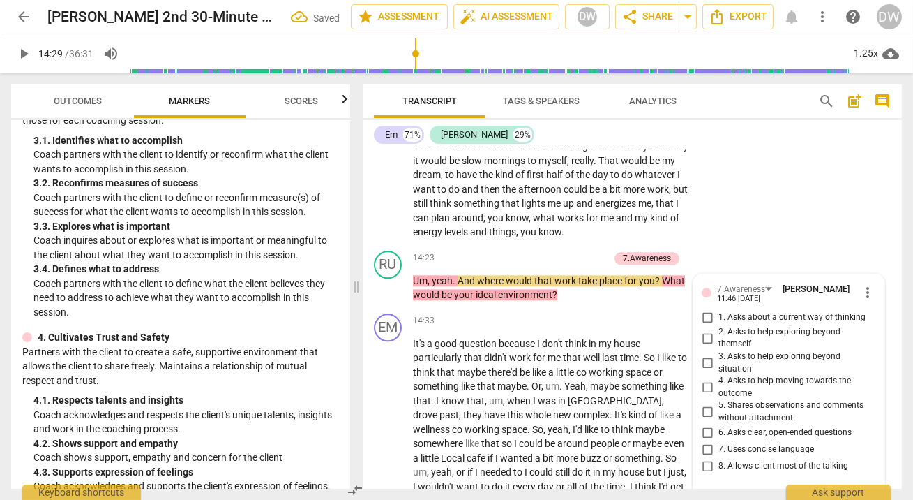
scroll to position [6423, 0]
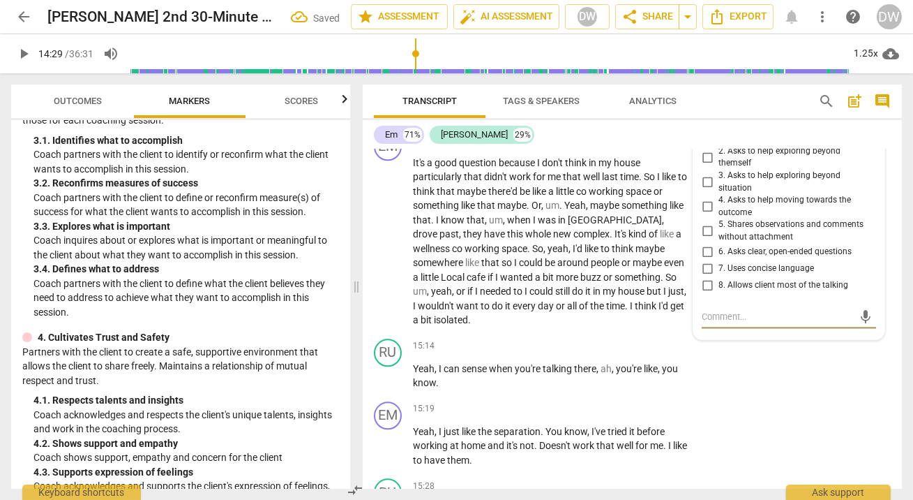
click at [705, 209] on input "4. Asks to help moving towards the outcome" at bounding box center [707, 206] width 22 height 17
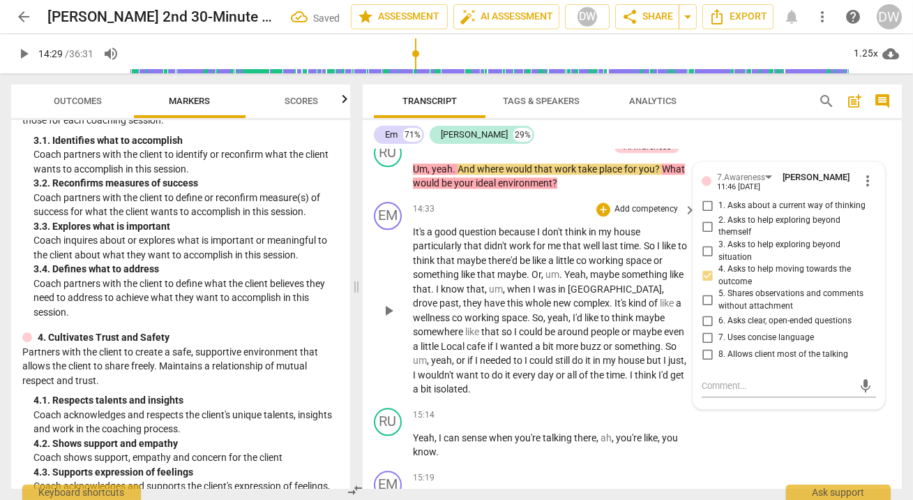
scroll to position [6349, 0]
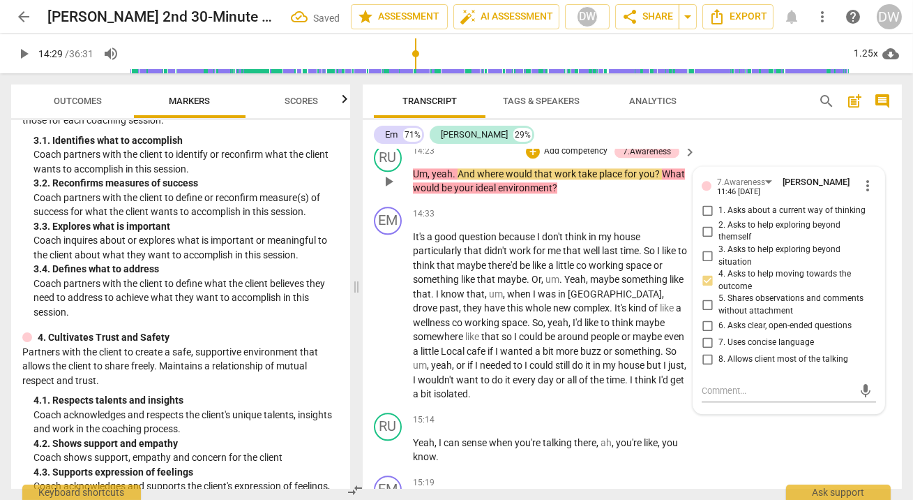
click at [708, 331] on input "6. Asks clear, open-ended questions" at bounding box center [707, 325] width 22 height 17
click at [388, 320] on span "play_arrow" at bounding box center [388, 315] width 17 height 17
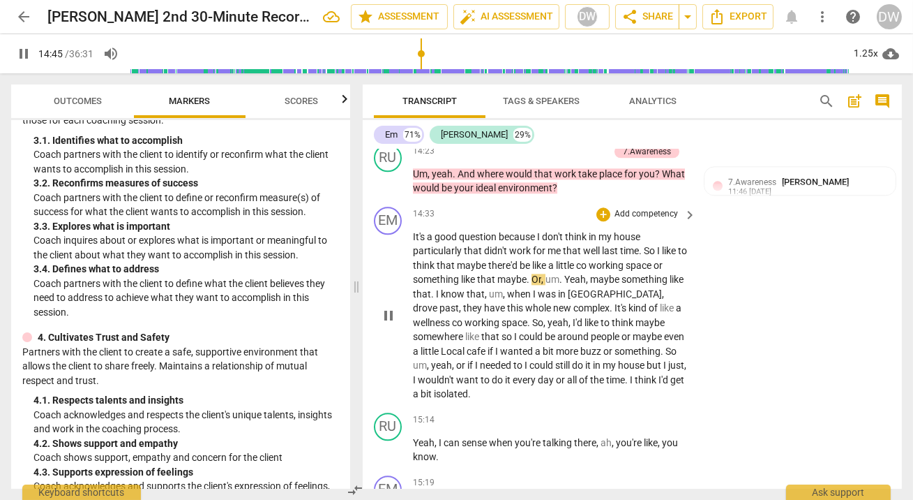
click at [388, 314] on span "pause" at bounding box center [388, 315] width 17 height 17
click at [388, 314] on span "play_arrow" at bounding box center [388, 315] width 17 height 17
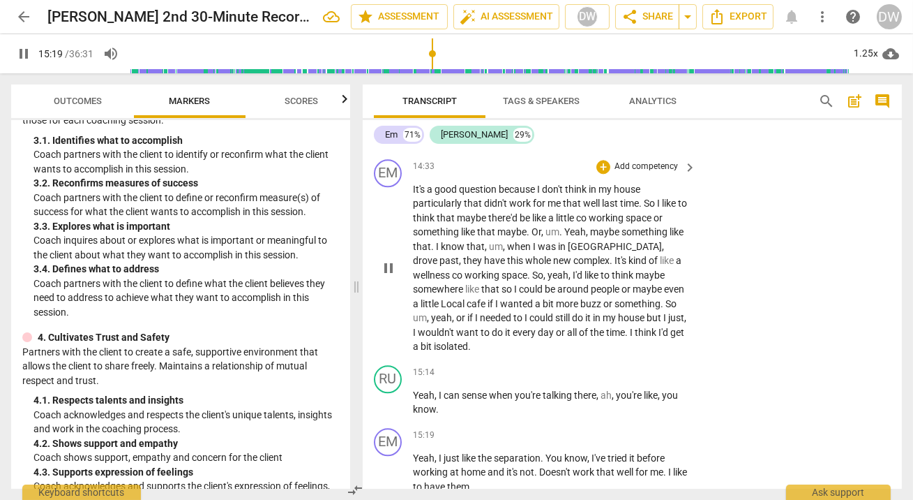
scroll to position [6441, 0]
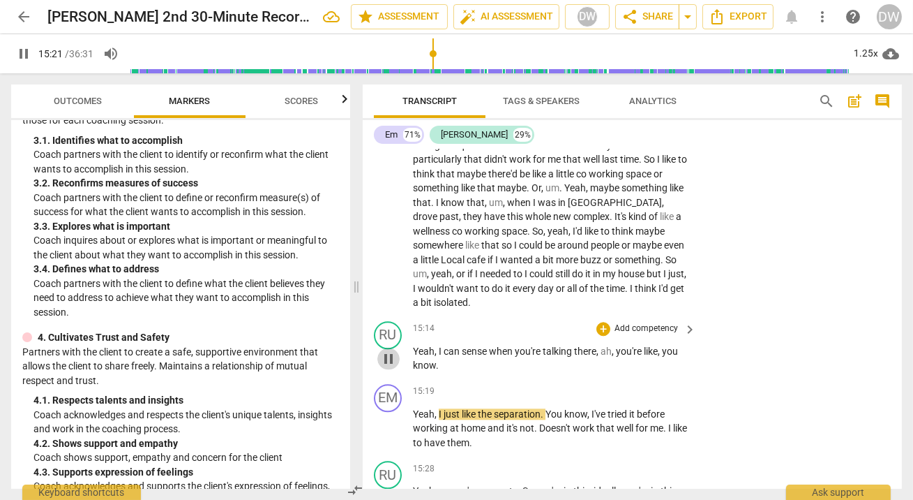
click at [389, 360] on span "pause" at bounding box center [388, 358] width 17 height 17
click at [599, 329] on div "+" at bounding box center [604, 329] width 14 height 14
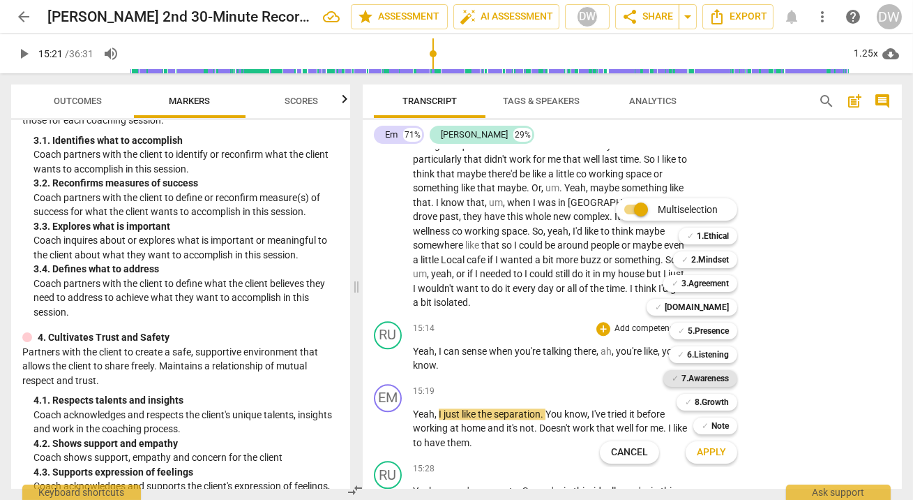
click at [713, 379] on b "7.Awareness" at bounding box center [705, 378] width 47 height 17
click at [713, 454] on span "Apply" at bounding box center [711, 452] width 29 height 14
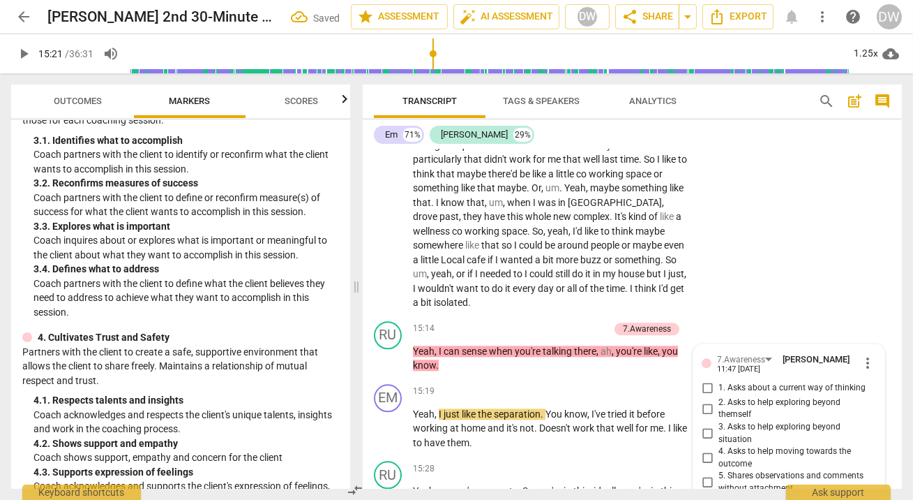
scroll to position [6692, 0]
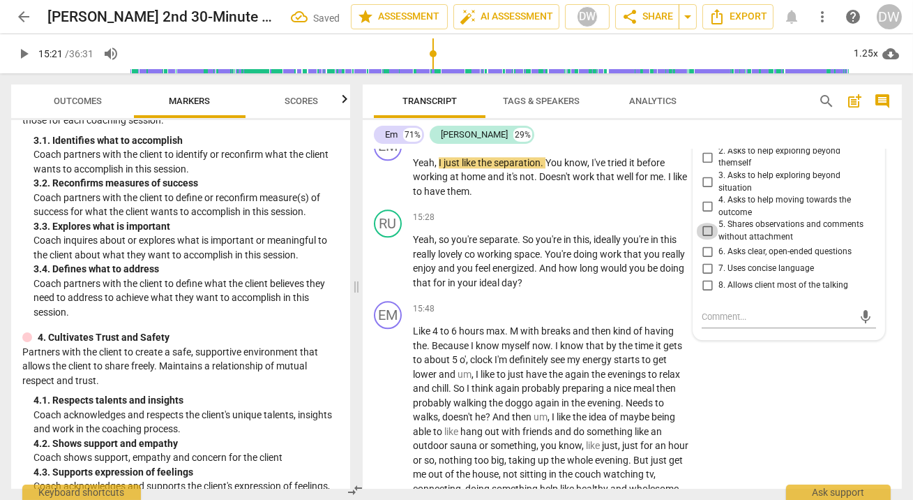
click at [705, 232] on input "5. Shares observations and comments without attachment" at bounding box center [707, 231] width 22 height 17
click at [378, 267] on span "play_arrow" at bounding box center [389, 261] width 22 height 17
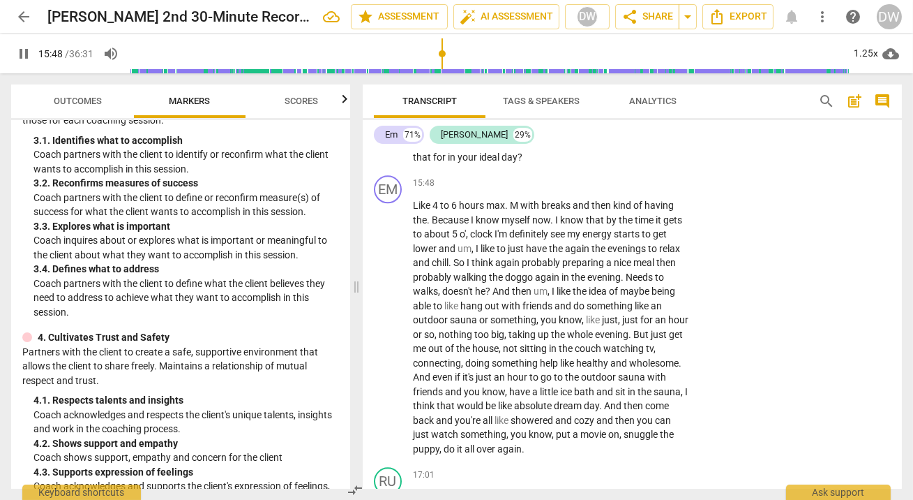
scroll to position [6820, 0]
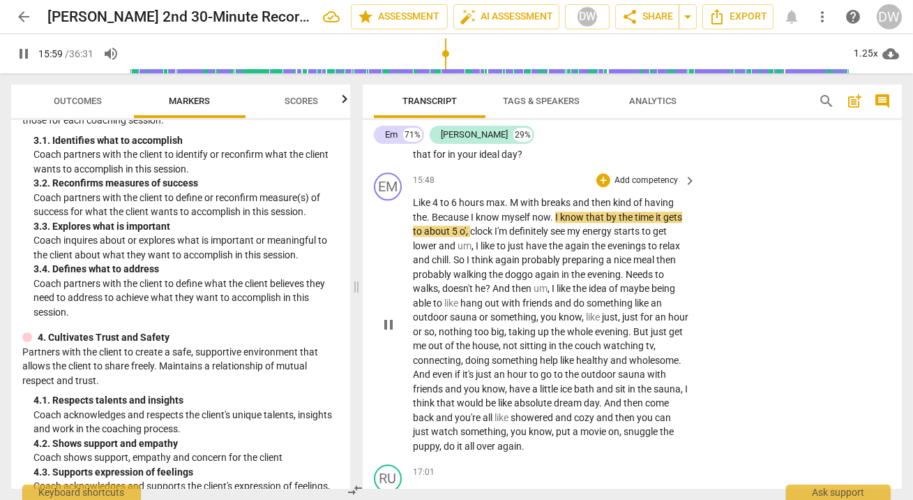
click at [391, 327] on span "pause" at bounding box center [388, 324] width 17 height 17
